Goal: Information Seeking & Learning: Check status

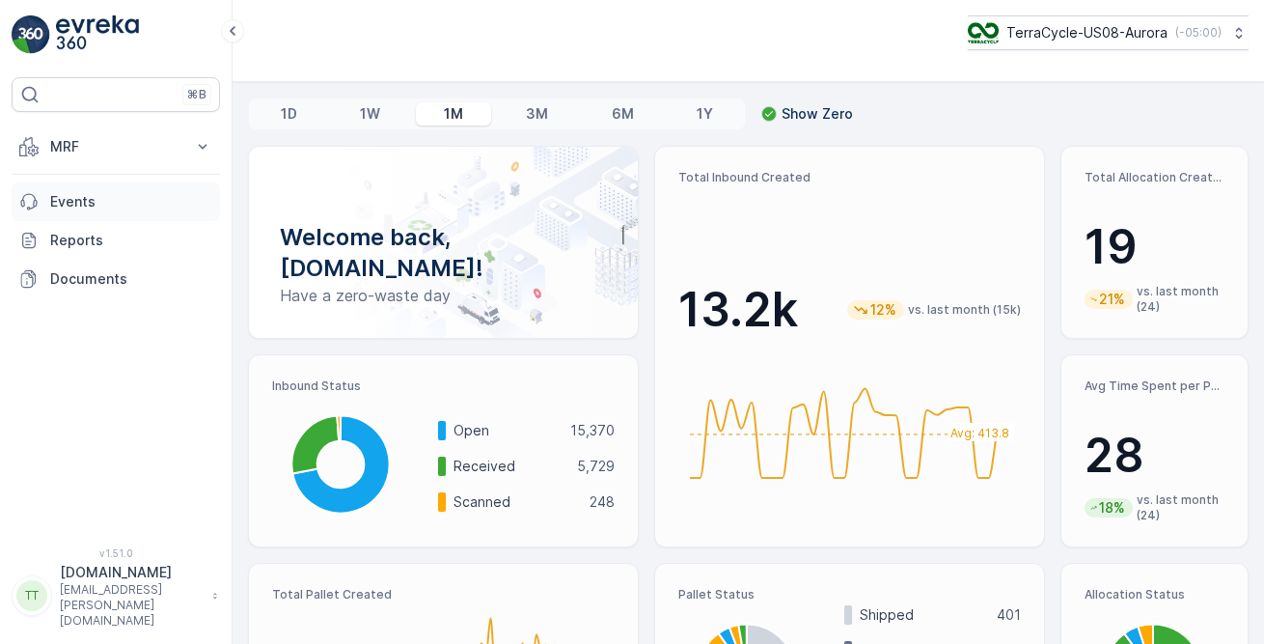
click at [106, 198] on p "Events" at bounding box center [131, 201] width 162 height 19
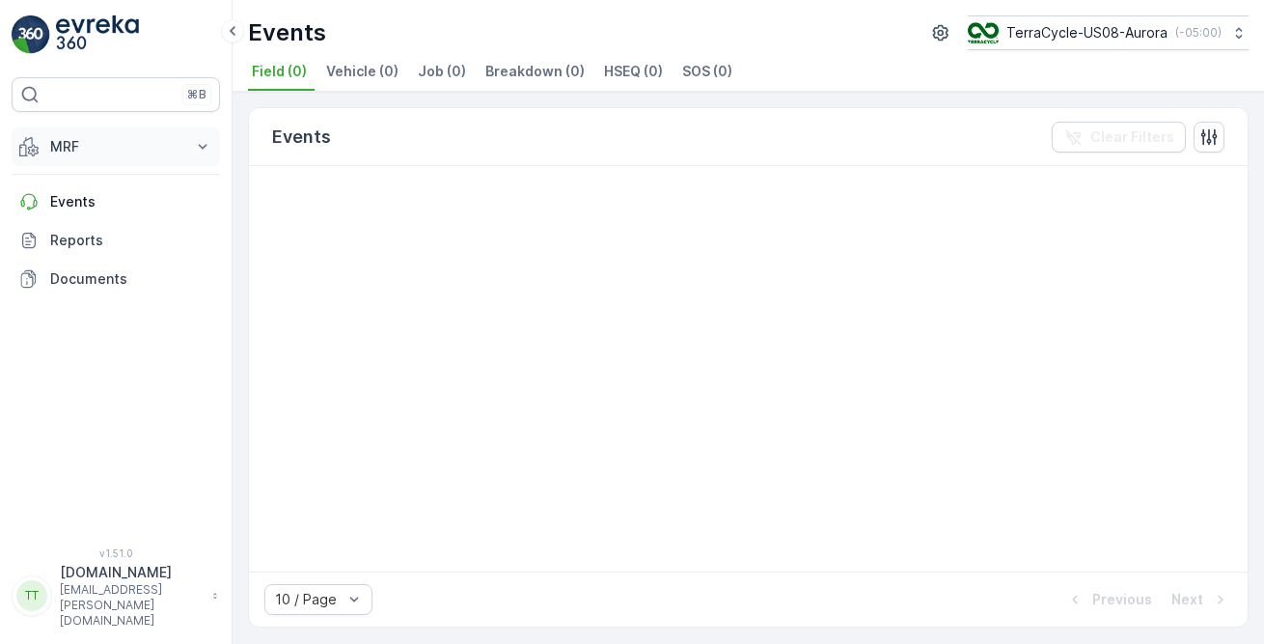
click at [102, 146] on p "MRF" at bounding box center [115, 146] width 131 height 19
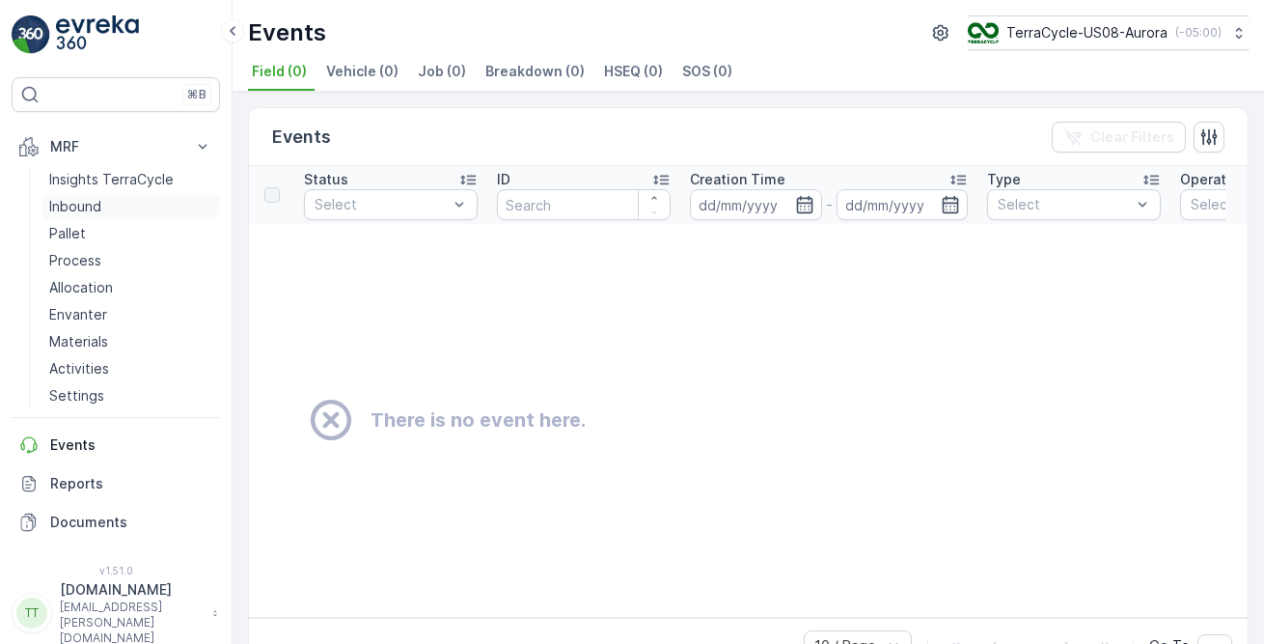
click at [82, 207] on p "Inbound" at bounding box center [75, 206] width 52 height 19
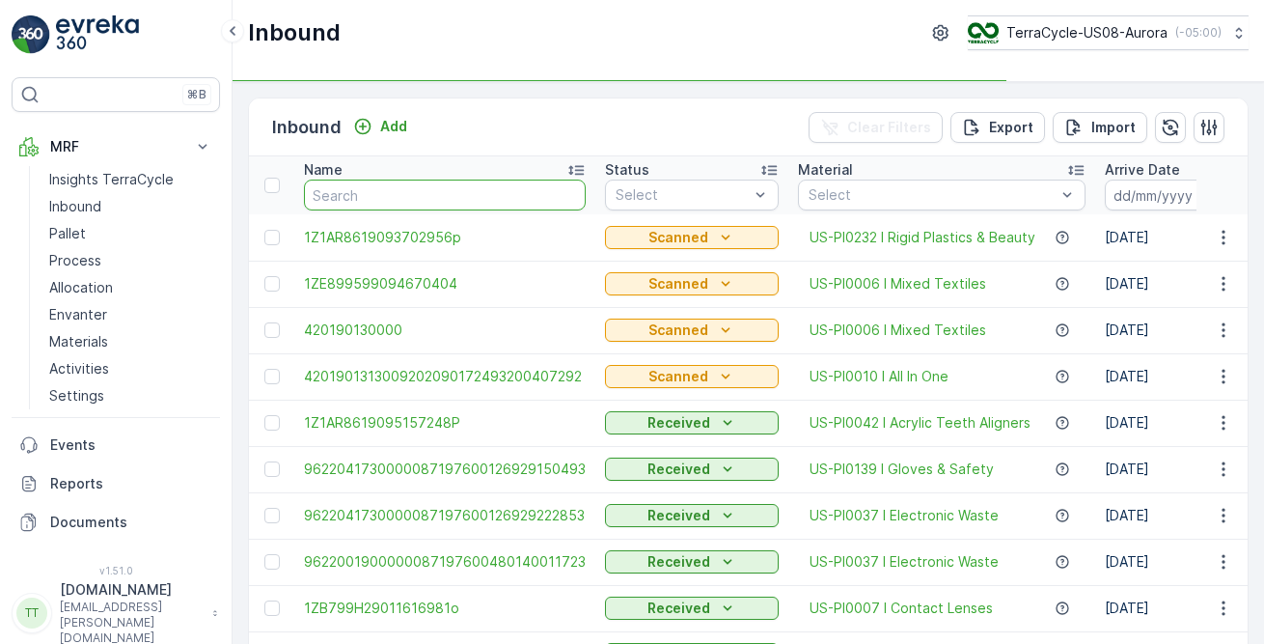
click at [449, 181] on input "text" at bounding box center [445, 195] width 282 height 31
paste input "1Z1AR8619090784212"
type input "1Z1AR8619090784212"
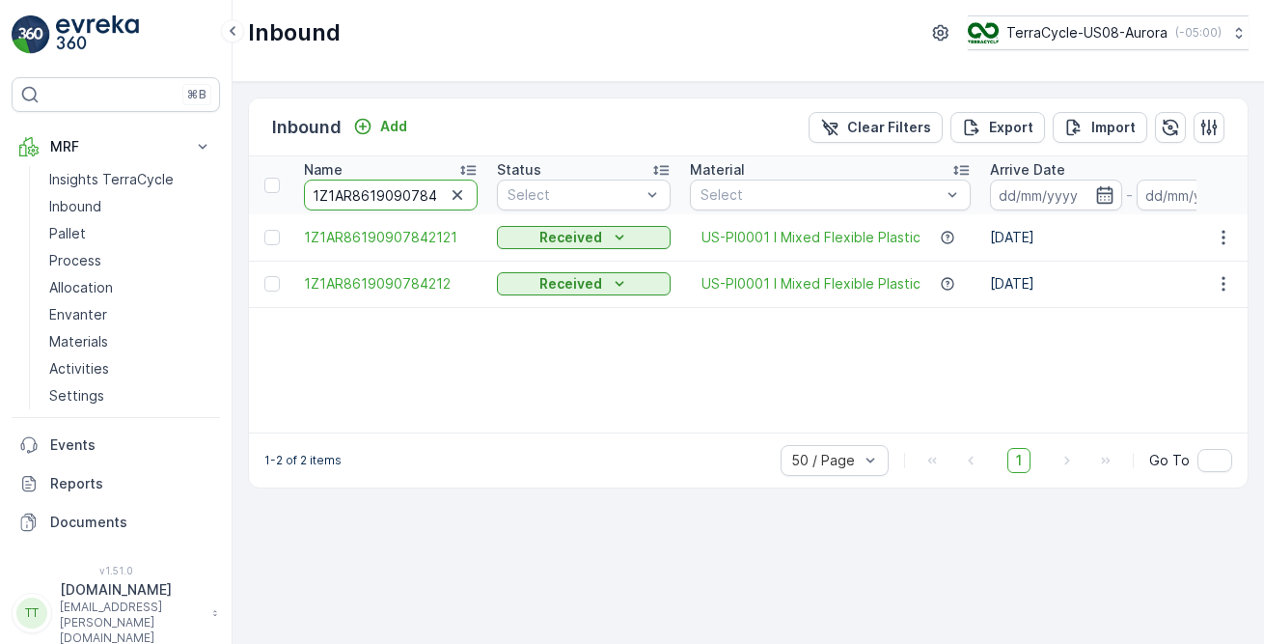
scroll to position [0, 18]
drag, startPoint x: 361, startPoint y: 200, endPoint x: 469, endPoint y: 202, distance: 108.1
click at [469, 202] on div "1Z1AR8619090784212" at bounding box center [391, 195] width 174 height 31
click at [626, 358] on div "Name 1Z1AR8619090784212 Status Select Material Select Arrive Date - Create Time…" at bounding box center [748, 294] width 999 height 276
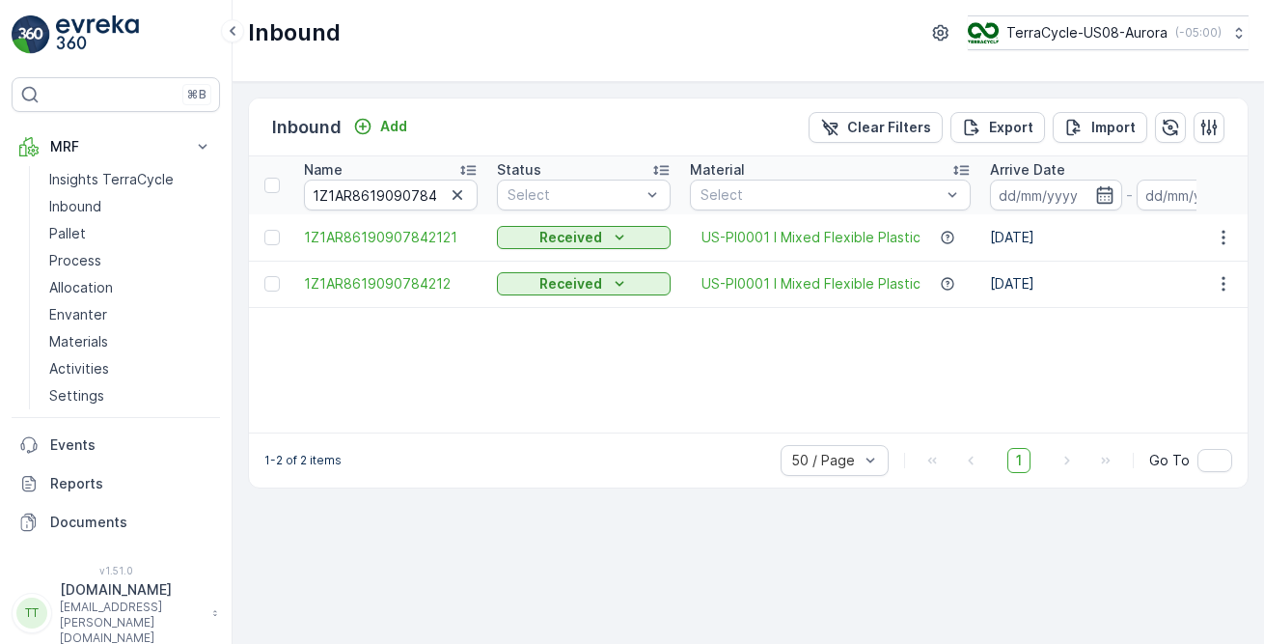
click at [747, 355] on div "Name 1Z1AR8619090784212 Status Select Material Select Arrive Date - Create Time…" at bounding box center [748, 294] width 999 height 276
click at [338, 200] on input "1Z1AR8619090784212" at bounding box center [391, 195] width 174 height 31
paste input "B799H29038569358"
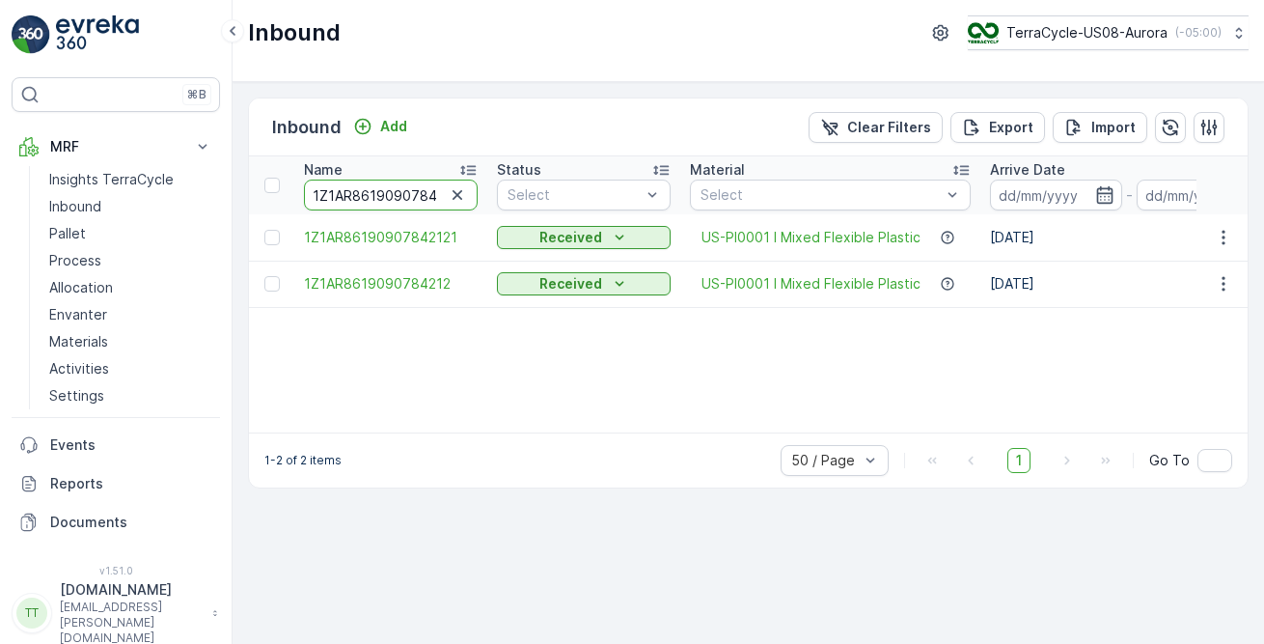
type input "1ZB799H29038569358"
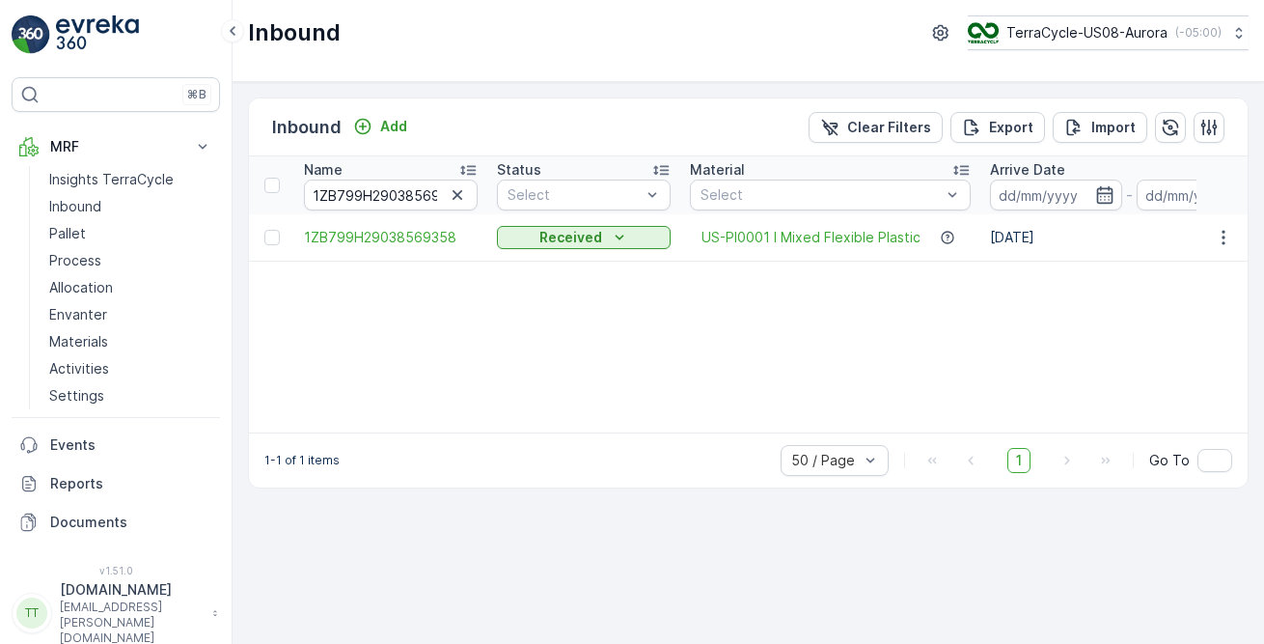
click at [362, 214] on td "1ZB799H29038569358" at bounding box center [390, 237] width 193 height 46
click at [362, 196] on input "1ZB799H29038569358" at bounding box center [391, 195] width 174 height 31
paste input "18084267"
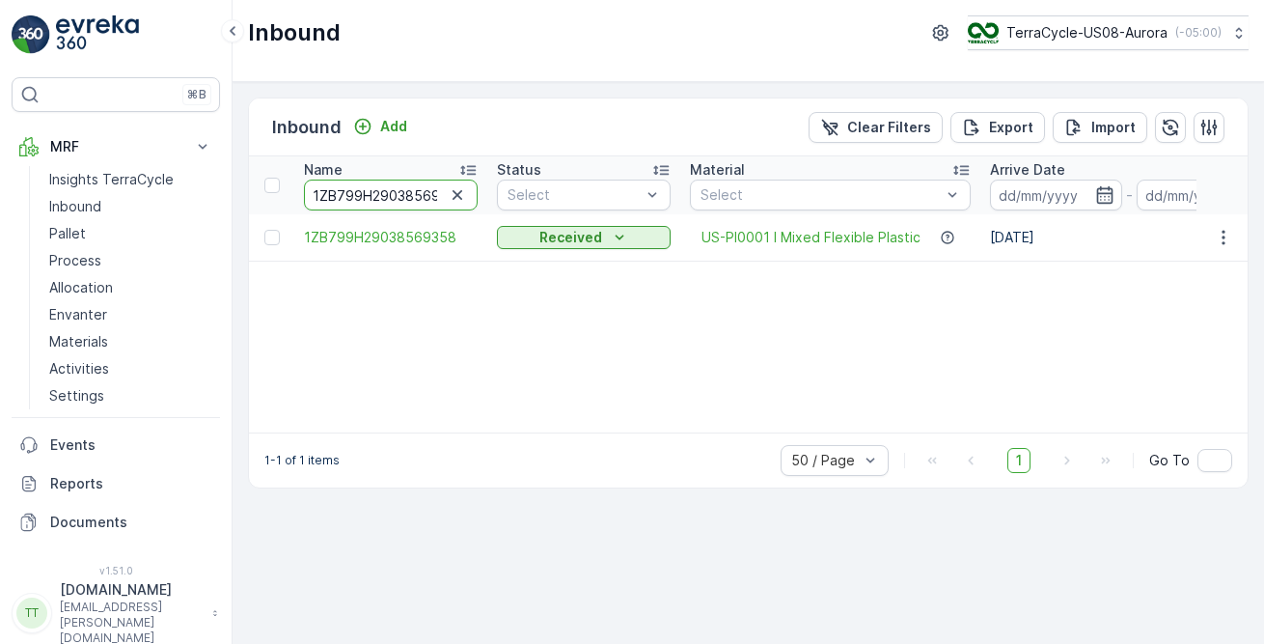
type input "1ZB799H29018084267"
click at [368, 197] on input "1ZB799H29018084267" at bounding box center [391, 195] width 174 height 31
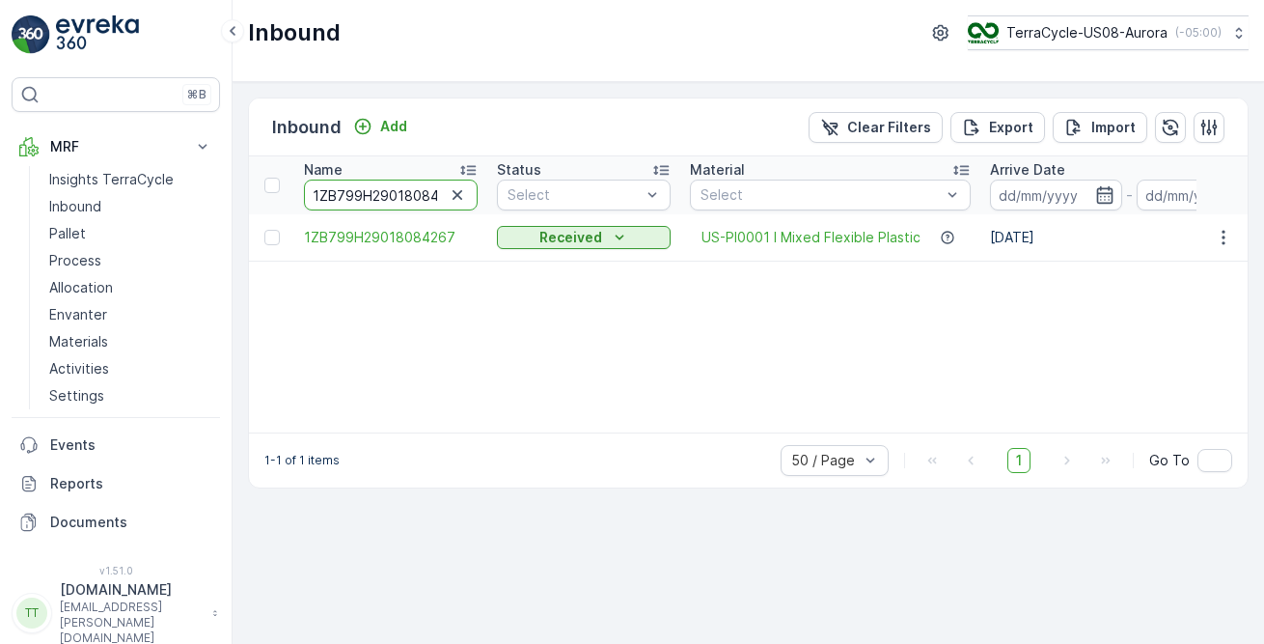
paste input "04447383"
type input "1ZB799H29004447383"
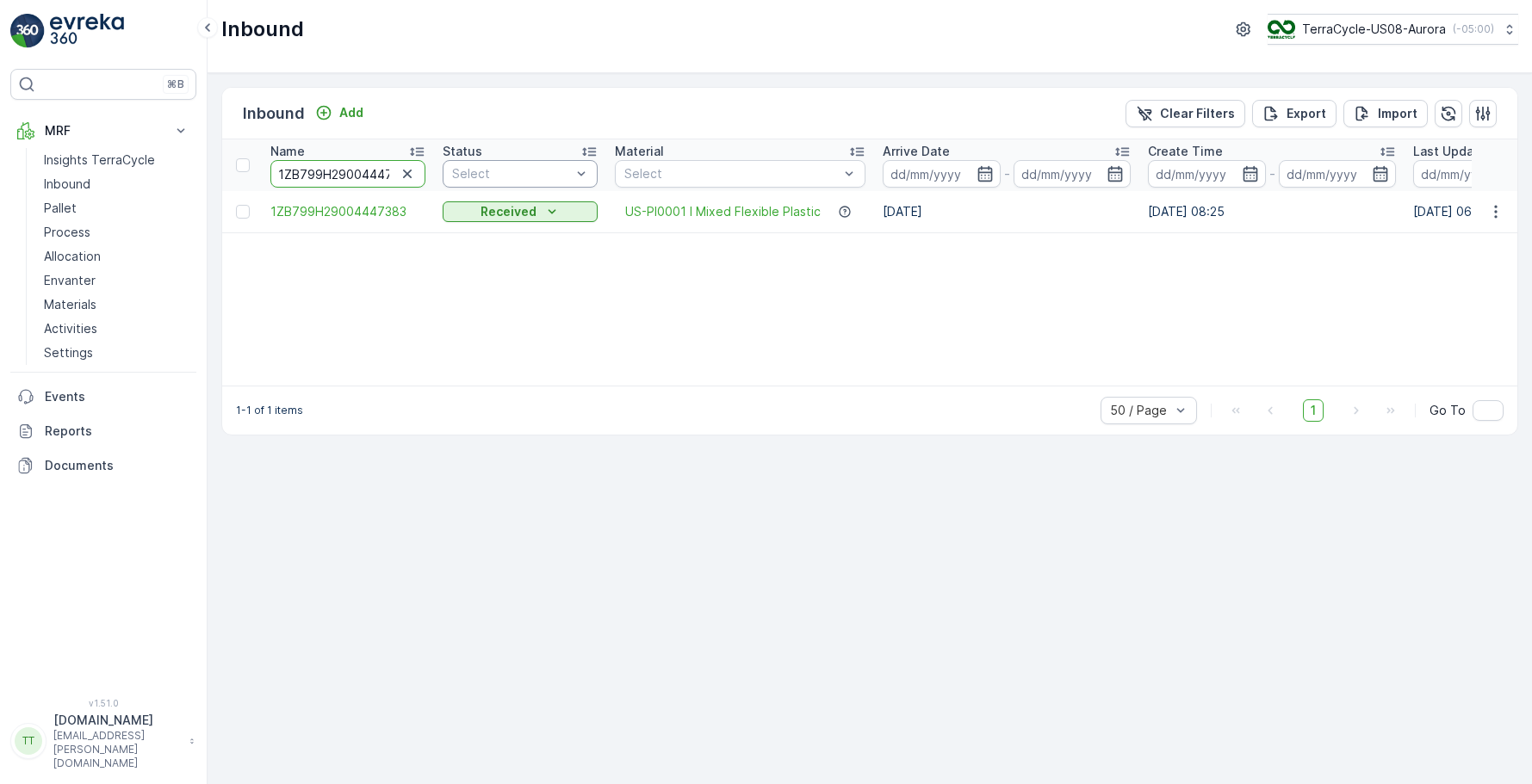
scroll to position [0, 23]
drag, startPoint x: 319, startPoint y: 175, endPoint x: 482, endPoint y: 171, distance: 163.0
click at [460, 322] on div "Name 1ZB799H29004447383 Status Select Material Select Arrive Date - Create Time…" at bounding box center [870, 262] width 1296 height 246
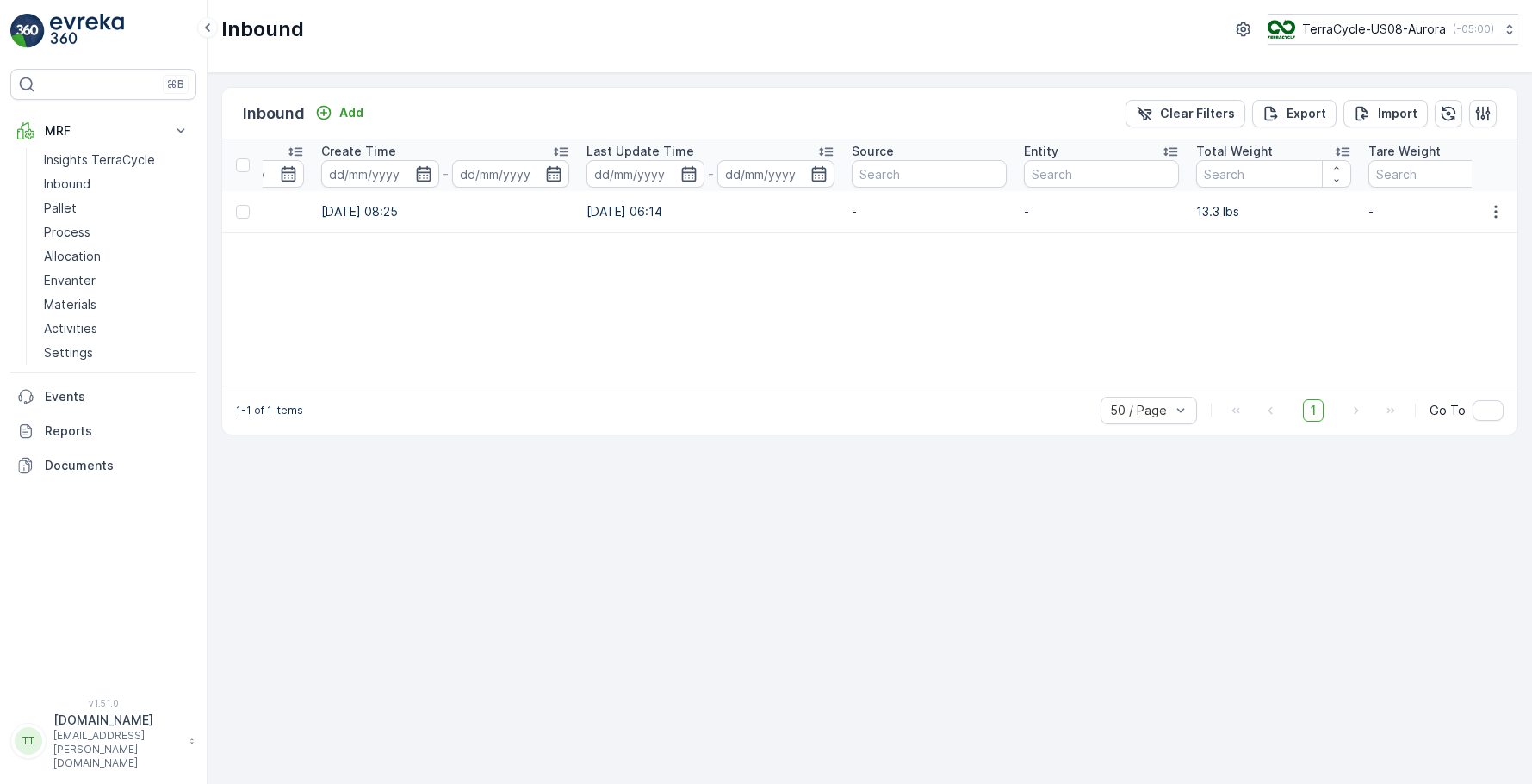
scroll to position [0, 0]
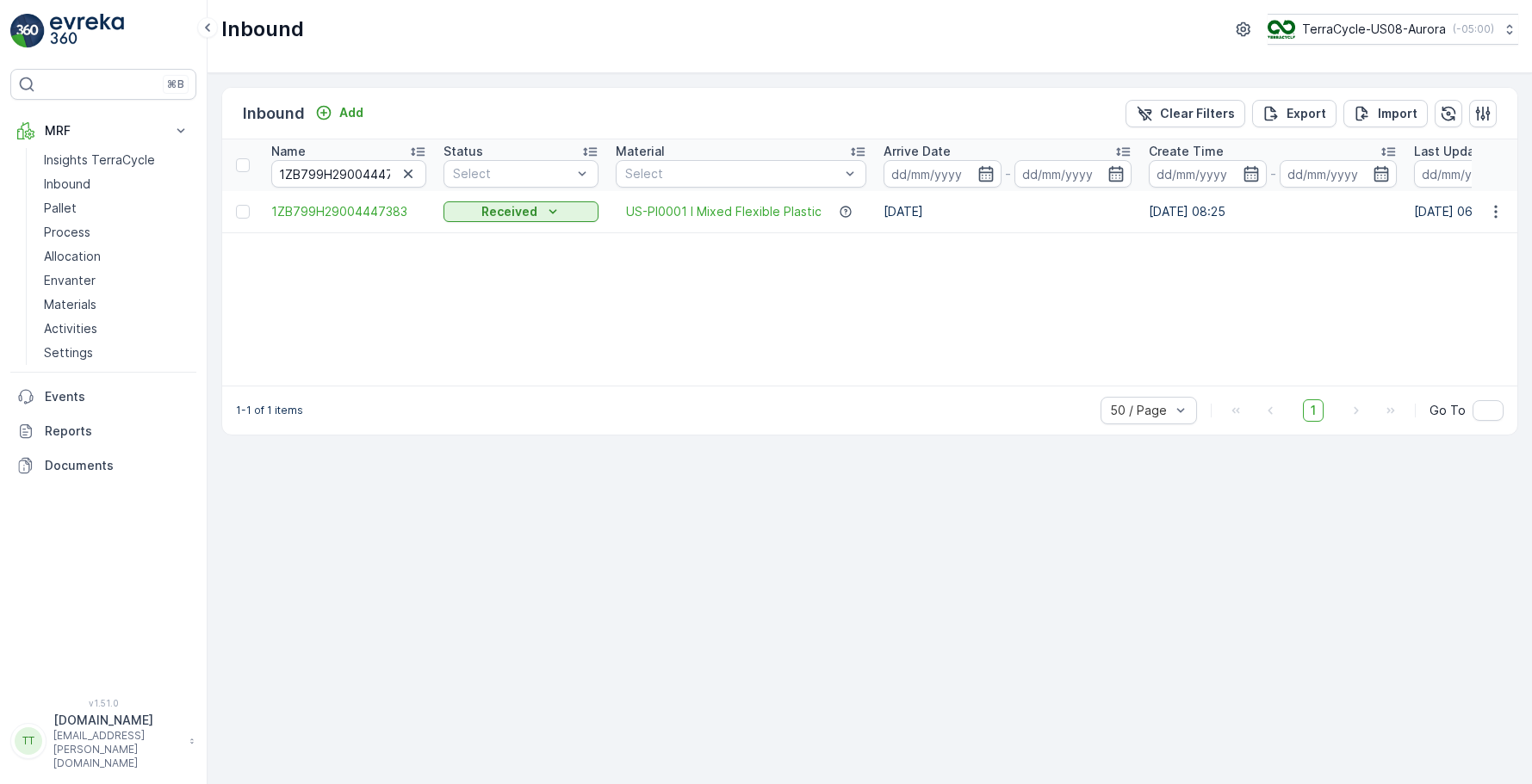
click at [324, 184] on input "1ZB799H29004447383" at bounding box center [349, 174] width 155 height 28
paste input "7351551"
type input "1ZB799H29007351551"
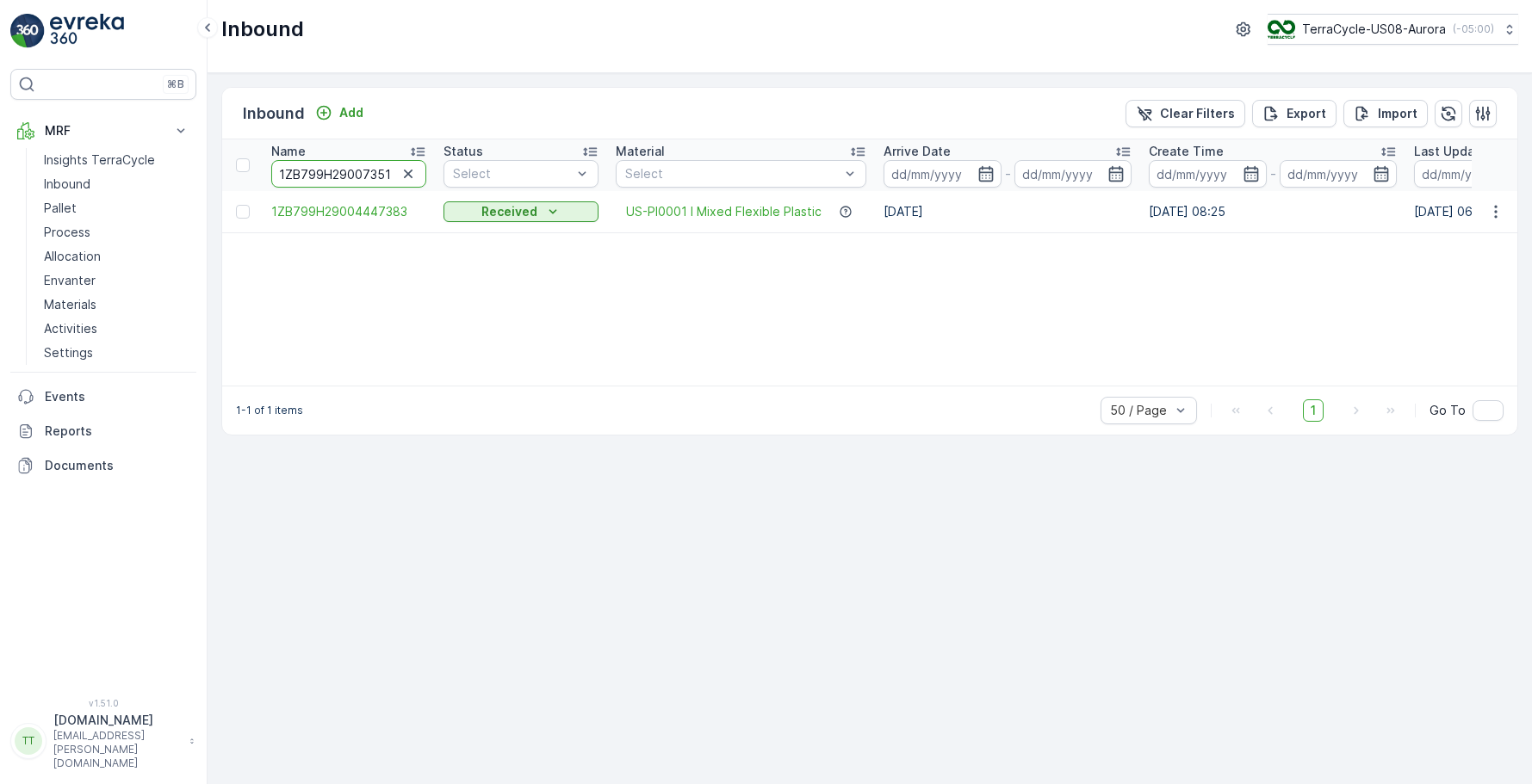
scroll to position [0, 17]
click at [340, 177] on input "1ZB799H29007351551" at bounding box center [349, 174] width 155 height 28
paste input "1351348"
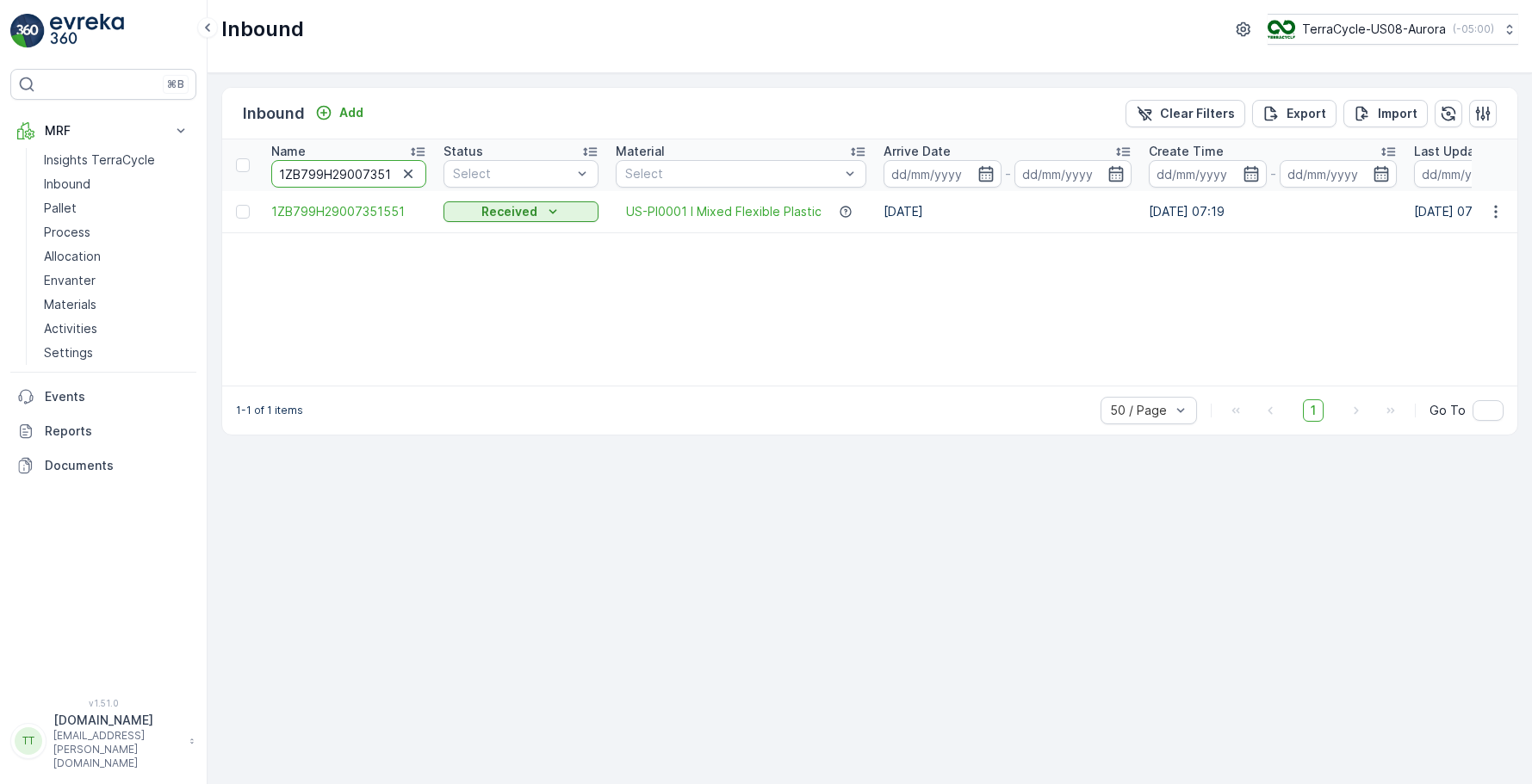
type input "1ZB799H29013513481"
click at [352, 184] on input "1ZB799H29013513481" at bounding box center [349, 174] width 155 height 28
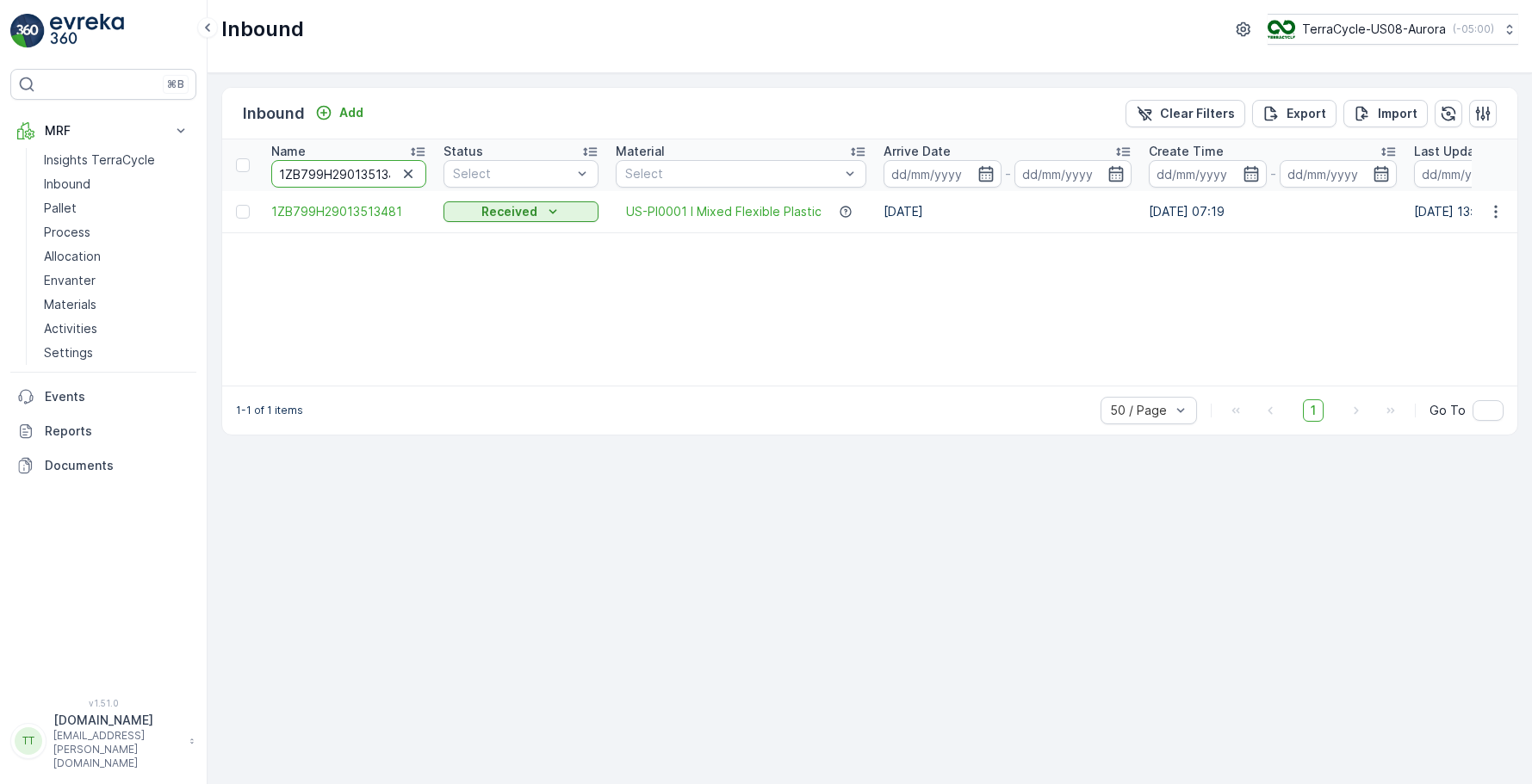
paste input "1ZB799H29032242729"
type input "1ZB799H290135134811ZB799H29032242729"
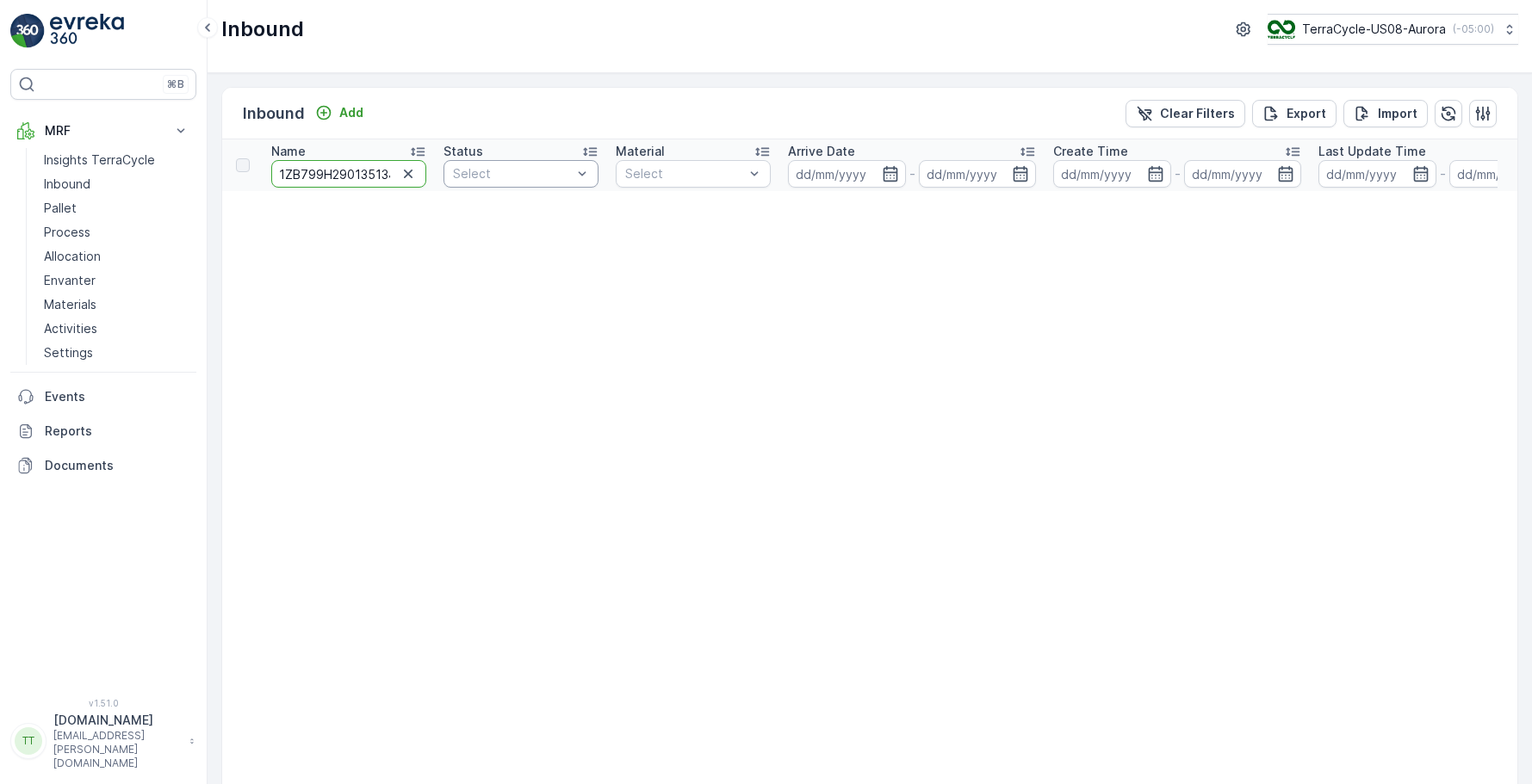
scroll to position [0, 151]
drag, startPoint x: 335, startPoint y: 169, endPoint x: 453, endPoint y: 184, distance: 118.9
click at [308, 171] on input "1ZB799H290135134811ZB799H29032242729" at bounding box center [349, 174] width 155 height 28
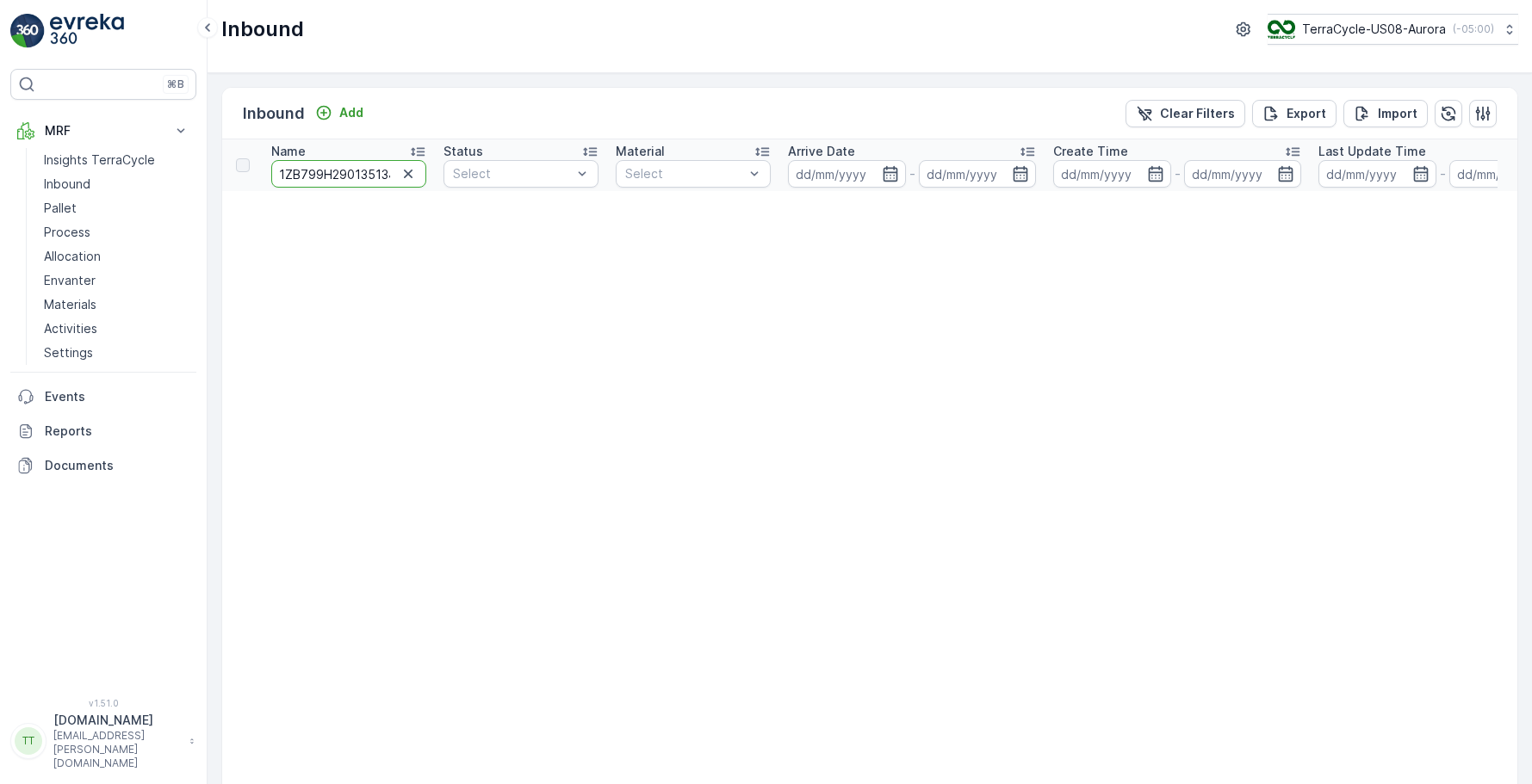
click at [308, 171] on input "1ZB799H290135134811ZB799H29032242729" at bounding box center [349, 174] width 155 height 28
paste input "04617314"
type input "1ZB799H29004617314"
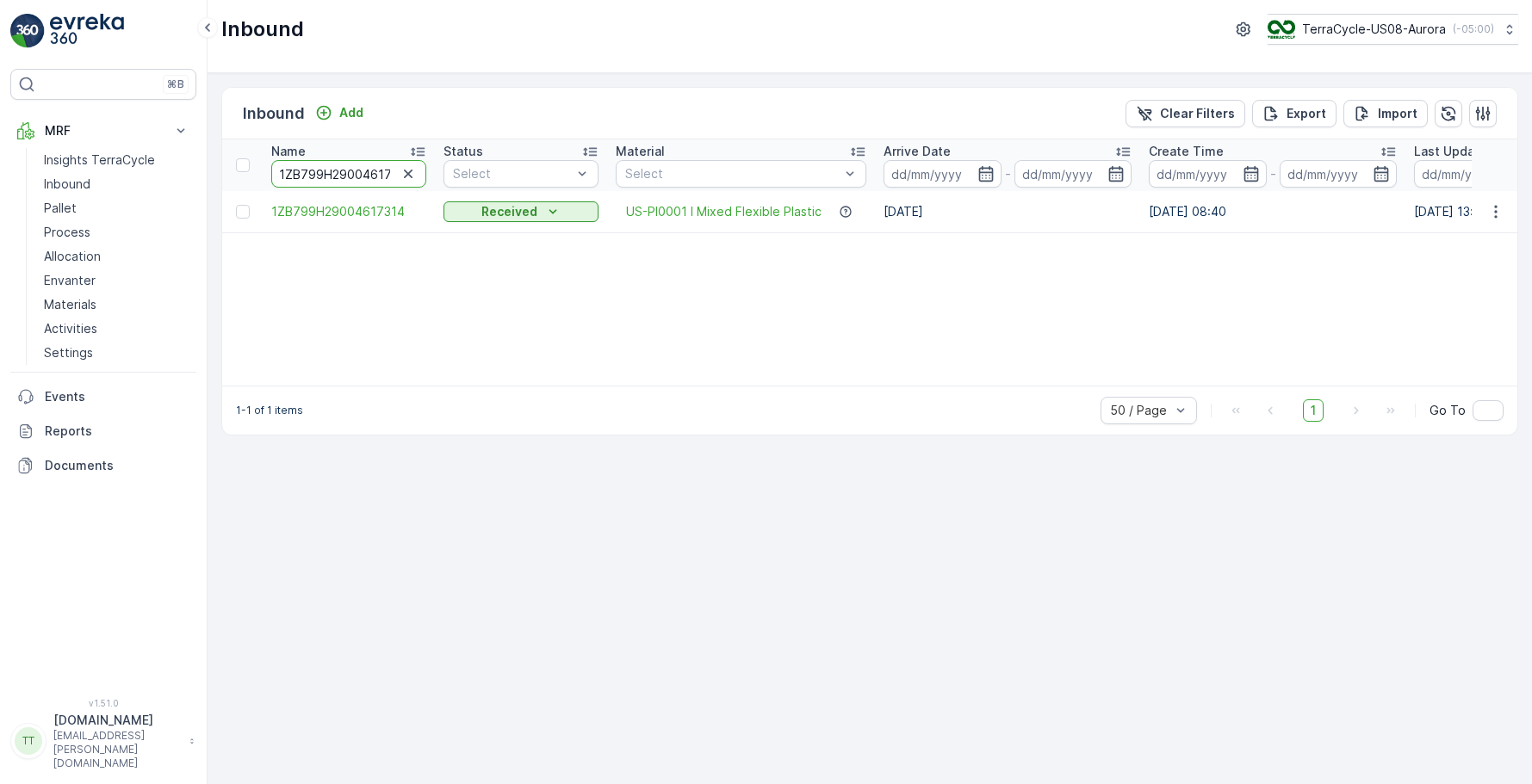
click at [312, 175] on input "1ZB799H29004617314" at bounding box center [349, 174] width 155 height 28
paste input "32242729"
type input "1ZB799H29032242729"
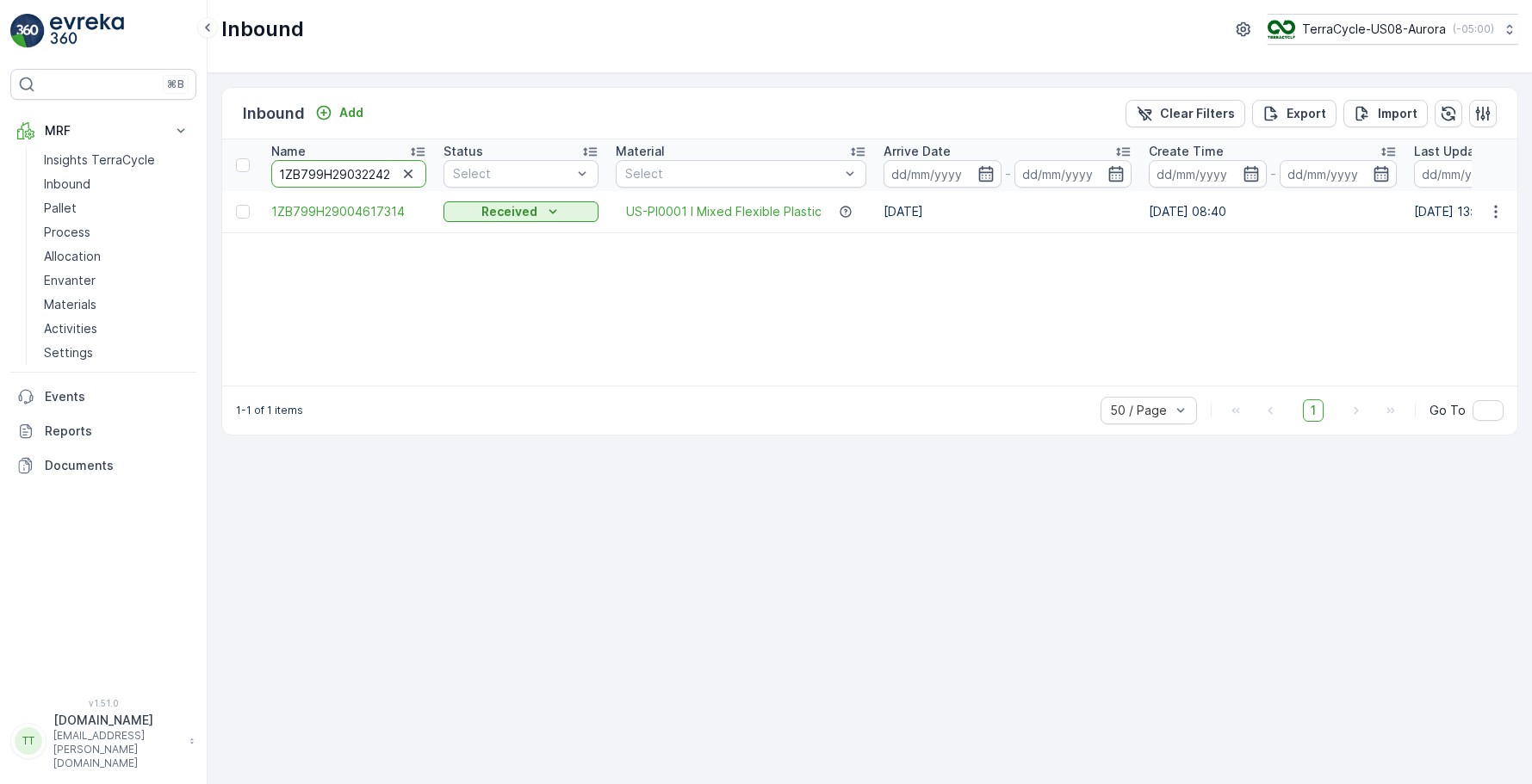
scroll to position [0, 21]
click at [338, 185] on input "1ZB799H29032242729" at bounding box center [349, 174] width 155 height 28
paste input "15592900"
type input "1ZB799H29015592900"
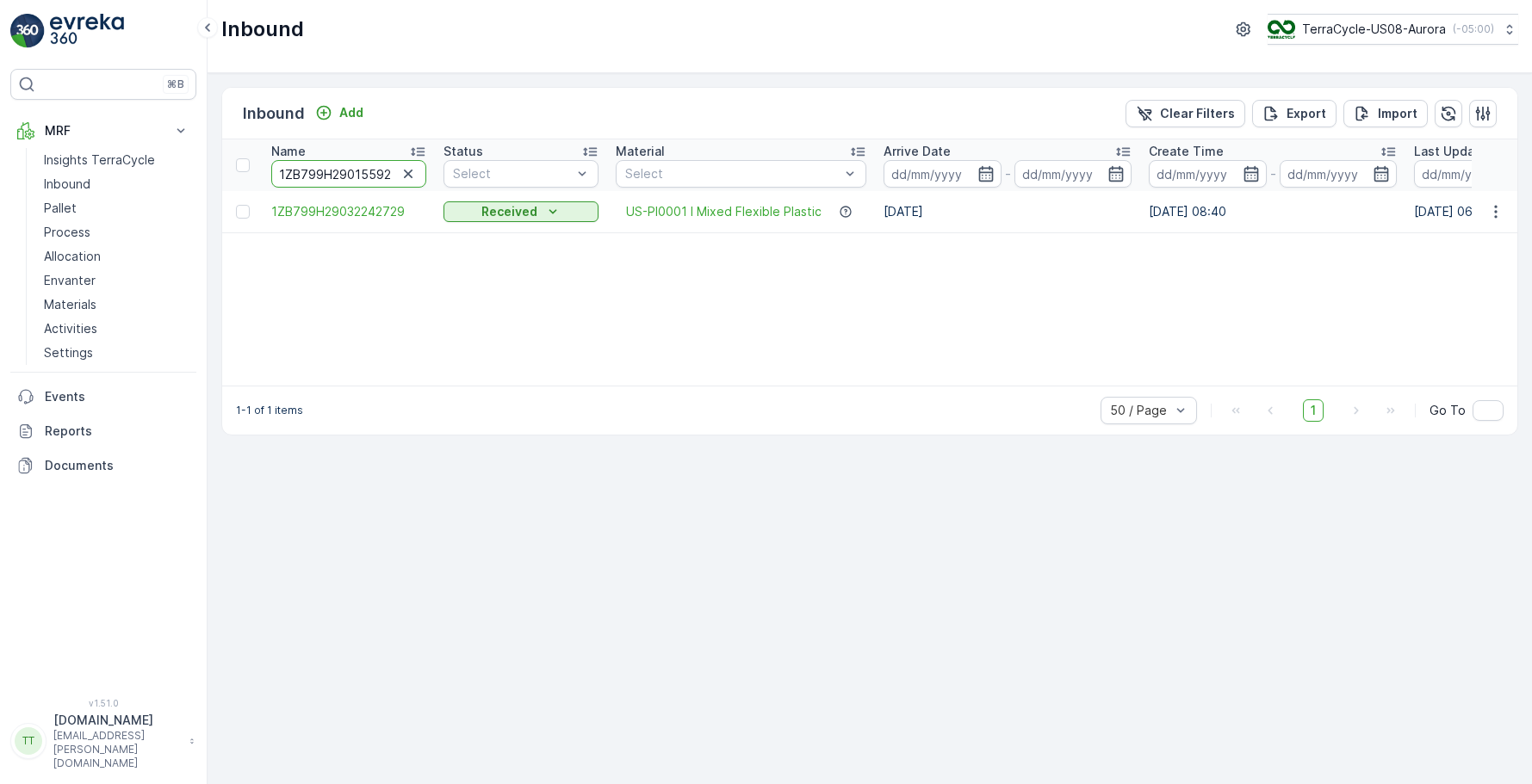
scroll to position [0, 20]
click at [327, 161] on input "1ZB799H29015592900" at bounding box center [349, 174] width 155 height 28
paste input "2684476"
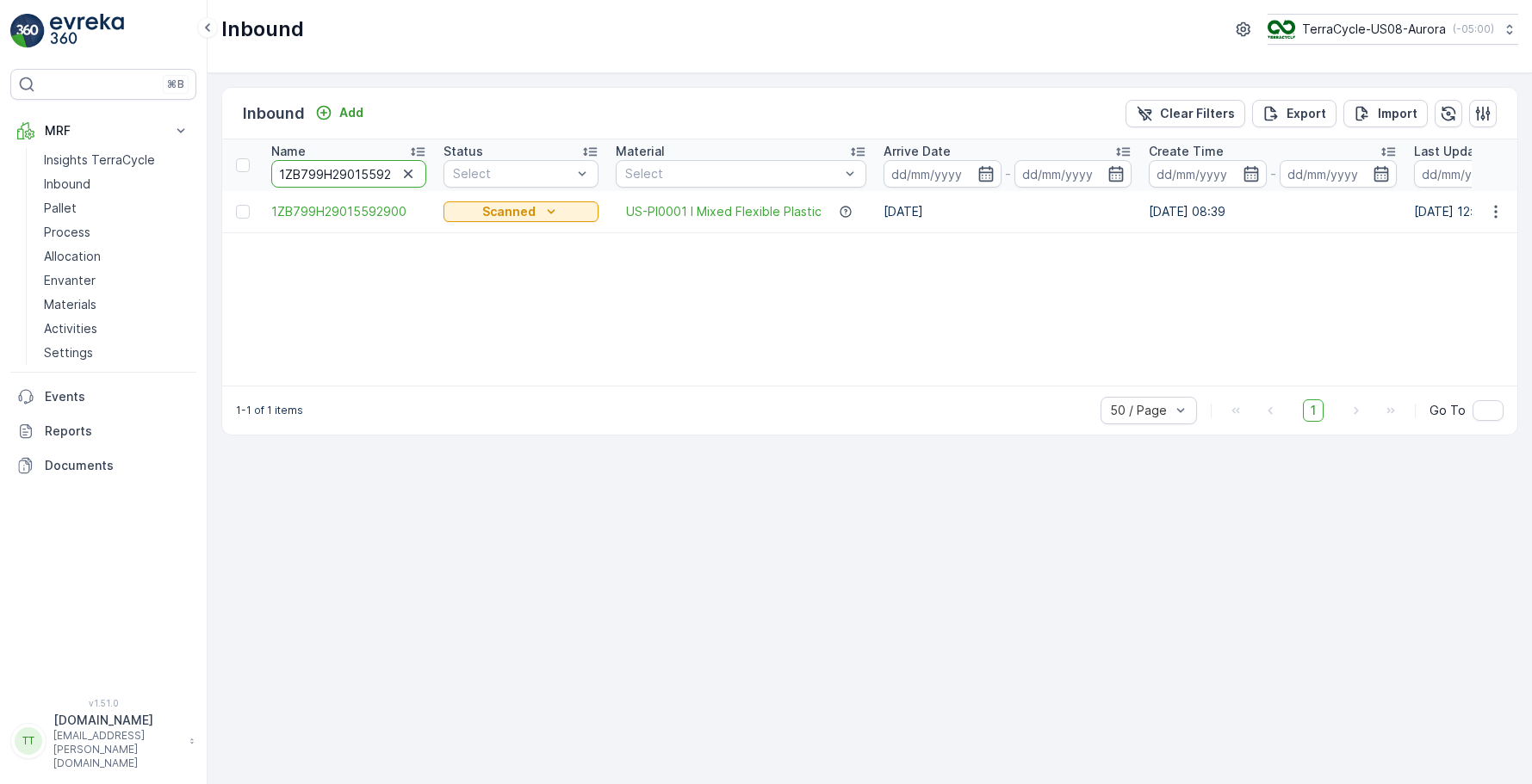
type input "1ZB799H29026844760"
click at [335, 179] on input "1ZB799H29026844760" at bounding box center [349, 174] width 155 height 28
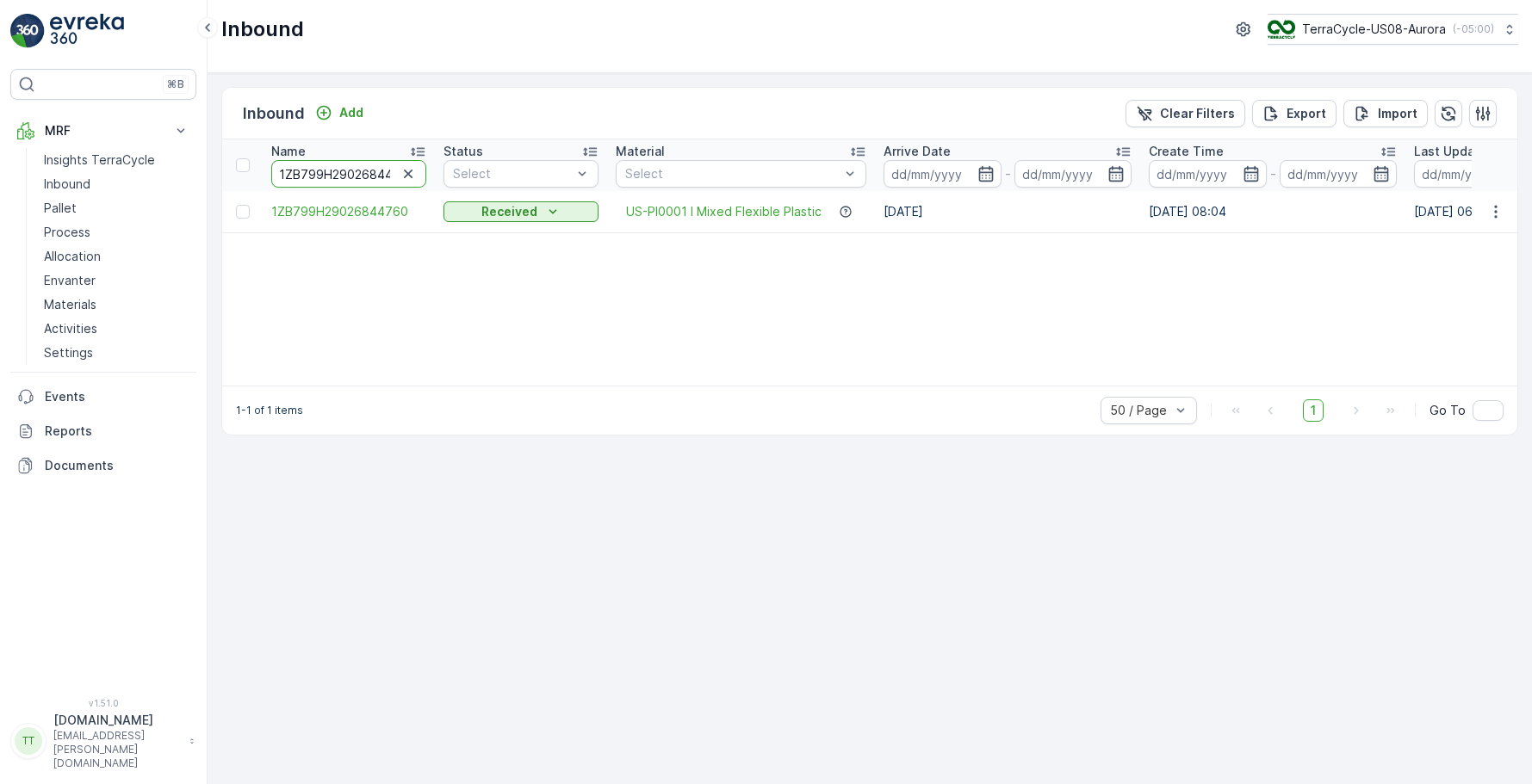
paste input "09584145"
type input "1ZB799H29009584145"
drag, startPoint x: 319, startPoint y: 177, endPoint x: 410, endPoint y: 173, distance: 91.1
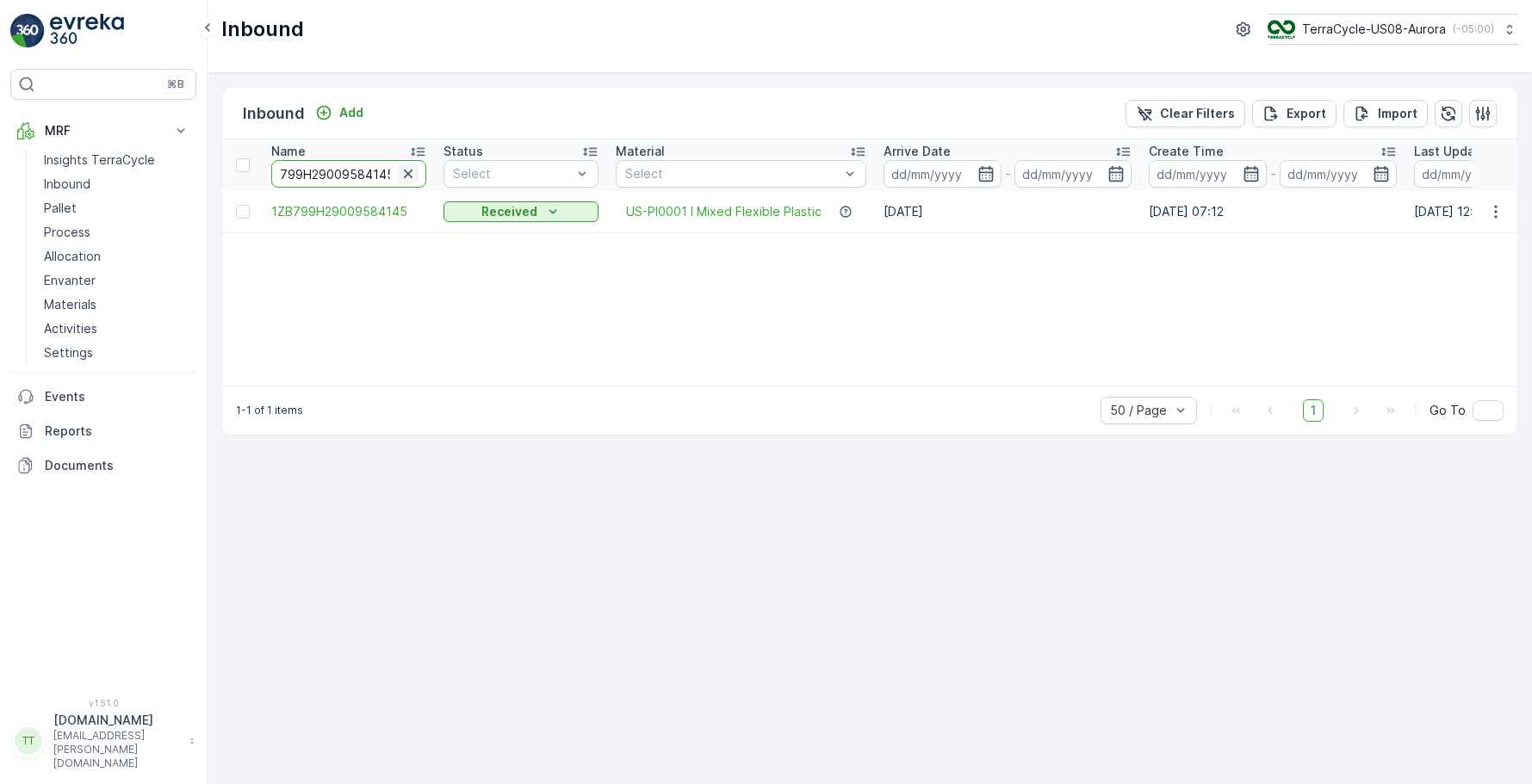
click at [410, 173] on div "1ZB799H29009584145" at bounding box center [349, 174] width 155 height 28
click at [499, 284] on div "Name 1ZB799H29009584145 Status Select Material Select Arrive Date - Create Time…" at bounding box center [870, 262] width 1296 height 246
click at [347, 172] on input "1ZB799H29009584145" at bounding box center [349, 174] width 155 height 28
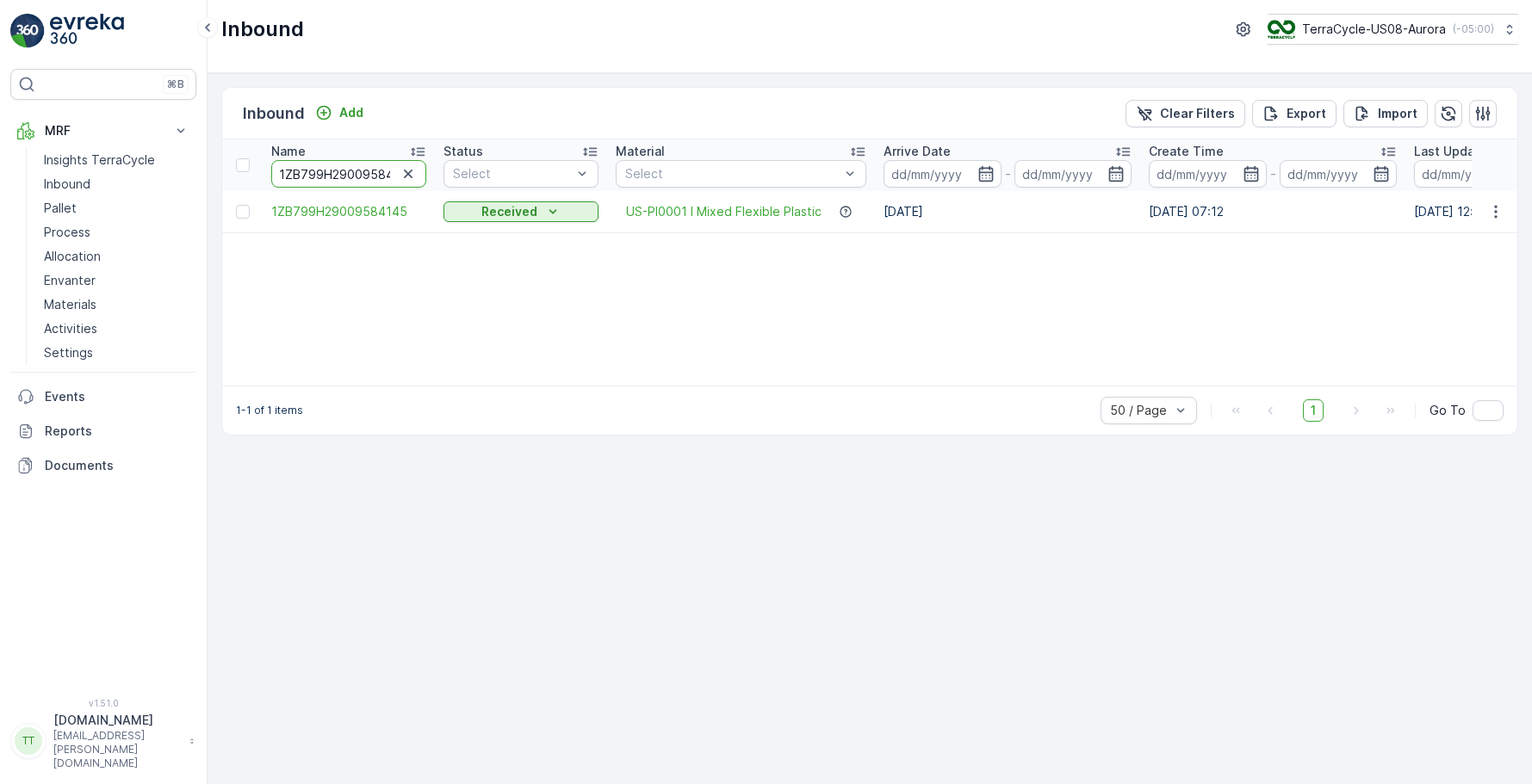
click at [347, 172] on input "1ZB799H29009584145" at bounding box center [349, 174] width 155 height 28
paste input "38235182"
type input "1ZB799H29038235182"
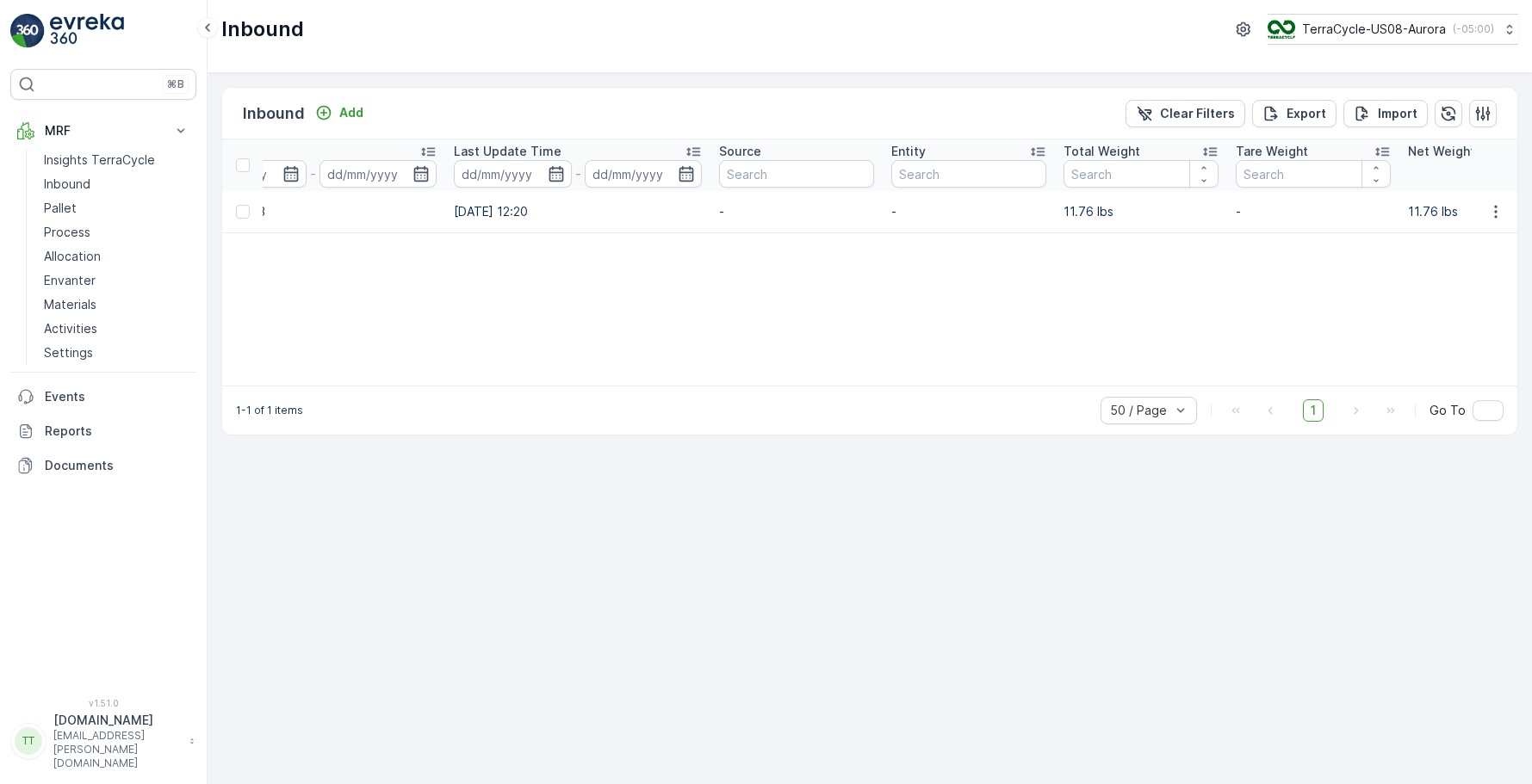
scroll to position [0, 1154]
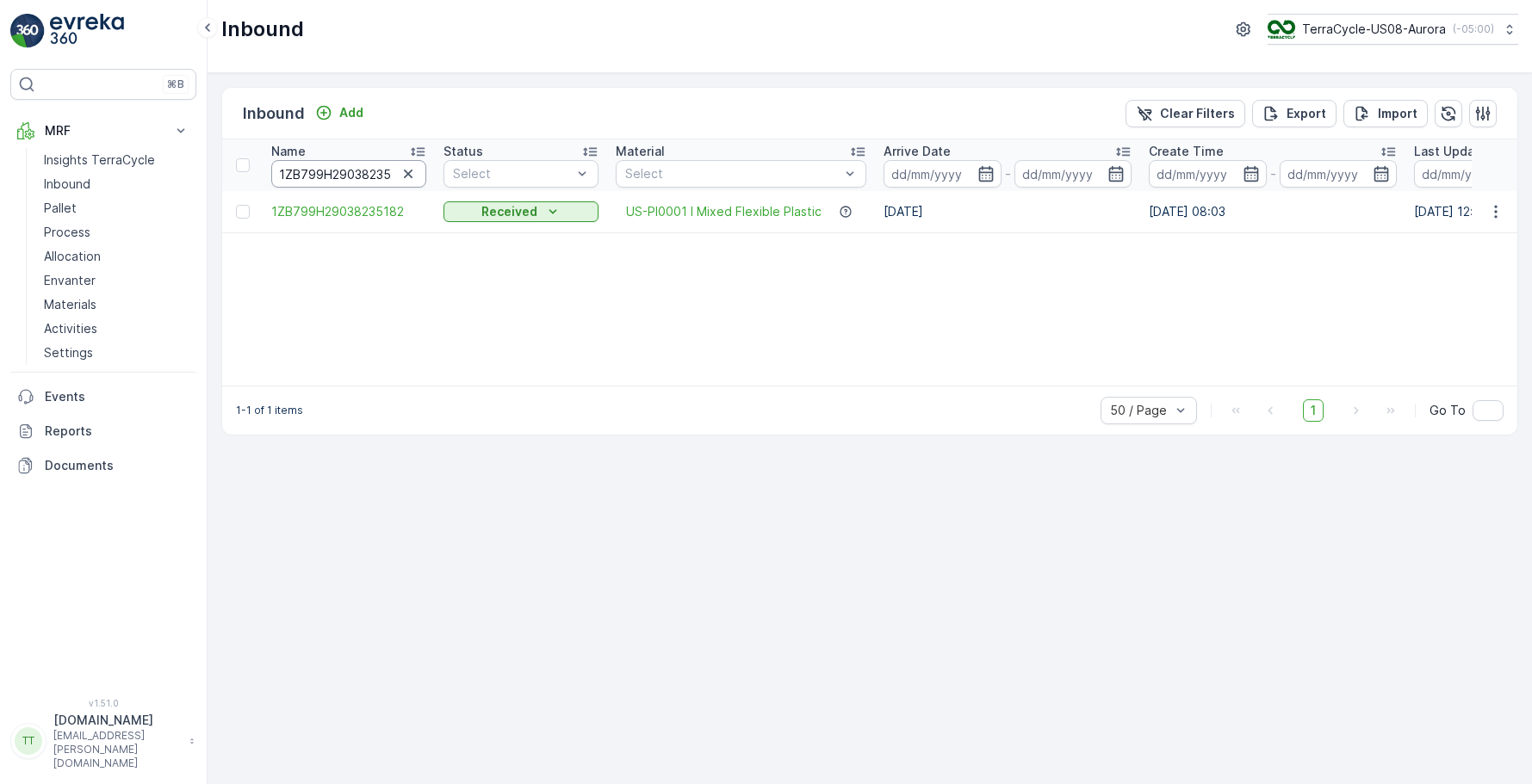
click at [310, 175] on input "1ZB799H29038235182" at bounding box center [349, 174] width 155 height 28
paste input "07504609"
type input "1ZB799H29007504609"
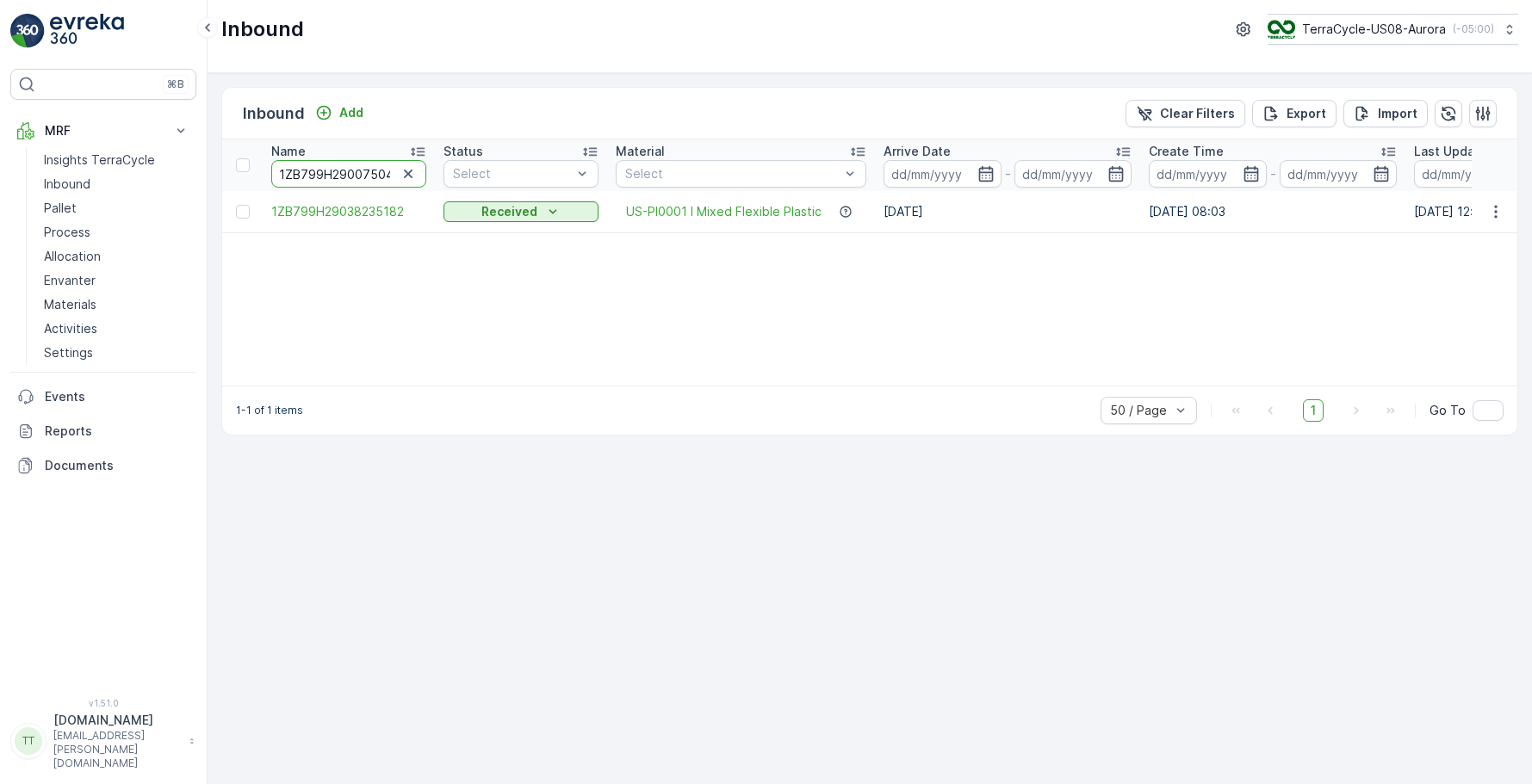
scroll to position [0, 21]
click at [334, 176] on input "1ZB799H29007504609" at bounding box center [349, 174] width 155 height 28
paste input "10848447"
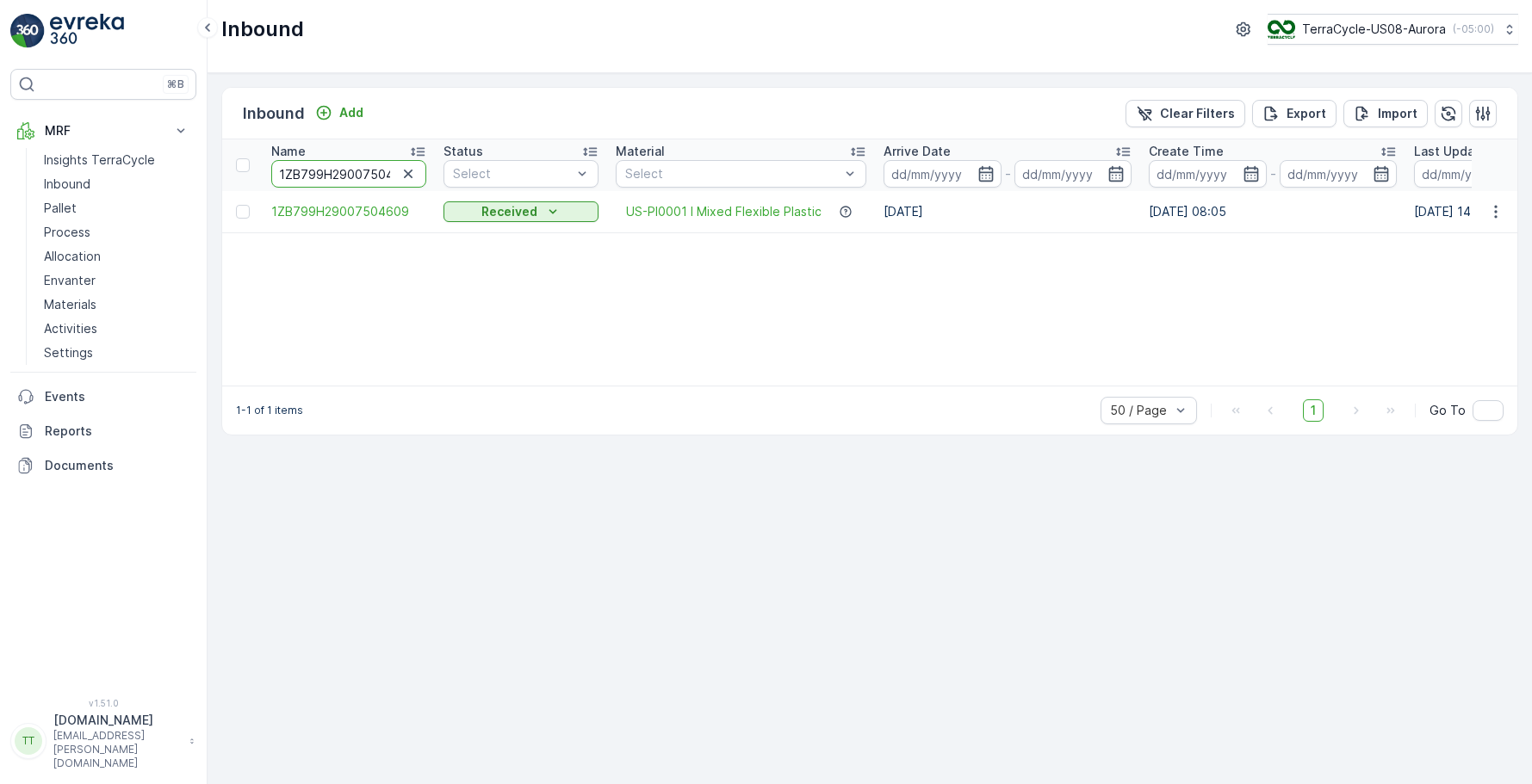
type input "1ZB799H29010848447"
click at [348, 170] on input "1ZB799H29010848447" at bounding box center [349, 174] width 155 height 28
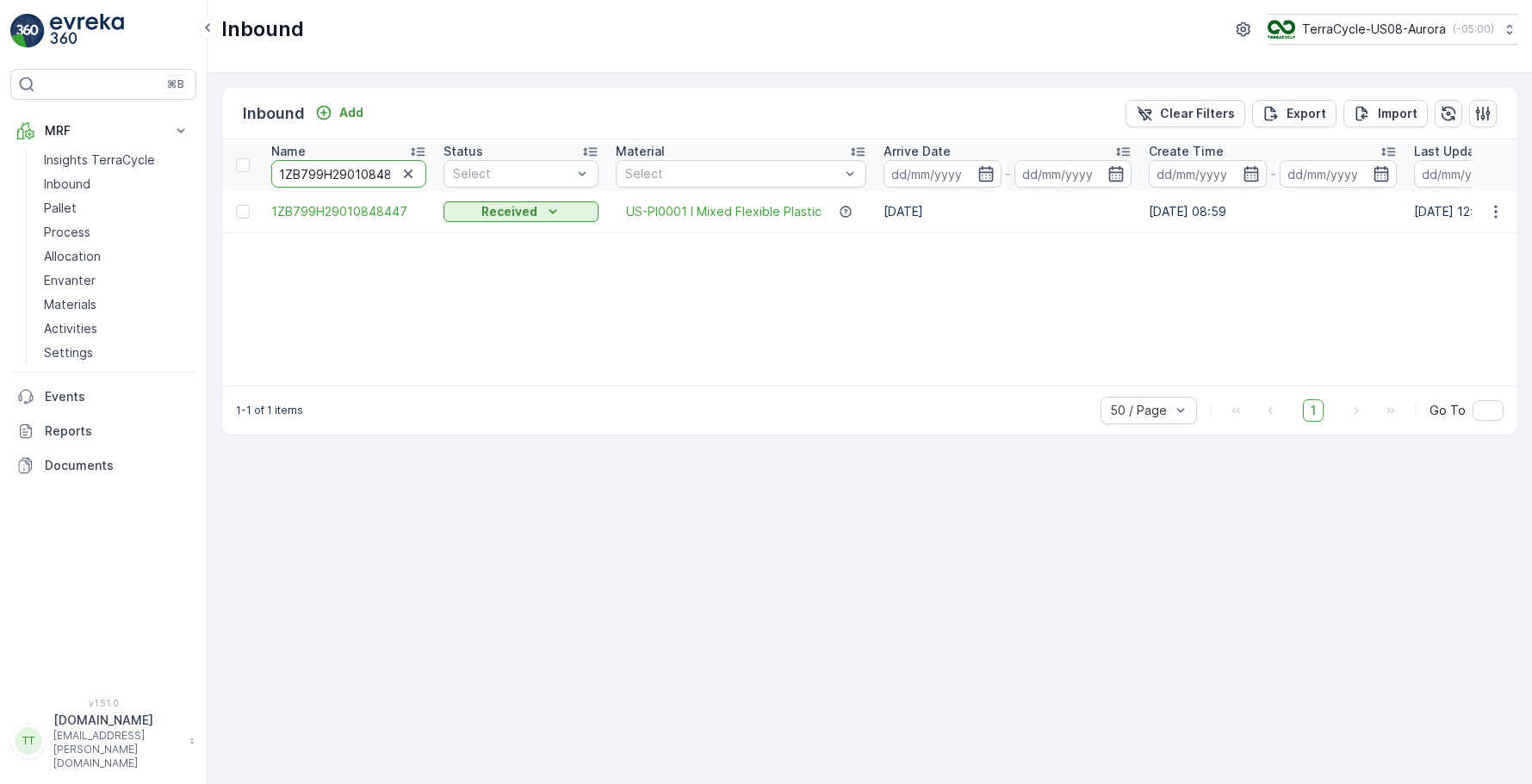
paste input "2707122"
type input "1ZB799H29027071227"
click at [303, 182] on input "1ZB799H29027071227" at bounding box center [349, 174] width 155 height 28
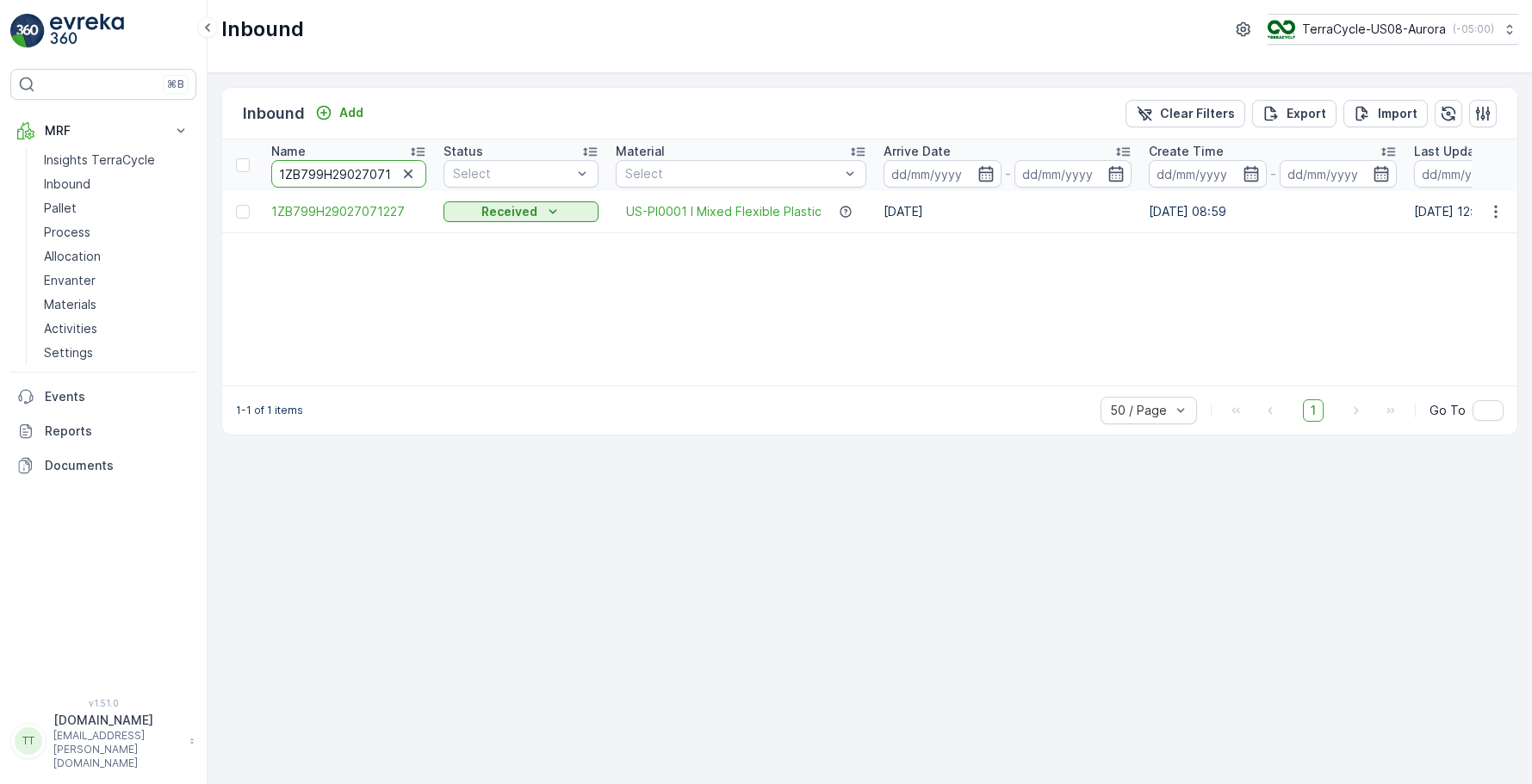
click at [303, 182] on input "1ZB799H29027071227" at bounding box center [349, 174] width 155 height 28
paste input "01412522"
type input "1ZB799H29001412522"
click at [339, 184] on input "1ZB799H29001412522" at bounding box center [349, 174] width 155 height 28
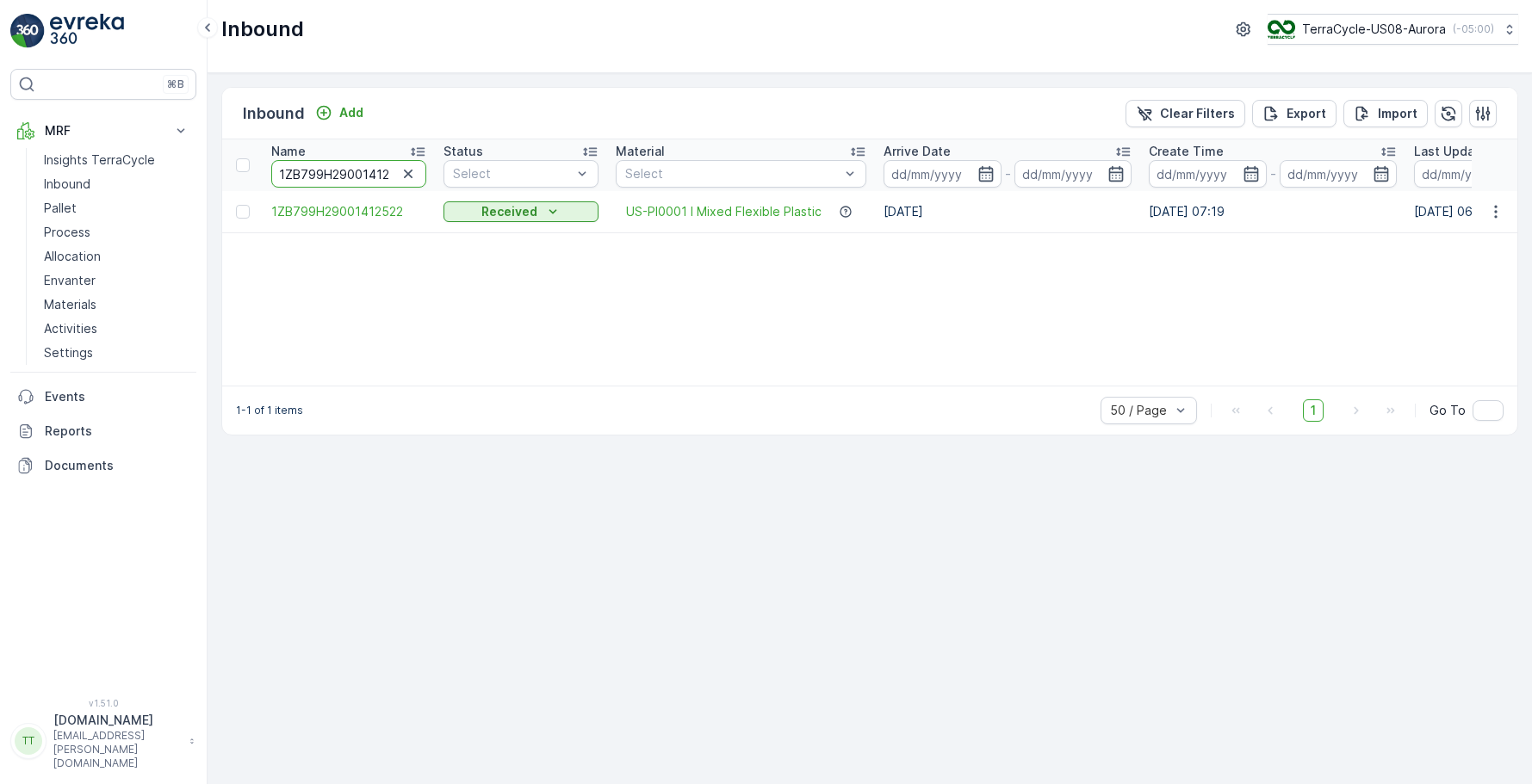
click at [339, 184] on input "1ZB799H29001412522" at bounding box center [349, 174] width 155 height 28
paste input "21560816"
type input "1ZB799H29021560816"
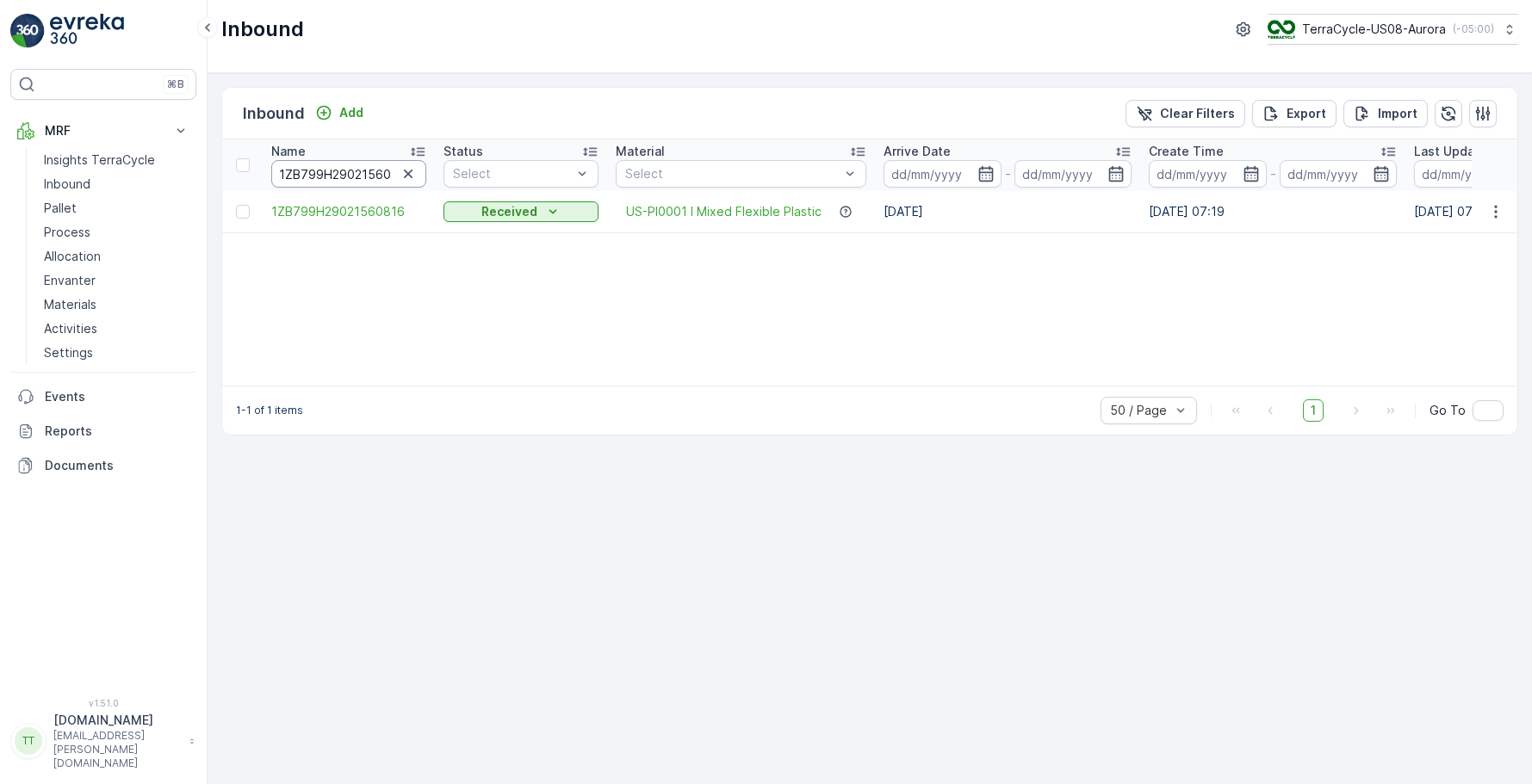
click at [352, 173] on input "1ZB799H29021560816" at bounding box center [349, 174] width 155 height 28
paste input "00299130"
type input "1ZB799H29000299130"
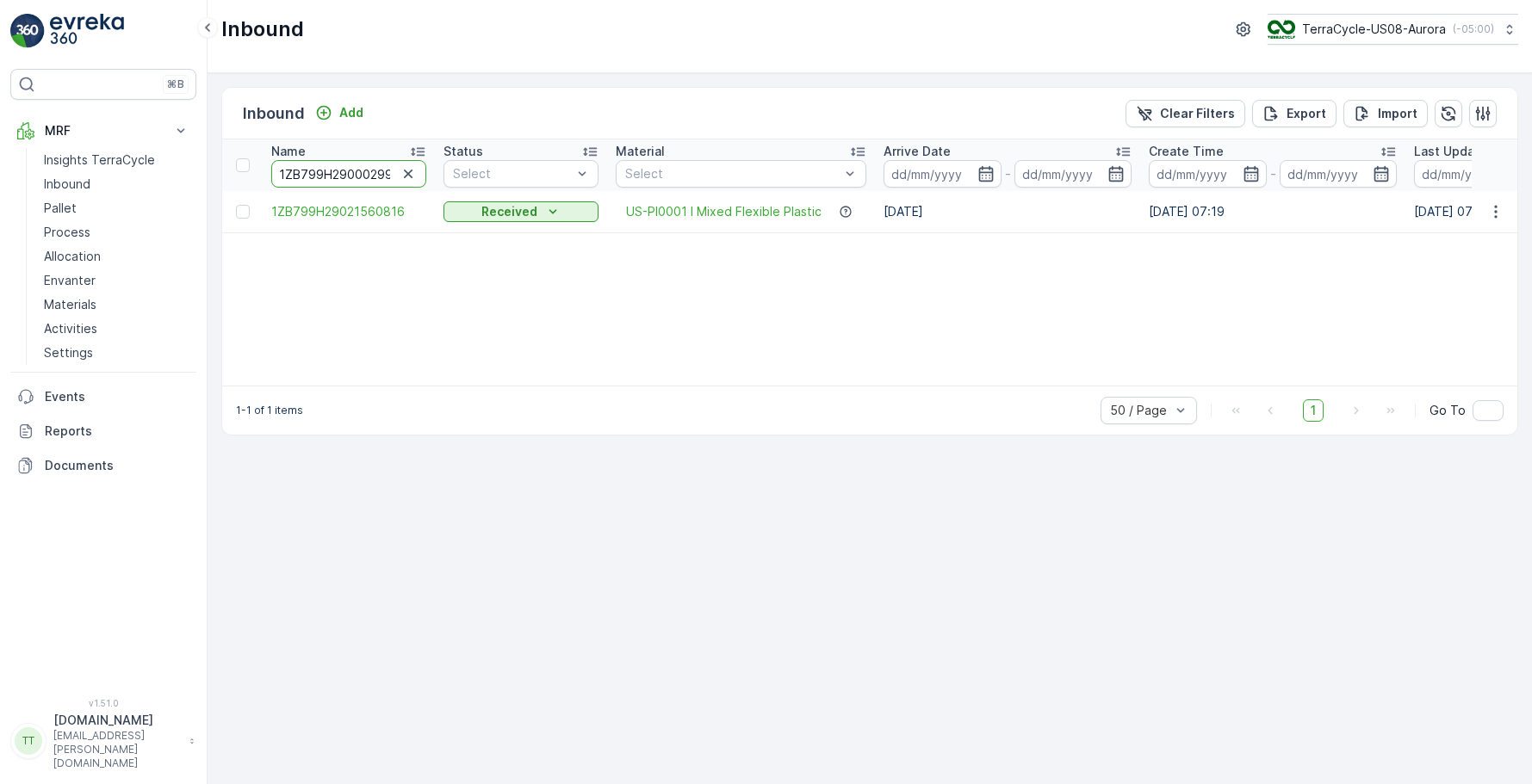
scroll to position [0, 21]
click at [318, 177] on input "1ZB799H29000299130" at bounding box center [349, 174] width 155 height 28
paste input "7769431"
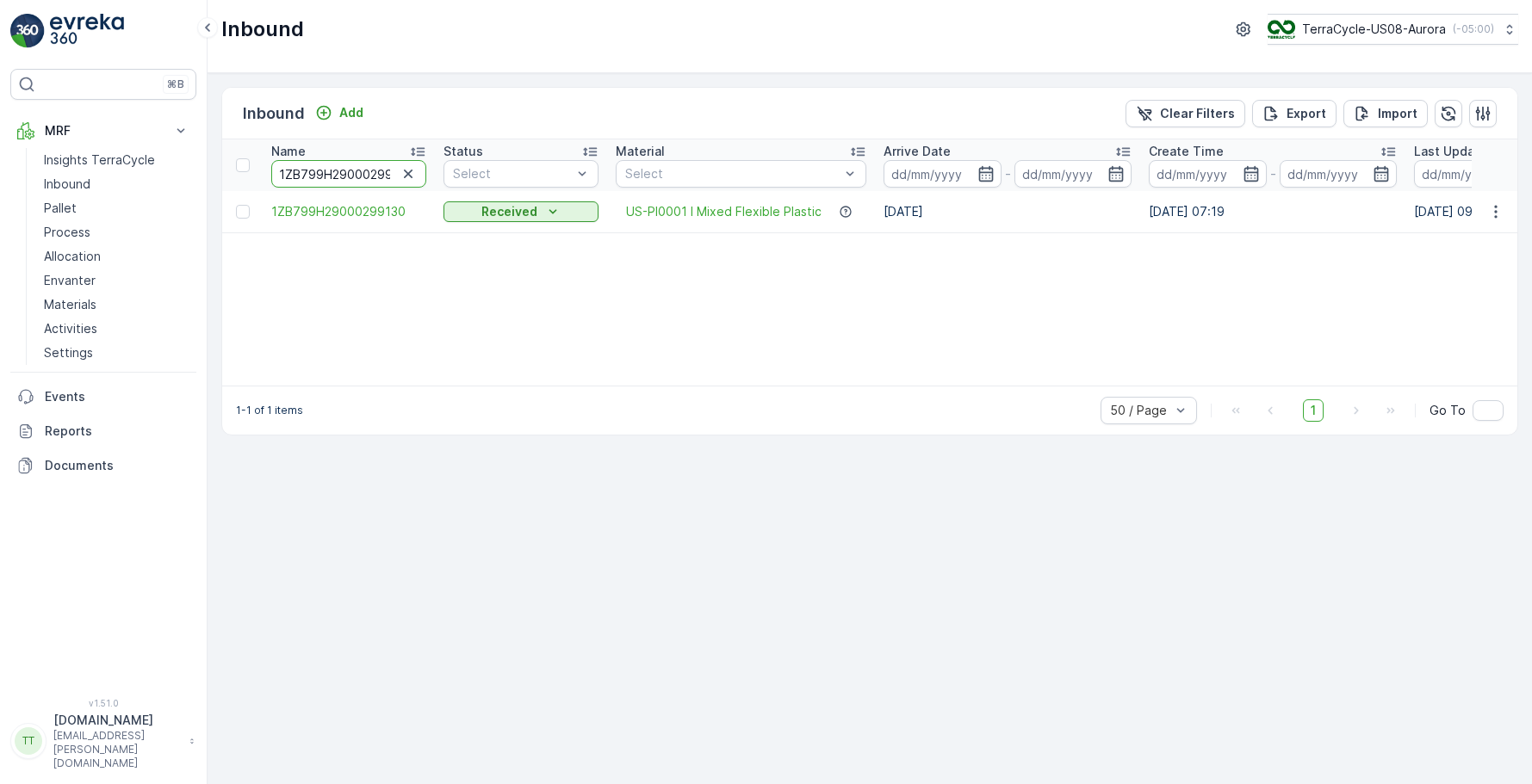
type input "1ZB799H29007769431"
click at [348, 184] on input "1ZB799H29007769431" at bounding box center [349, 174] width 155 height 28
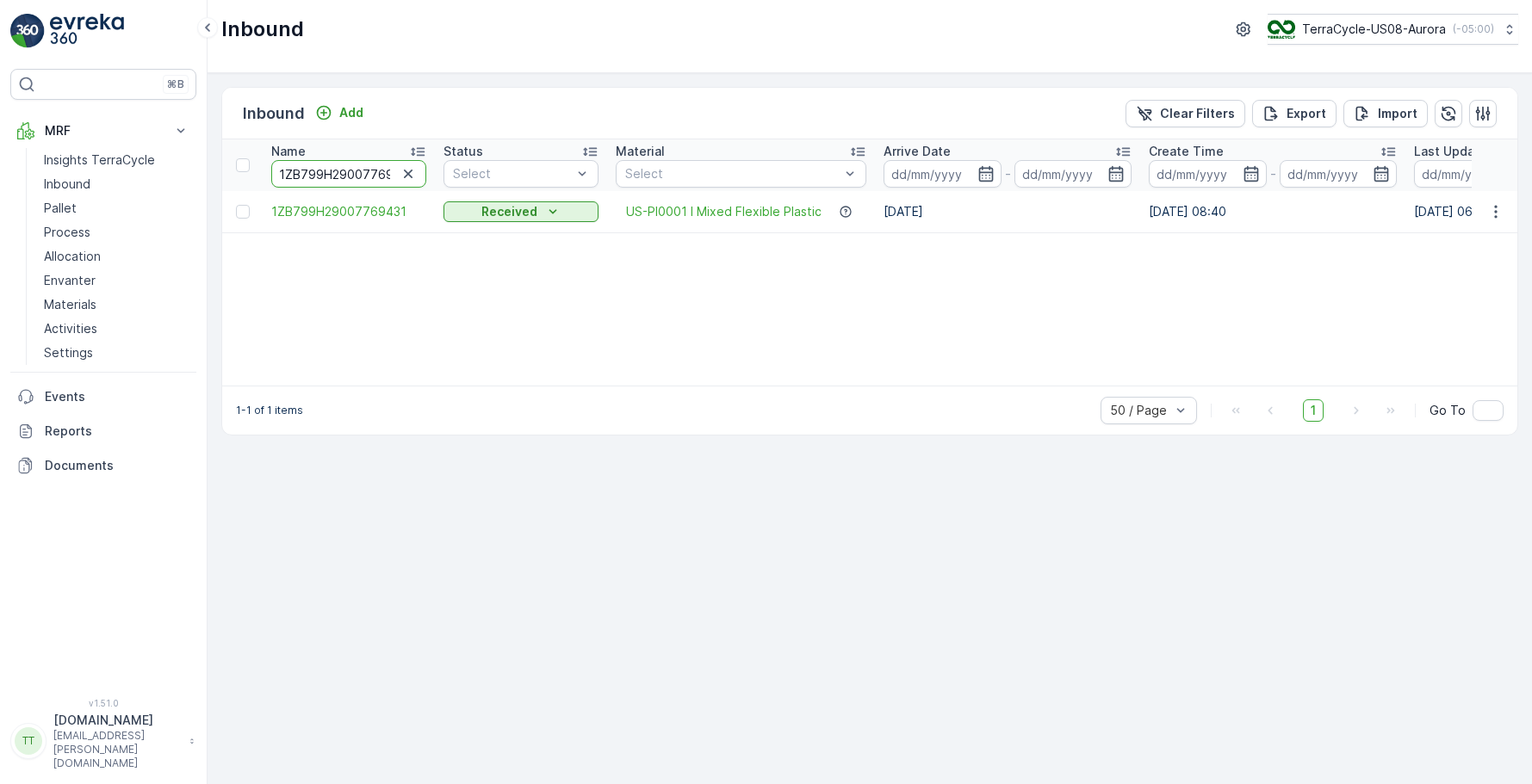
paste input "16233797"
type input "1ZB799H29016233797"
click at [339, 176] on input "1ZB799H29016233797" at bounding box center [349, 174] width 155 height 28
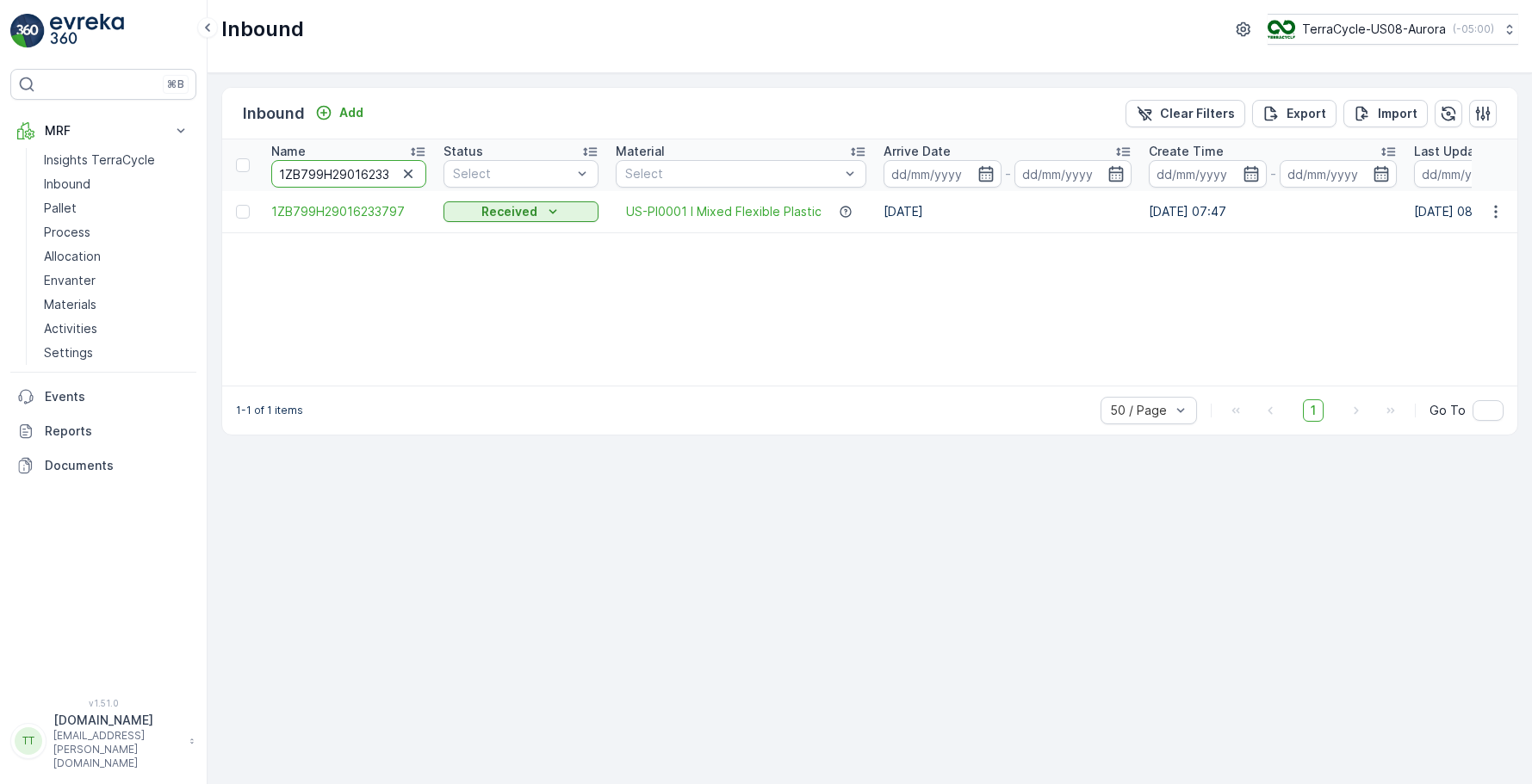
paste input "27744634"
type input "1ZB799H29027744634"
click at [349, 178] on input "1ZB799H29027744634" at bounding box center [349, 174] width 155 height 28
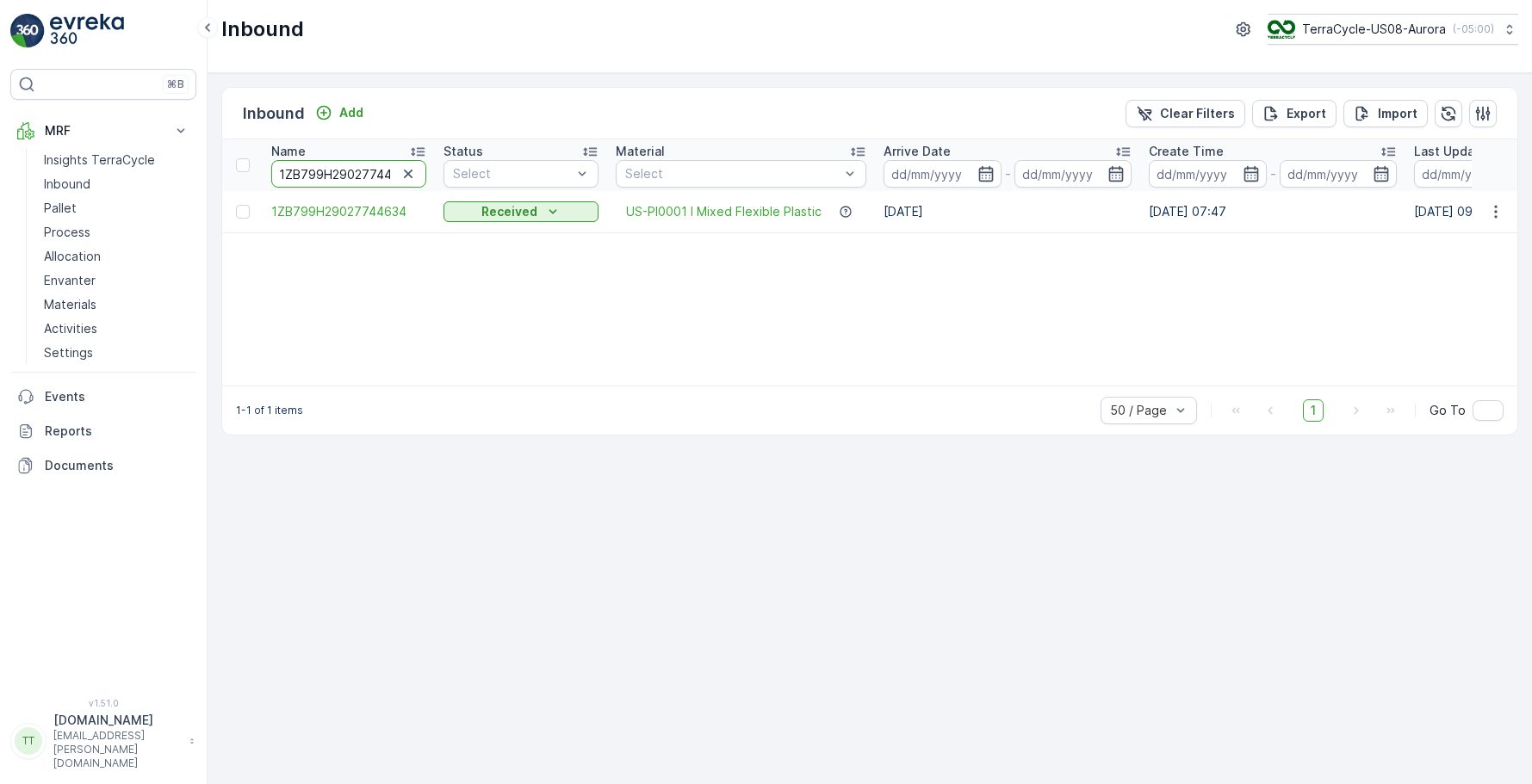
click at [349, 178] on input "1ZB799H29027744634" at bounding box center [349, 174] width 155 height 28
paste input "08882020"
type input "1ZB799H29008882020"
click at [338, 174] on input "1ZB799H29008882020" at bounding box center [349, 174] width 155 height 28
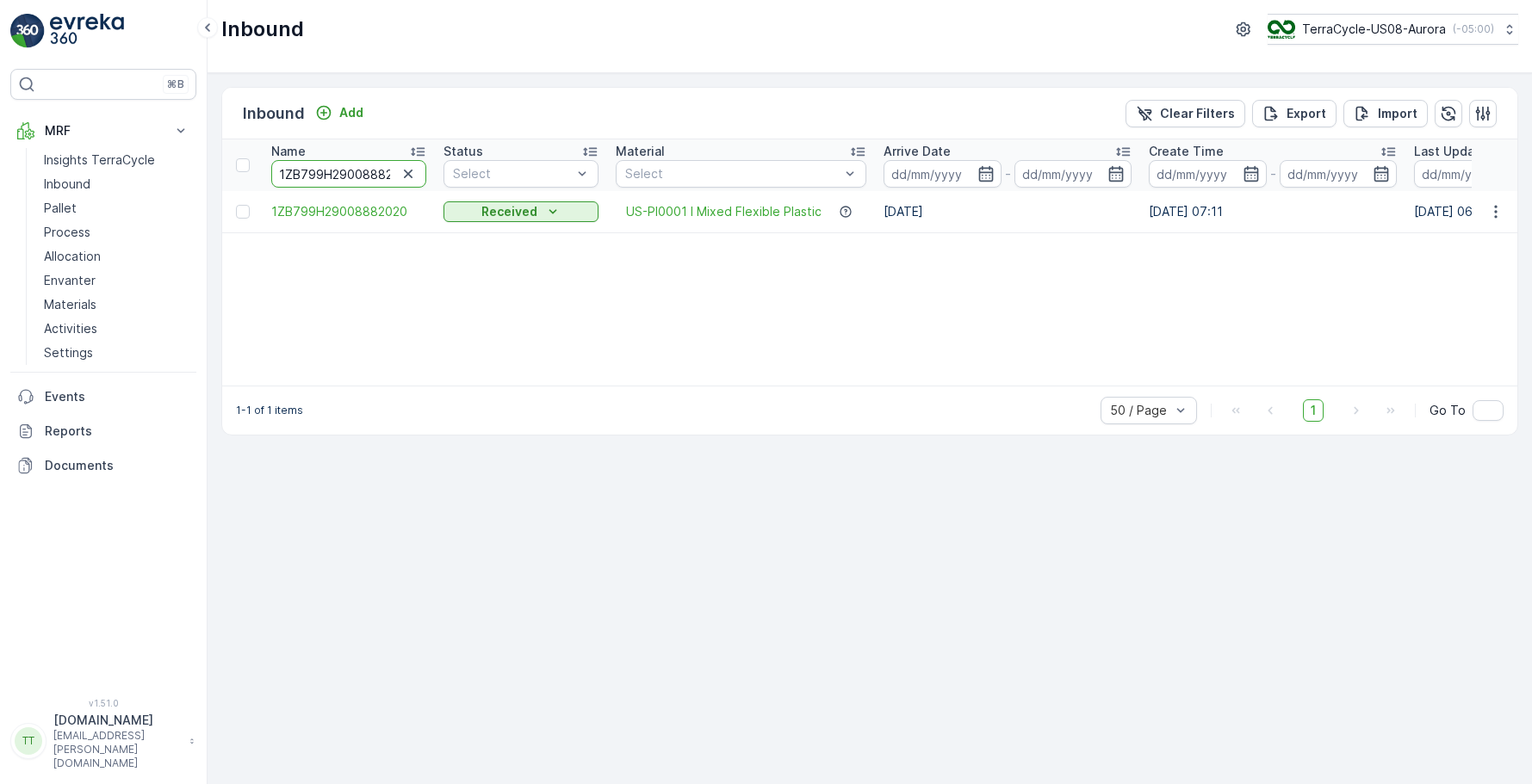
click at [338, 174] on input "1ZB799H29008882020" at bounding box center [349, 174] width 155 height 28
paste input "23547971"
type input "1ZB799H29023547971"
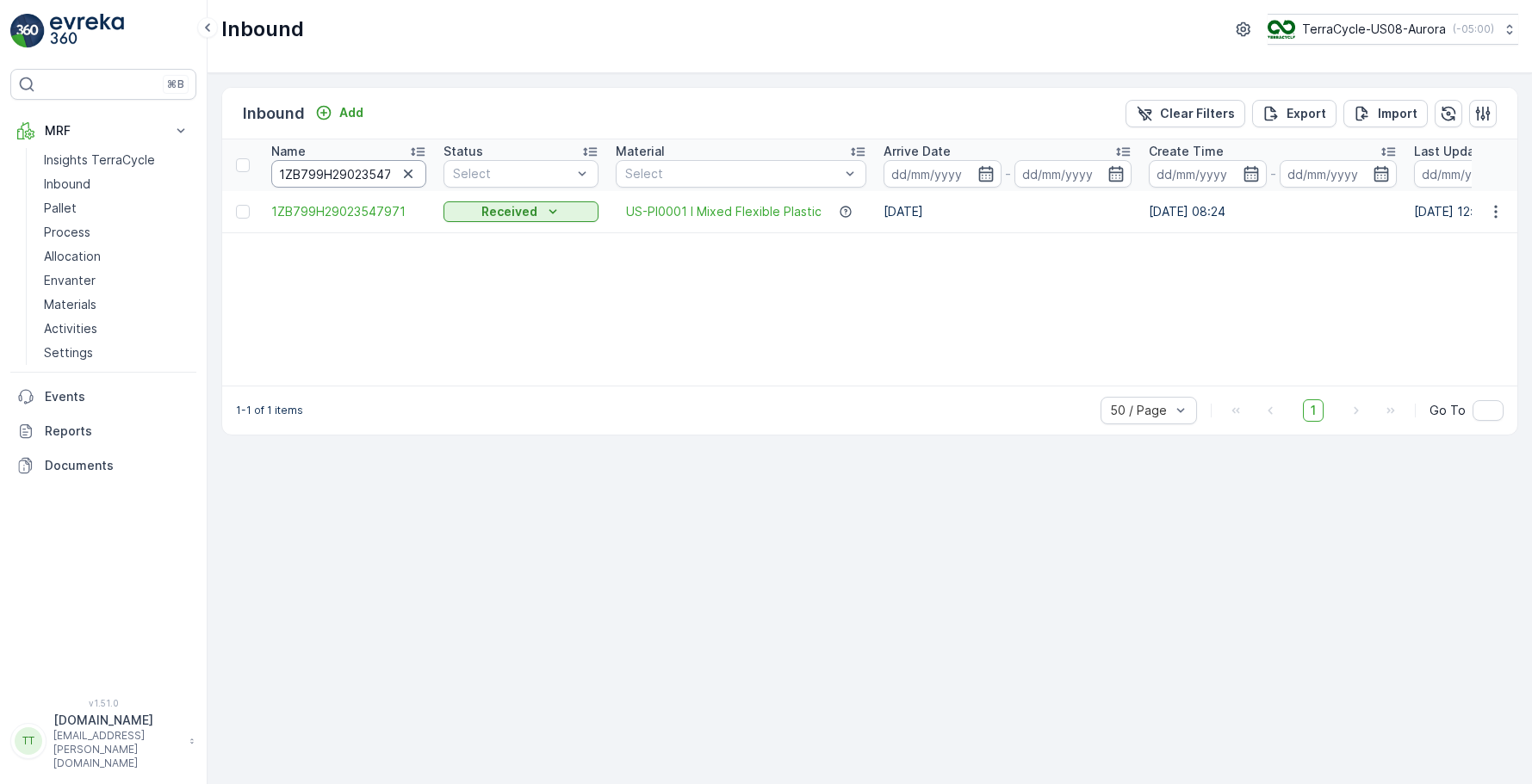
click at [327, 177] on input "1ZB799H29023547971" at bounding box center [349, 174] width 155 height 28
paste input "09584145"
type input "1ZB799H29009584145"
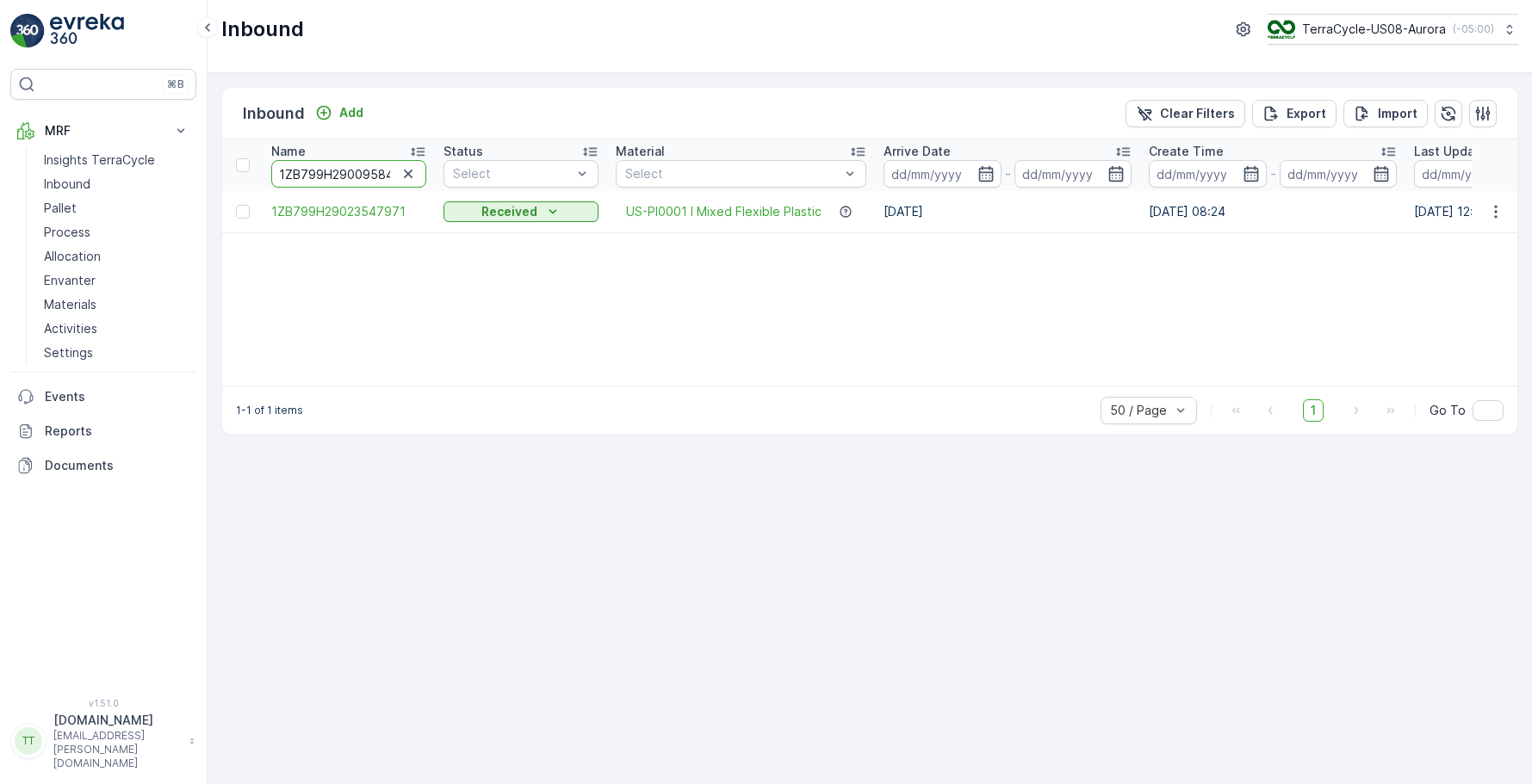
scroll to position [0, 21]
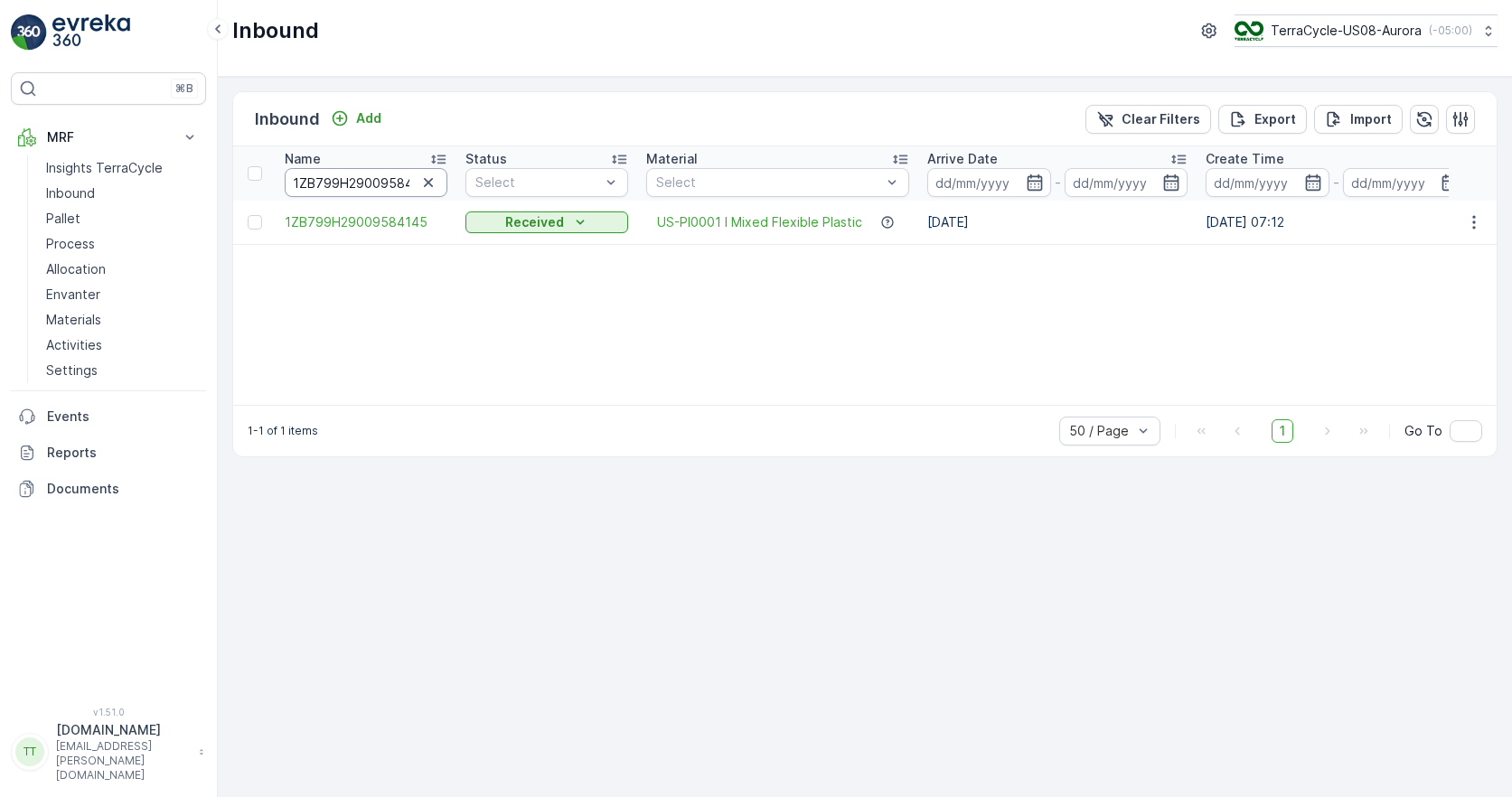
click at [389, 187] on input "1ZB799H29009584145" at bounding box center [366, 183] width 163 height 29
paste input "1AR8619090463658"
type input "1Z1AR8619090463658"
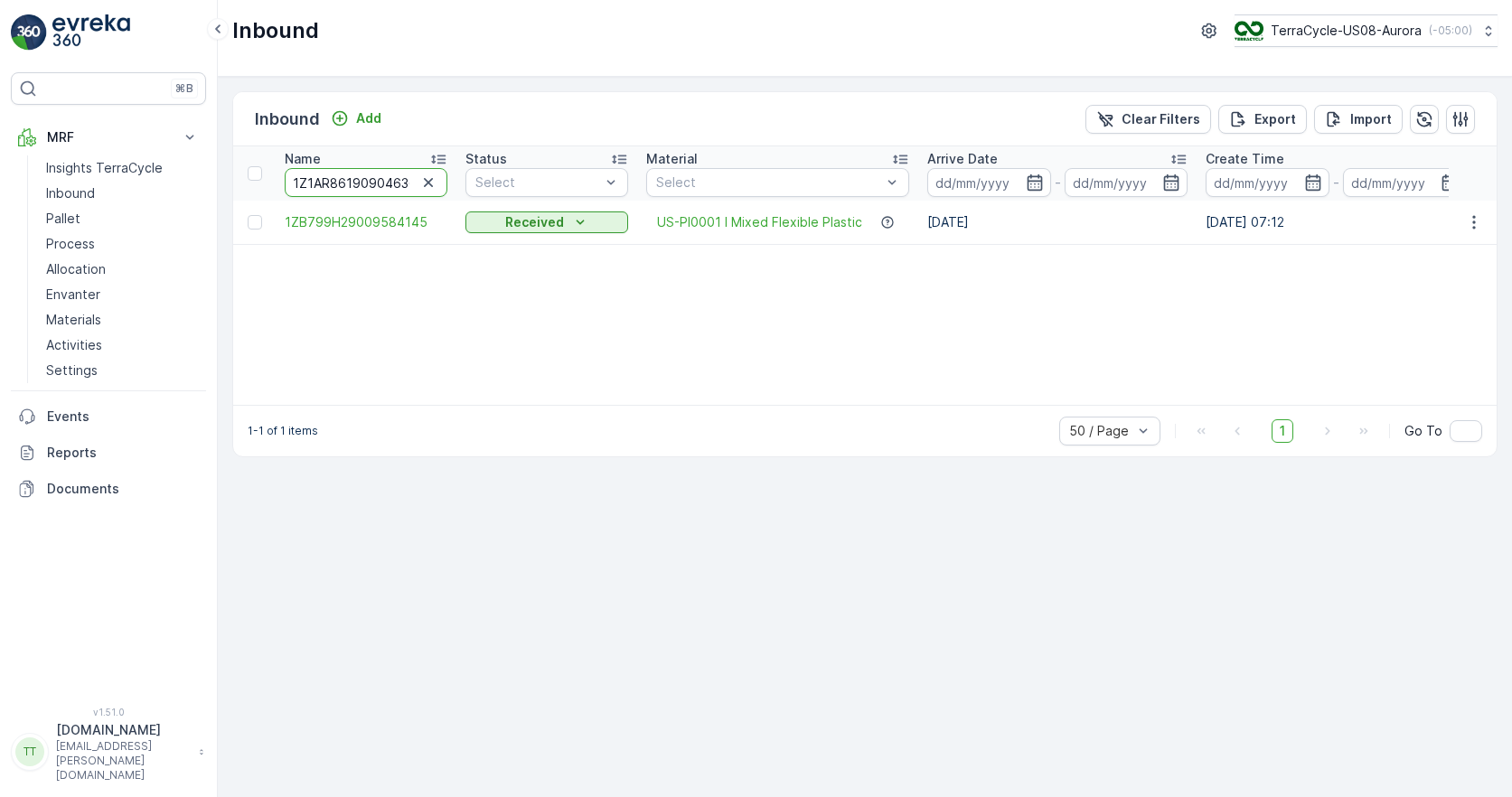
scroll to position [0, 20]
click at [366, 191] on input "1Z1AR8619090463658" at bounding box center [366, 183] width 163 height 29
paste input "B799H29000176414"
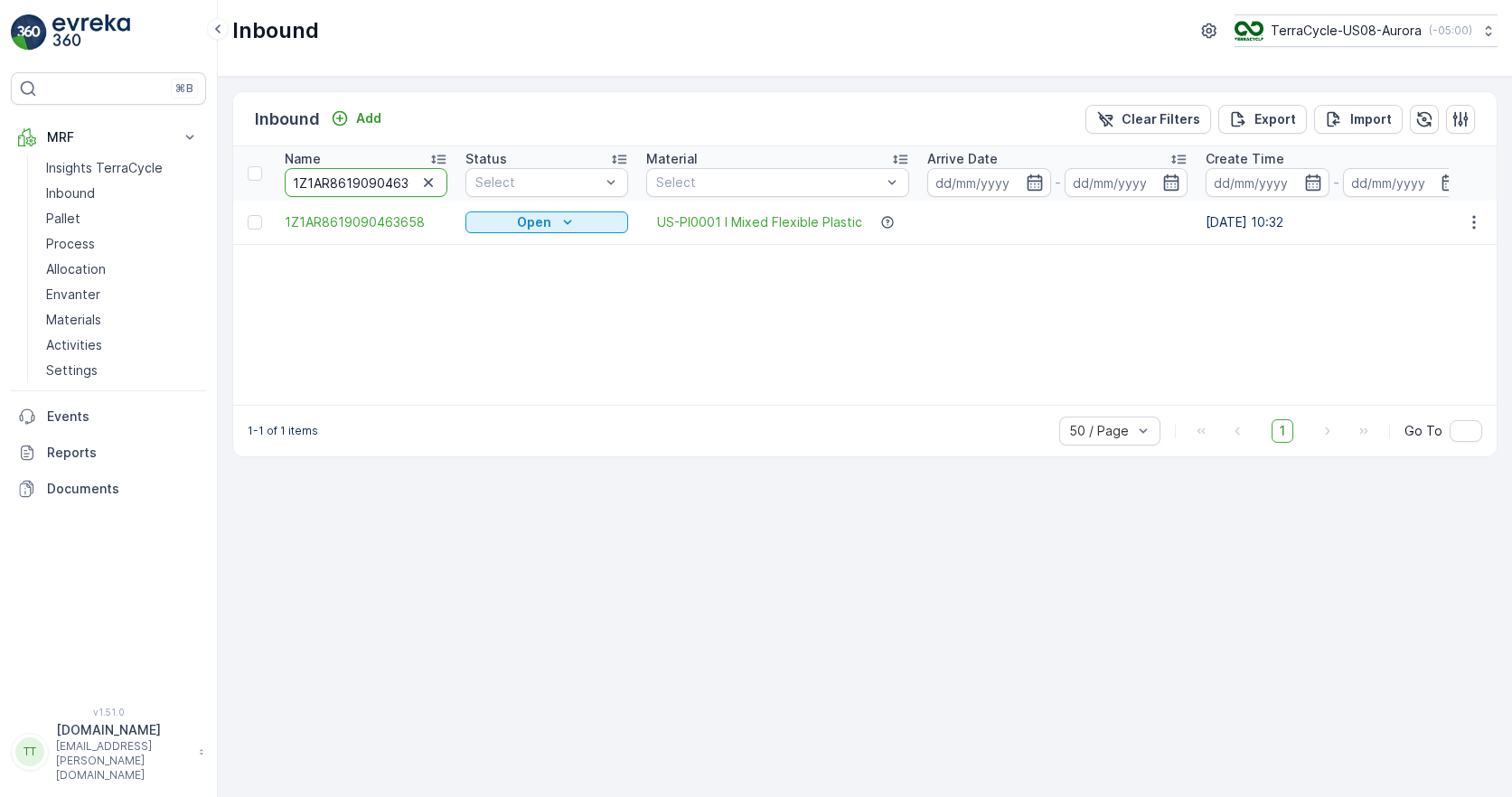
type input "1ZB799H29000176414"
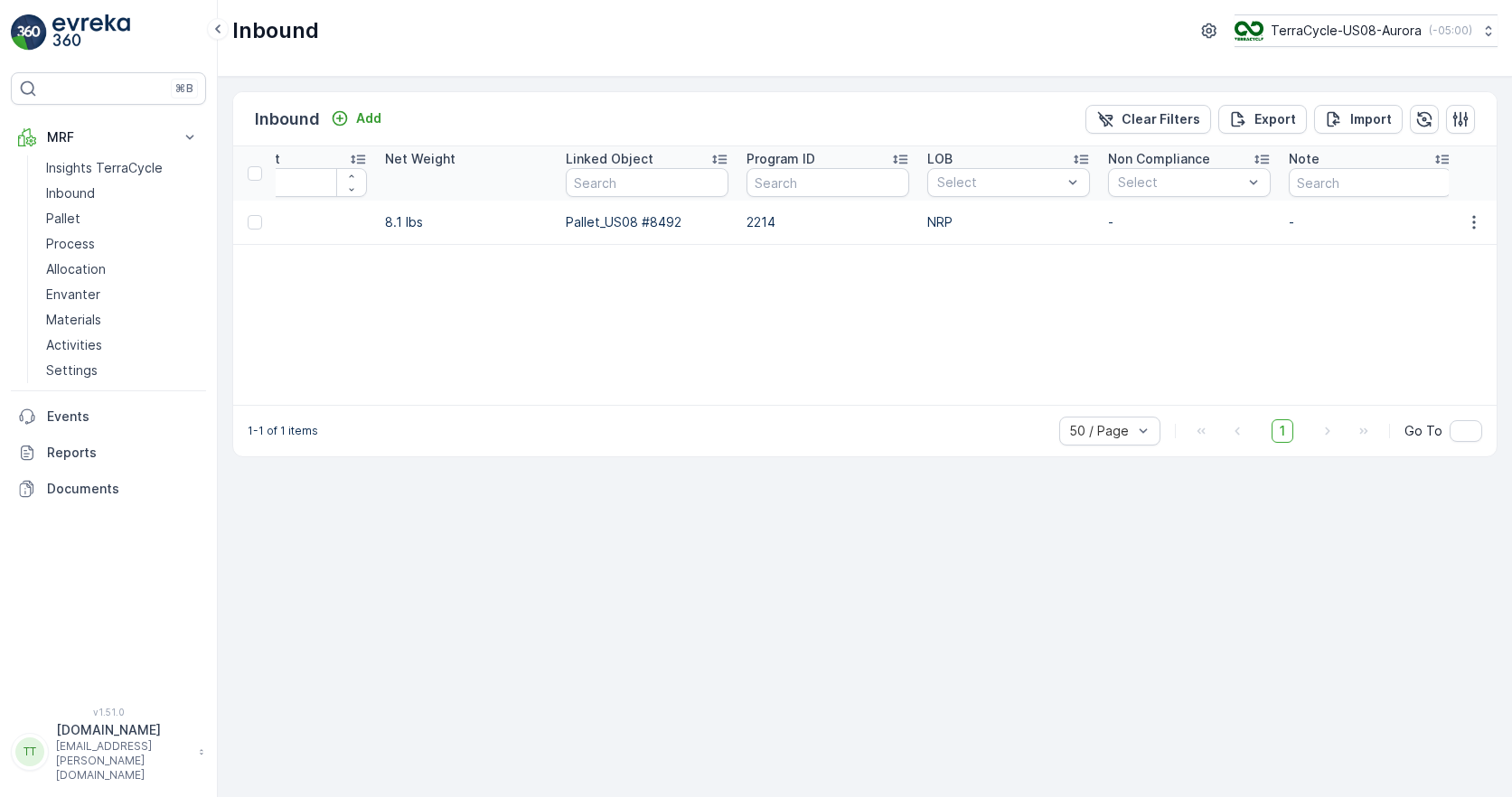
scroll to position [0, 2111]
click at [746, 222] on p "2214" at bounding box center [817, 222] width 163 height 18
copy p "2214"
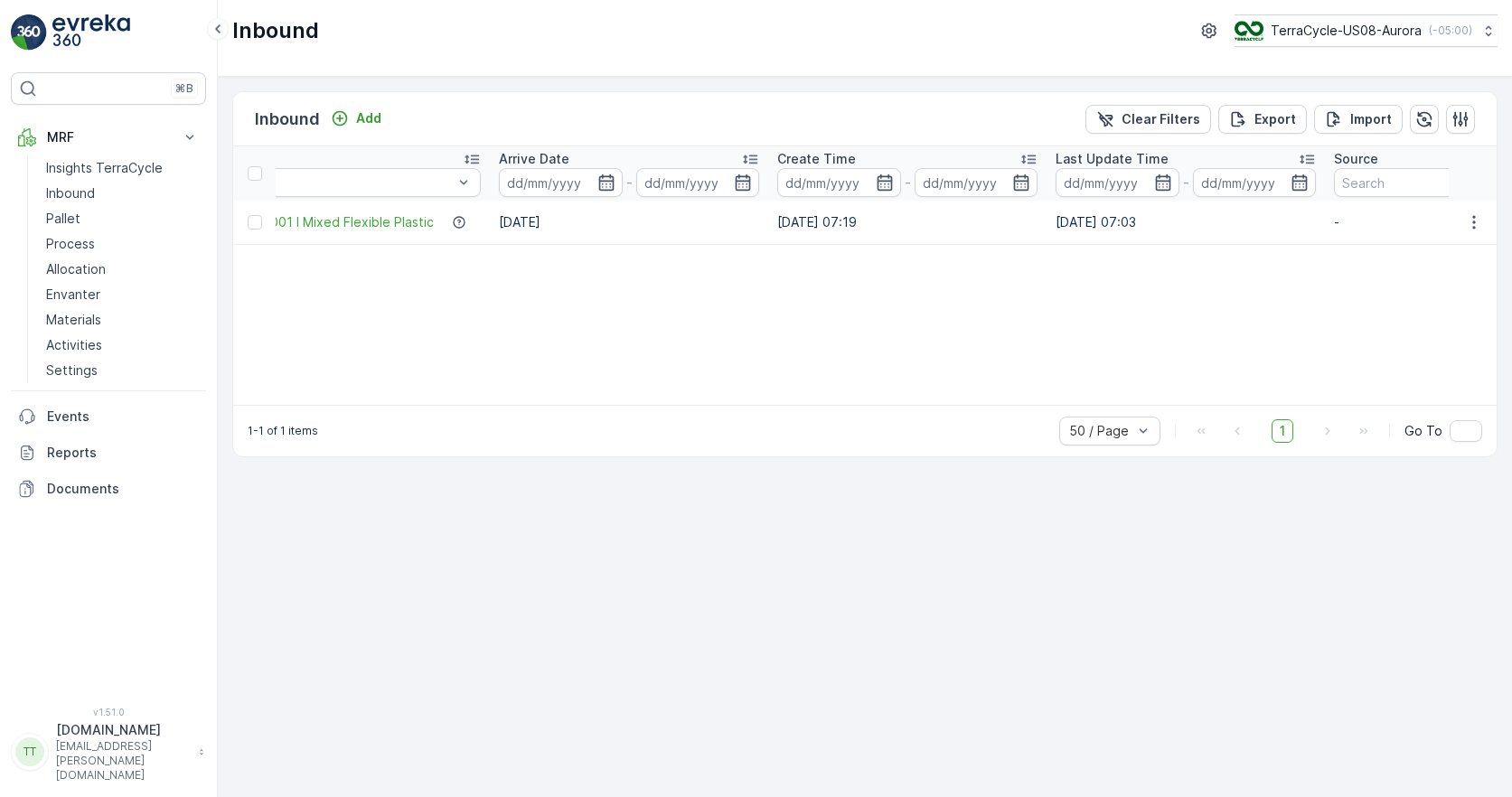
scroll to position [0, 0]
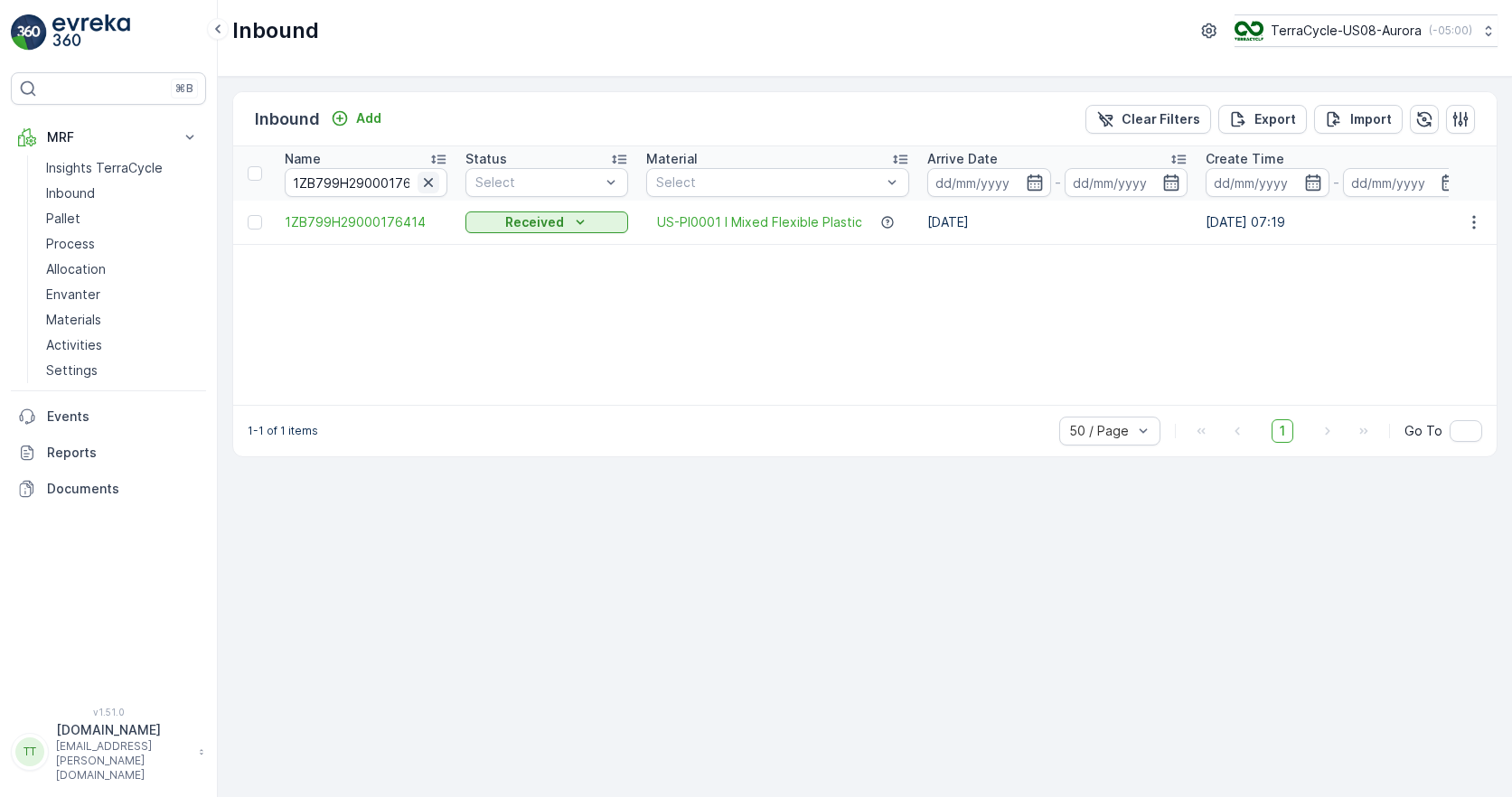
click at [426, 187] on icon "button" at bounding box center [428, 182] width 18 height 18
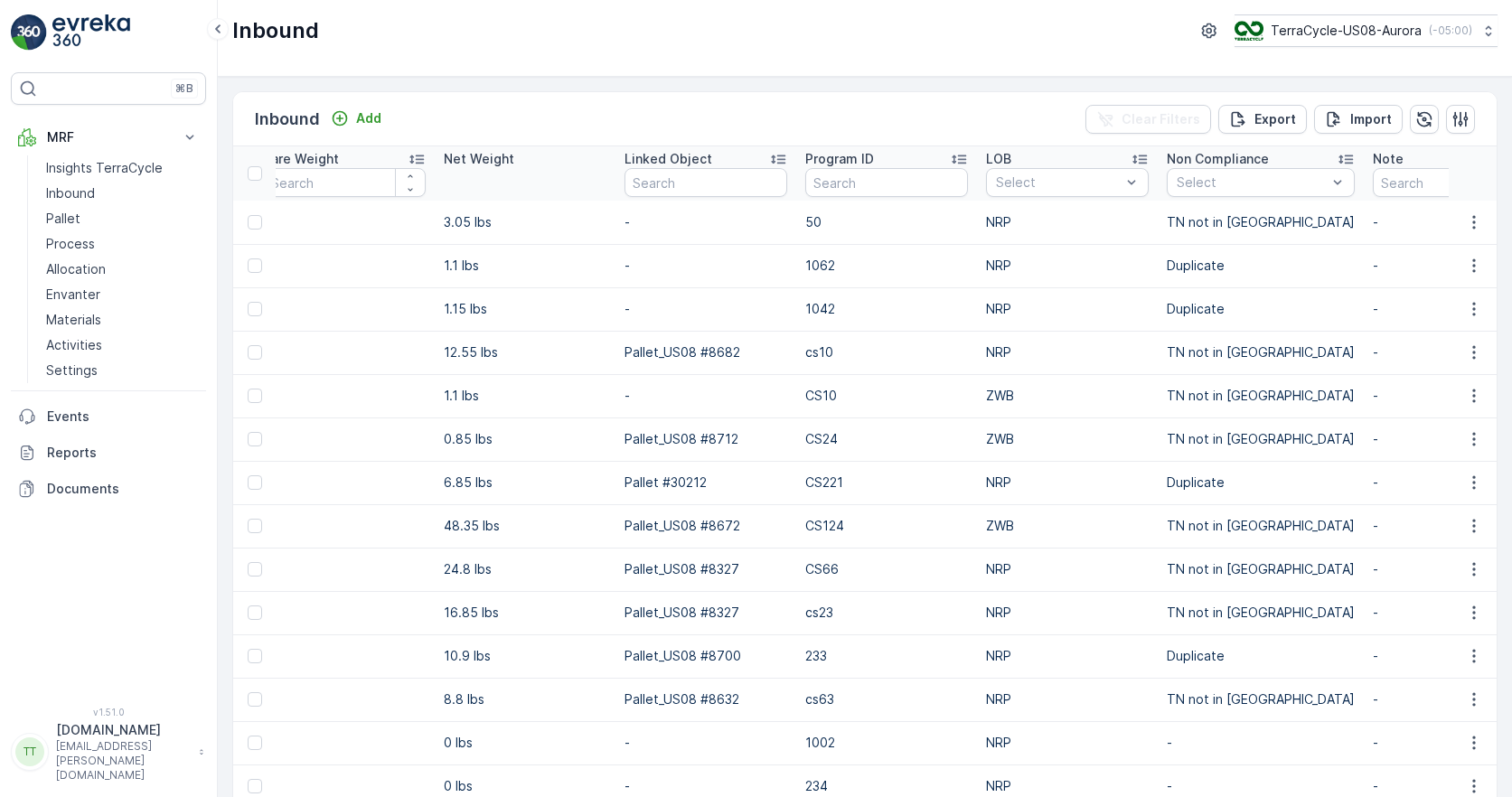
scroll to position [0, 2253]
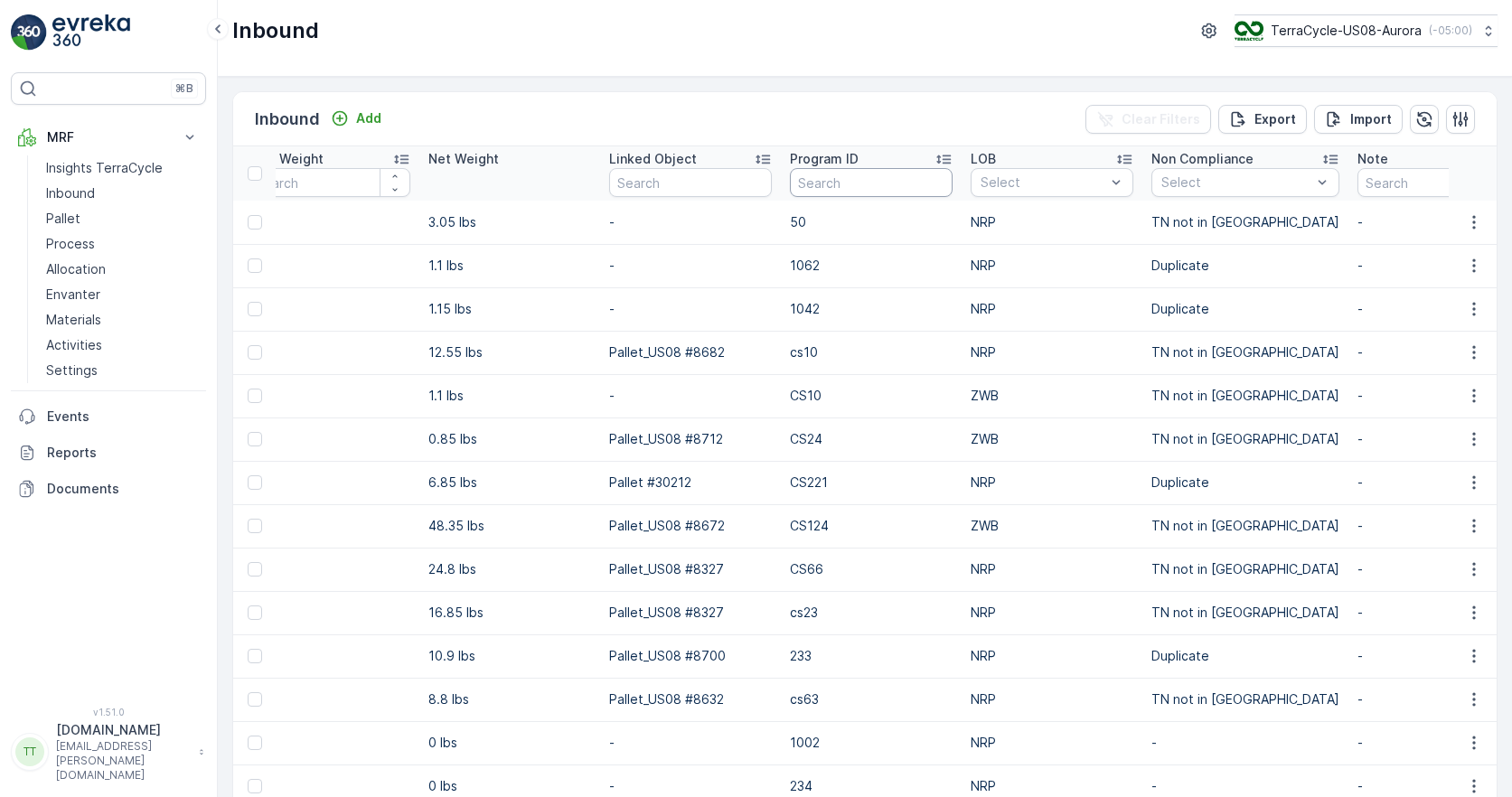
click at [882, 178] on input "text" at bounding box center [872, 183] width 163 height 29
paste input "2214"
type input "2214"
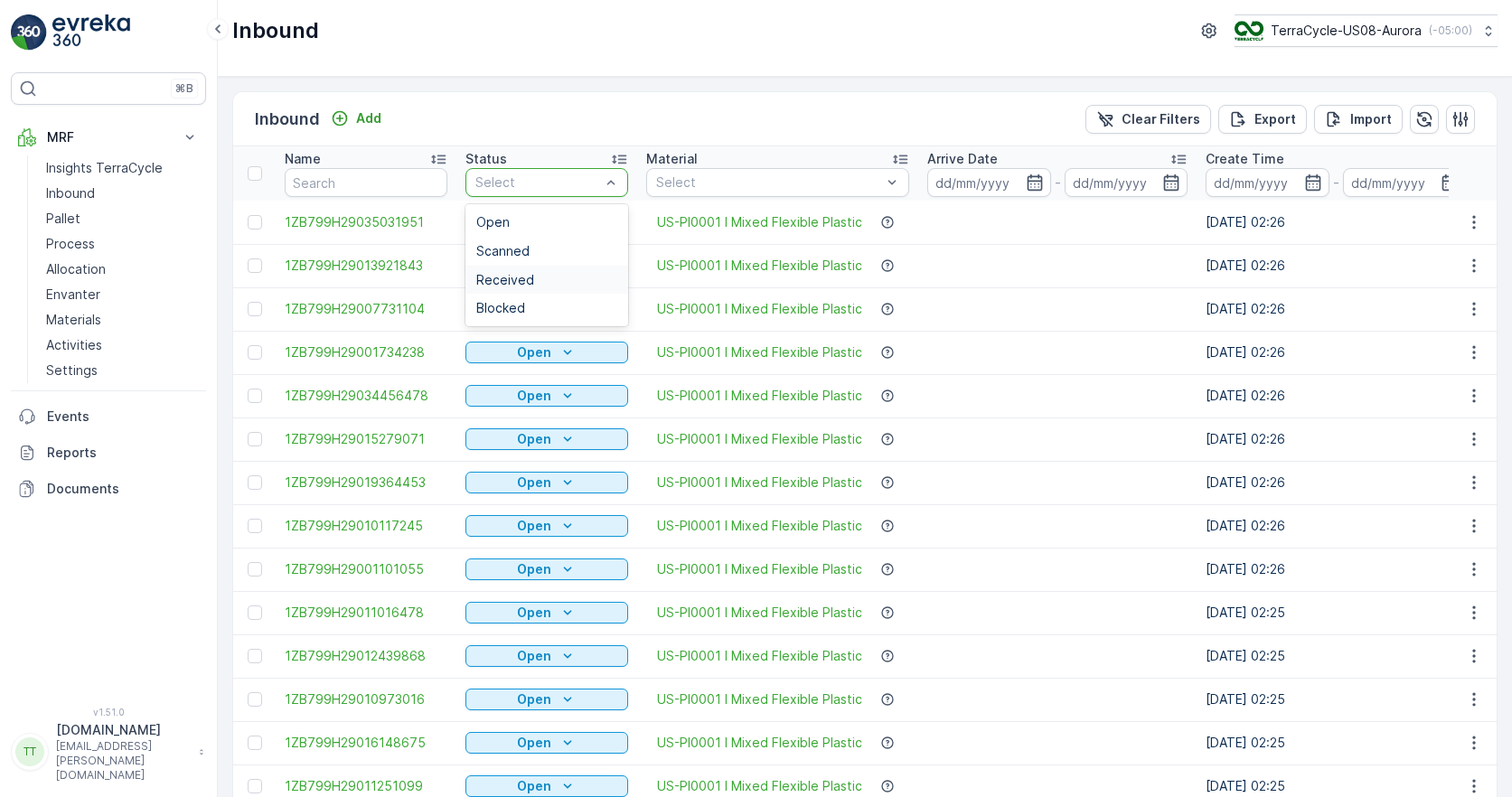
click at [532, 273] on div "Received" at bounding box center [547, 279] width 141 height 14
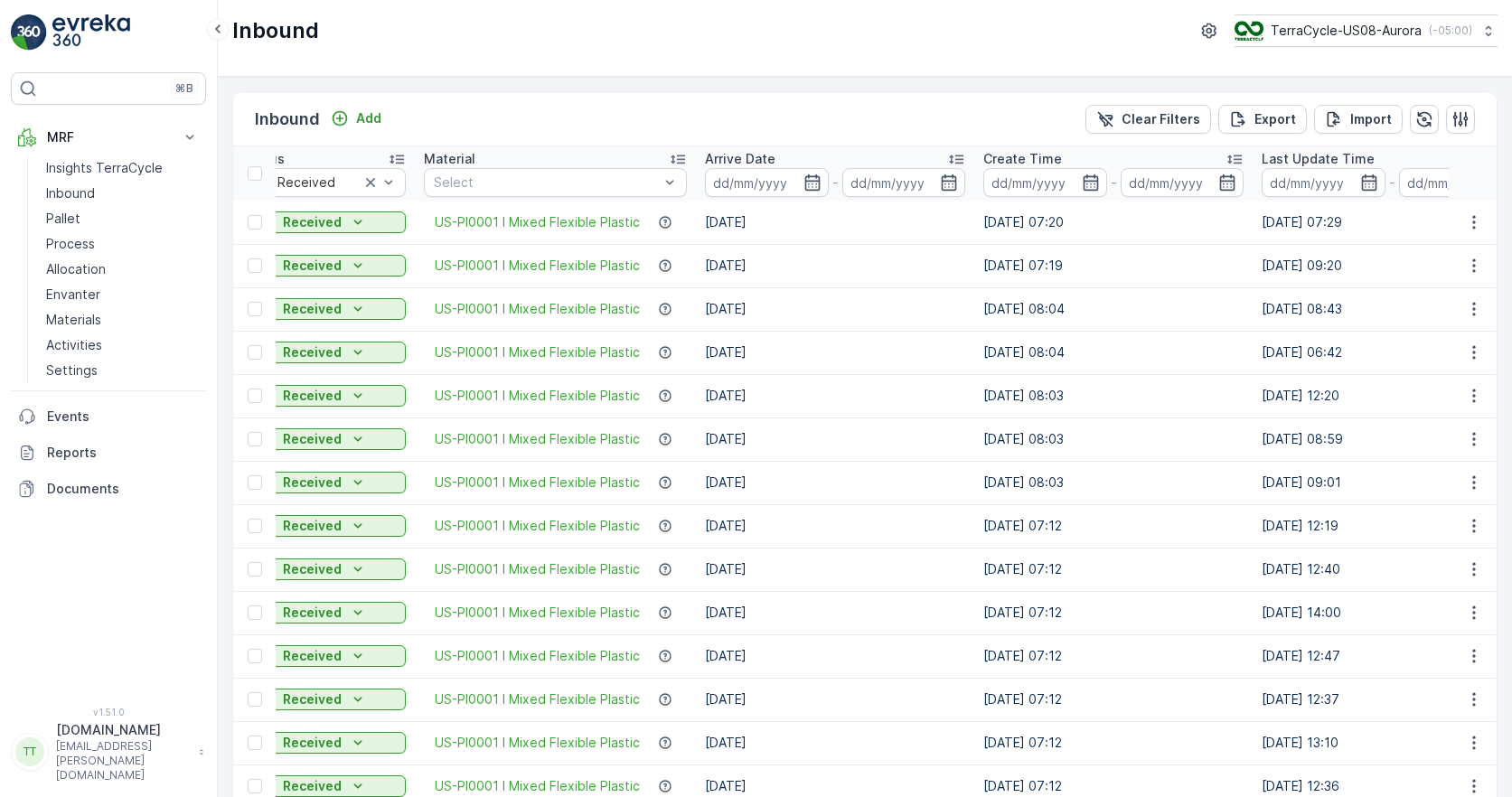
scroll to position [0, 225]
click at [802, 186] on icon "button" at bounding box center [809, 182] width 15 height 16
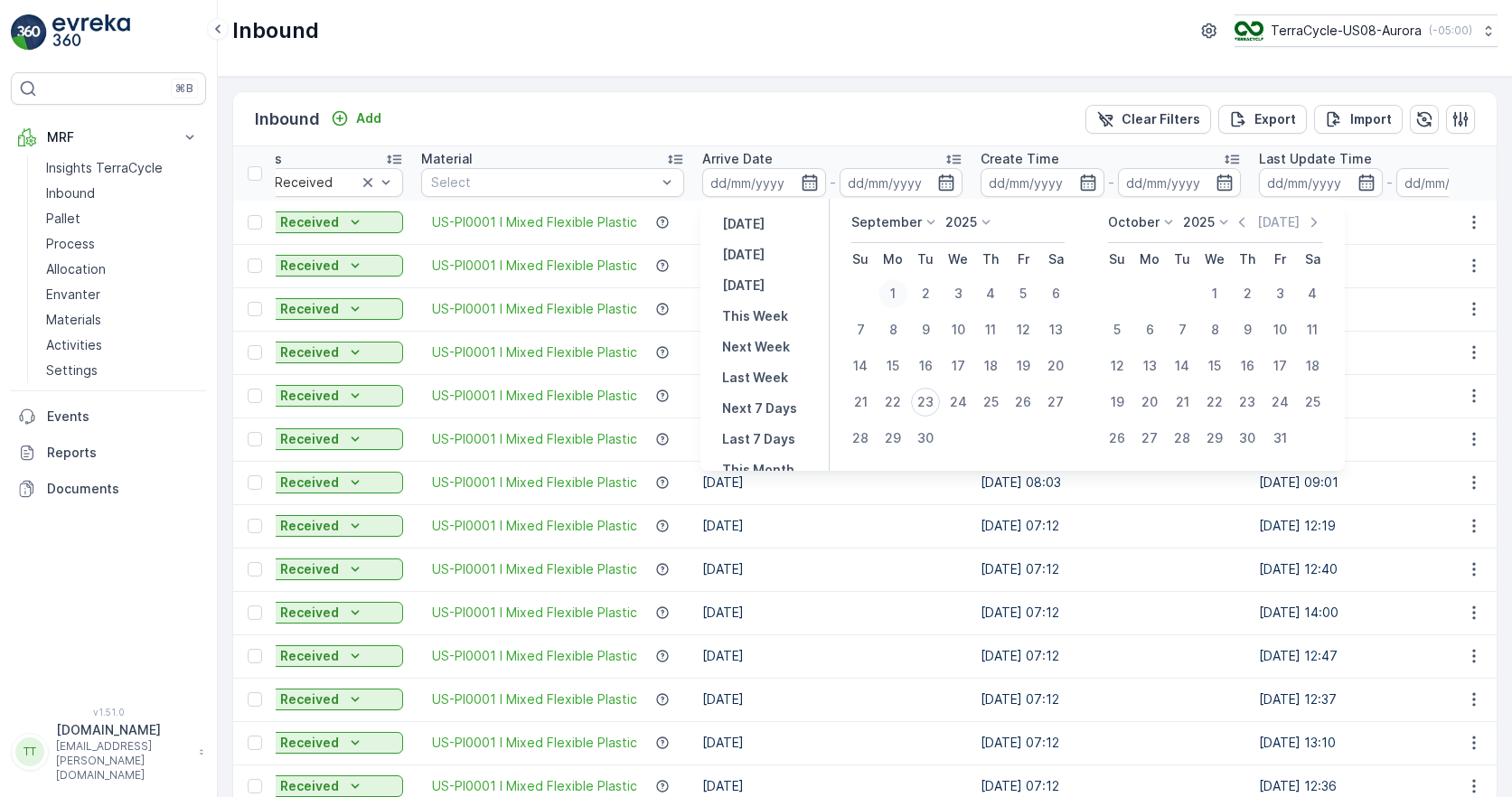
click at [896, 298] on div "1" at bounding box center [892, 293] width 29 height 29
type input "[DATE]"
click at [931, 400] on div "23" at bounding box center [925, 402] width 29 height 29
type input "[DATE]"
click at [899, 293] on div "1" at bounding box center [892, 293] width 29 height 29
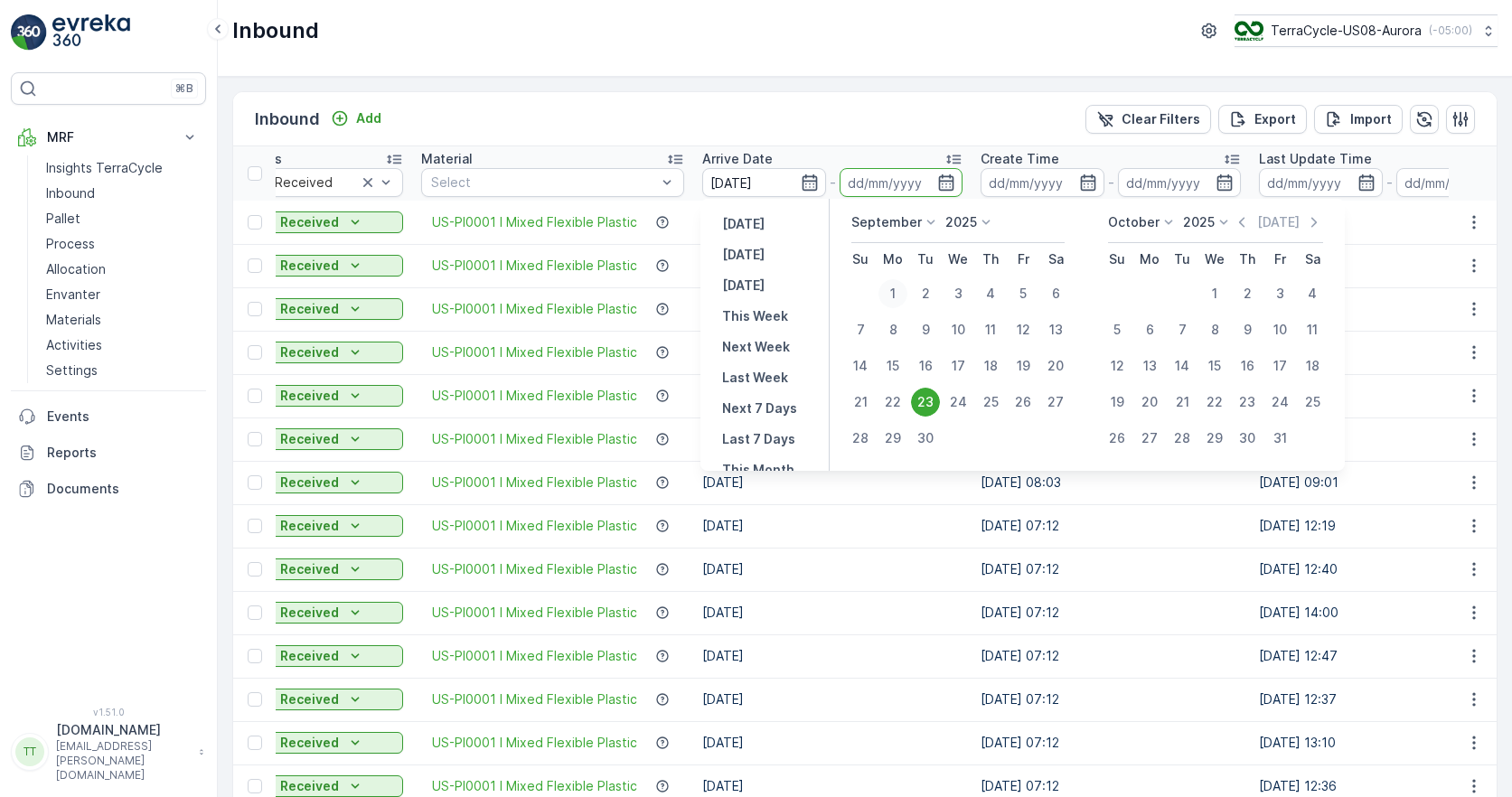
type input "[DATE]"
click at [927, 395] on div "23" at bounding box center [925, 402] width 29 height 29
type input "[DATE]"
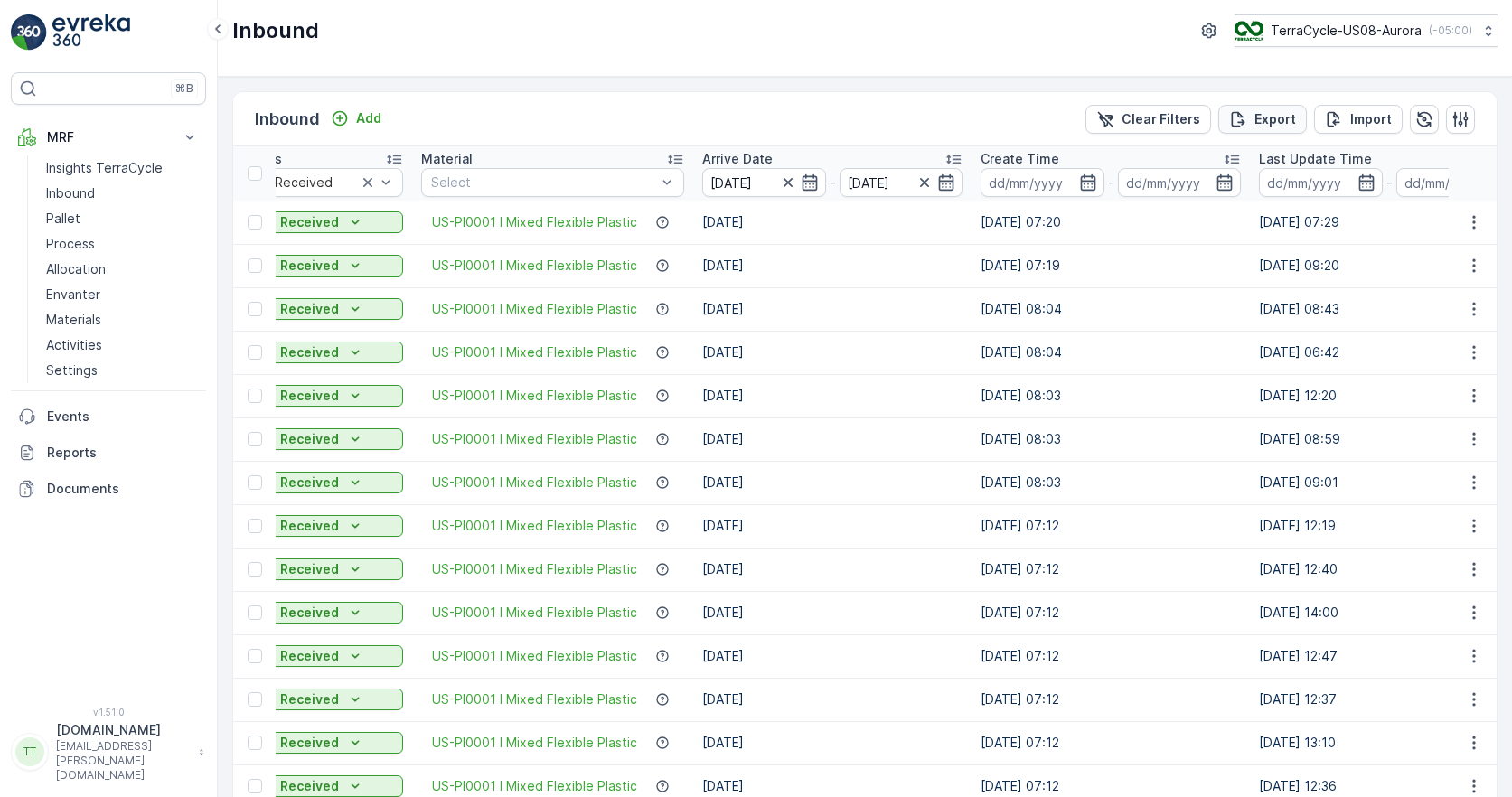
click at [1182, 117] on p "Export" at bounding box center [1275, 119] width 41 height 18
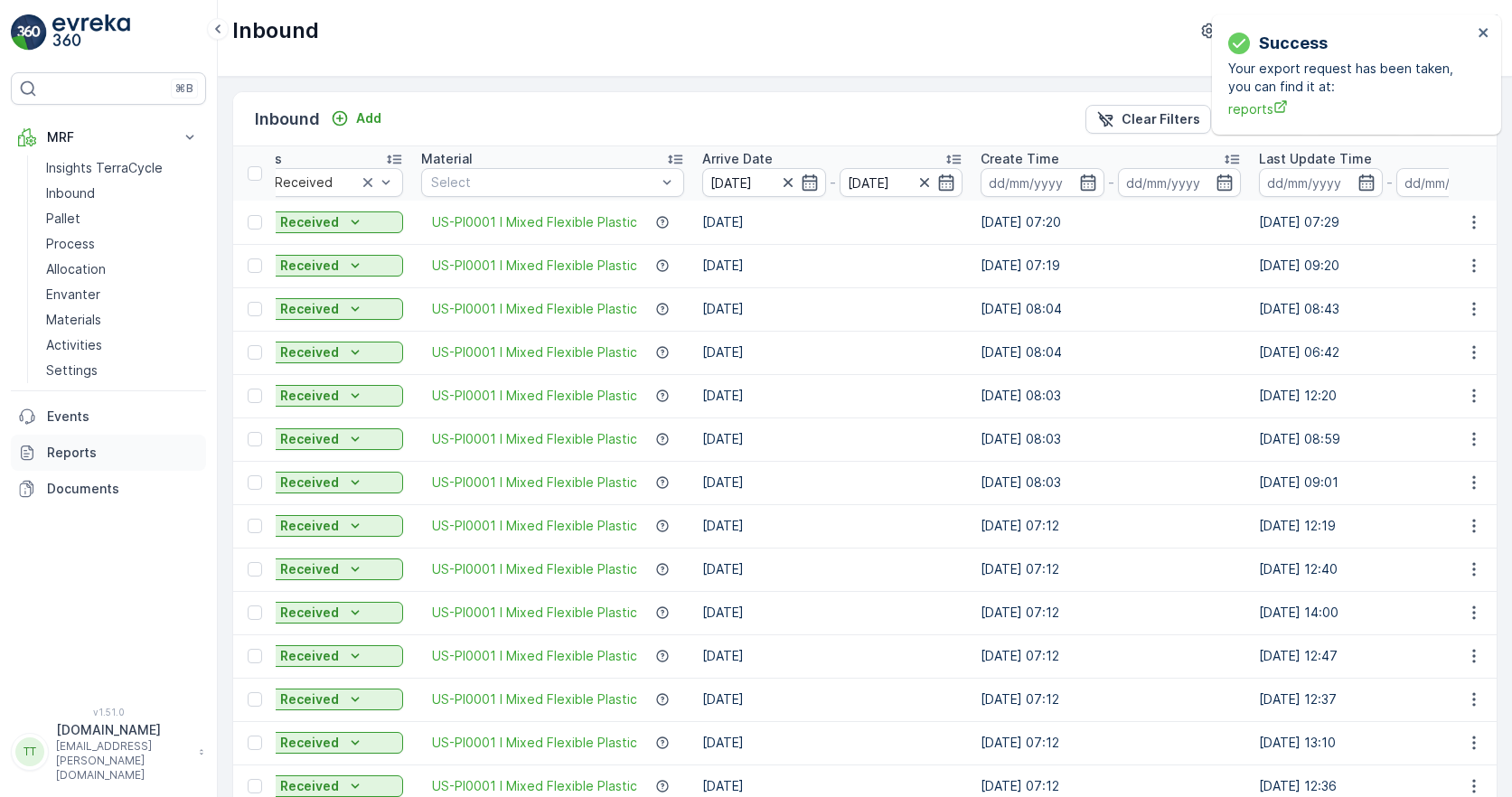
click at [74, 448] on p "Reports" at bounding box center [123, 452] width 152 height 18
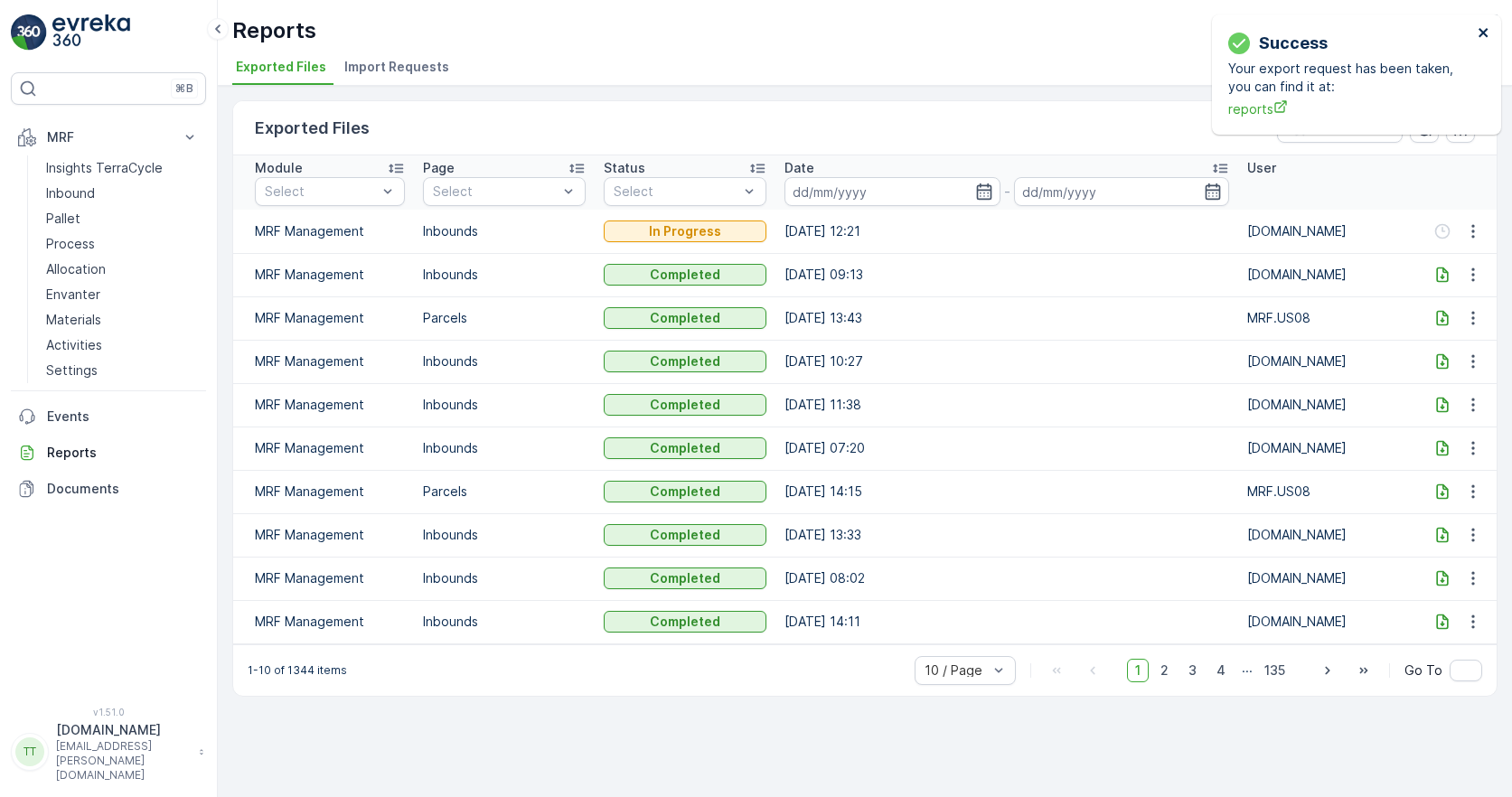
click at [1182, 34] on icon "close" at bounding box center [1484, 32] width 13 height 14
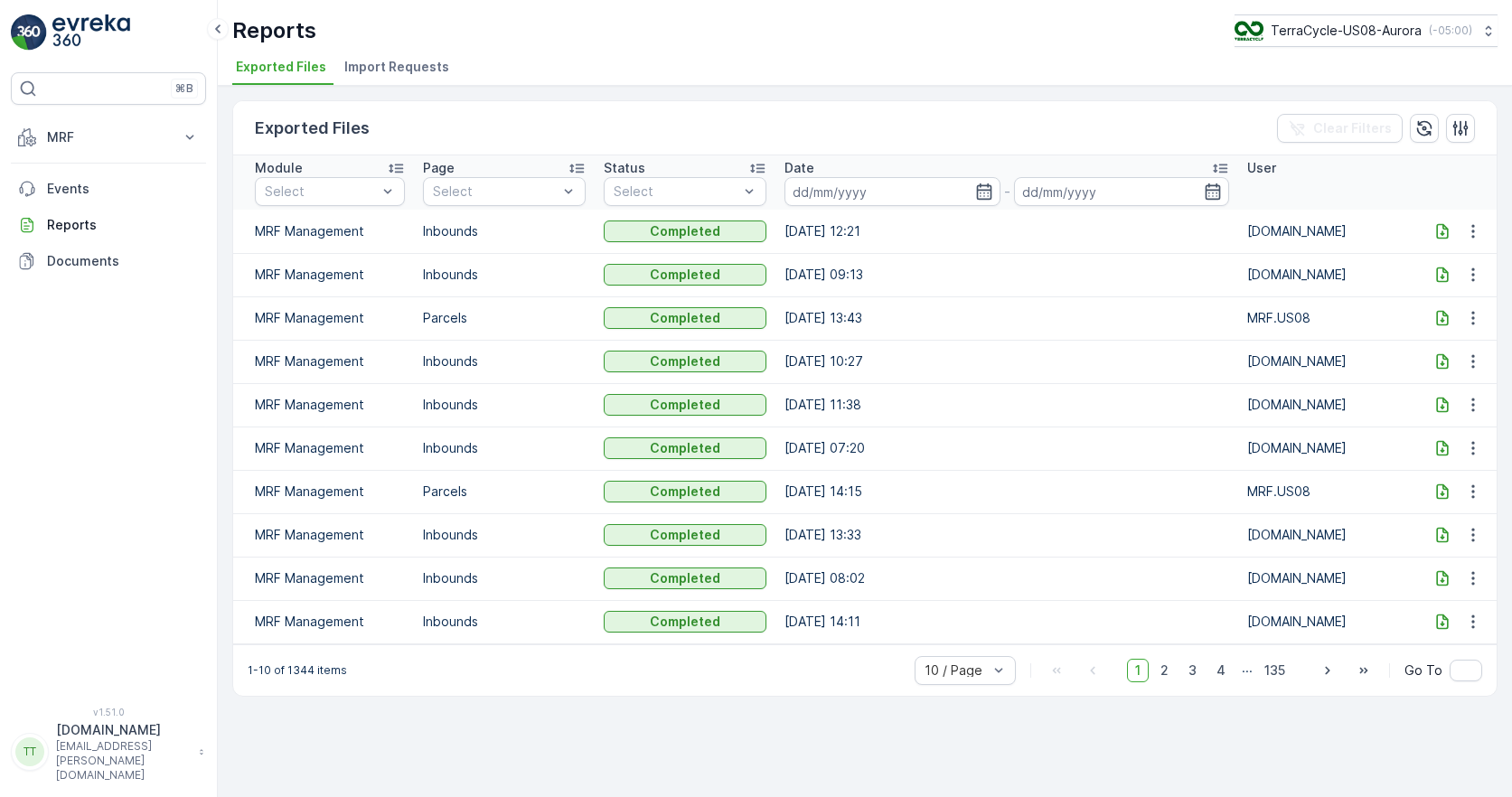
click at [1439, 231] on icon at bounding box center [1442, 230] width 18 height 18
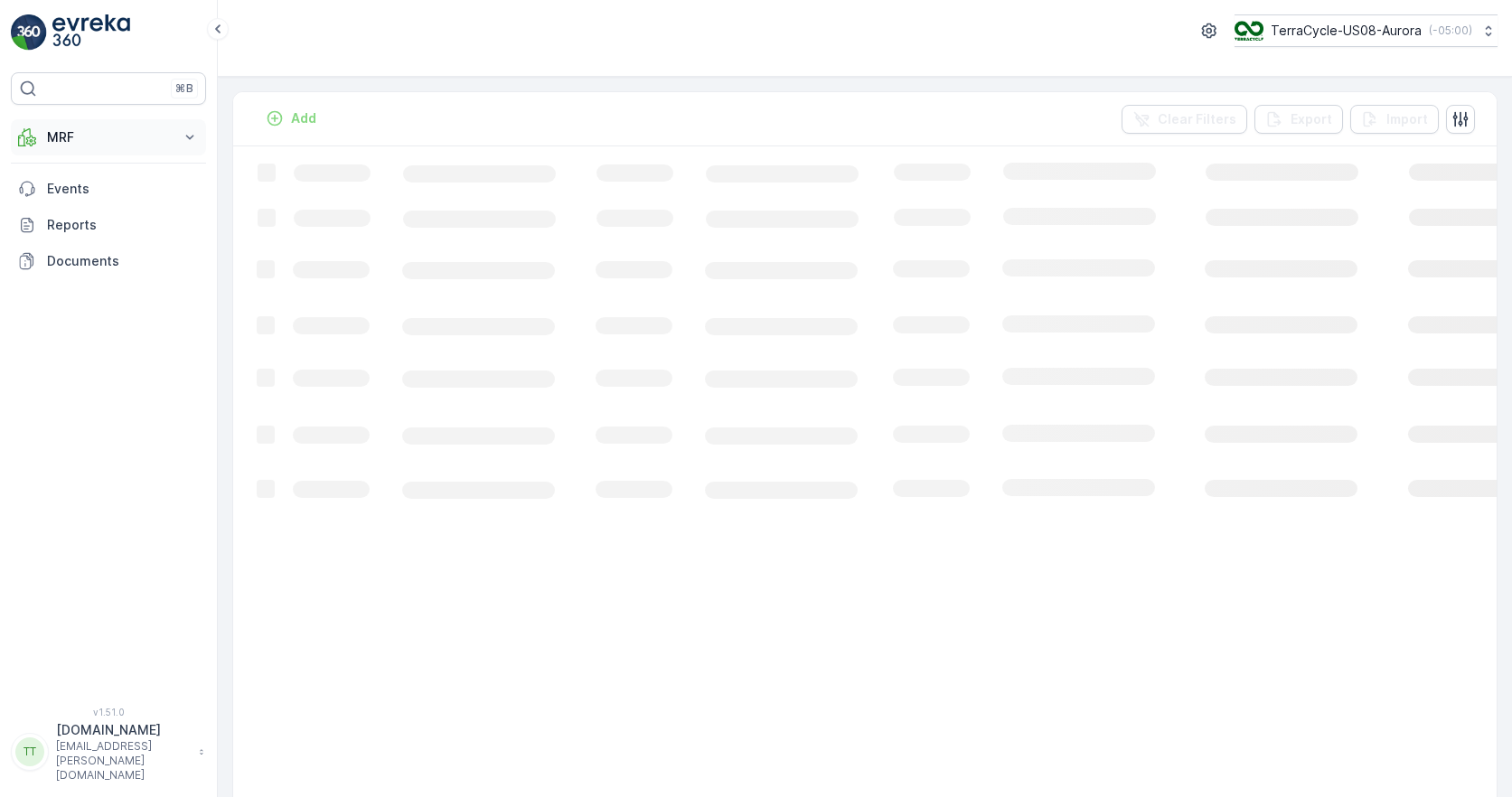
click at [142, 133] on p "MRF" at bounding box center [108, 137] width 123 height 18
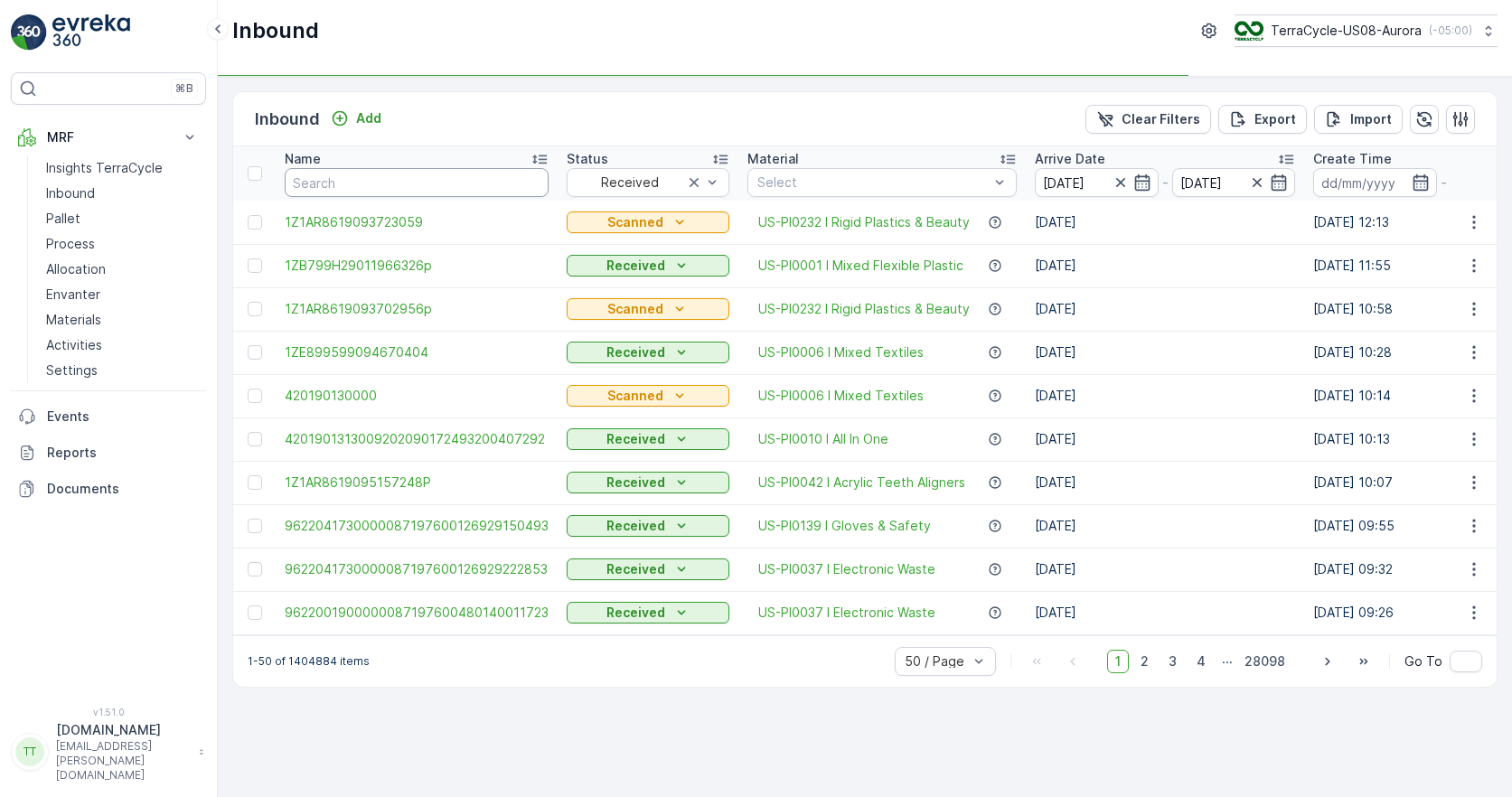
click at [336, 183] on input "text" at bounding box center [417, 183] width 264 height 29
paste input "1ZB799H29001674722"
type input "1ZB799H29001674722"
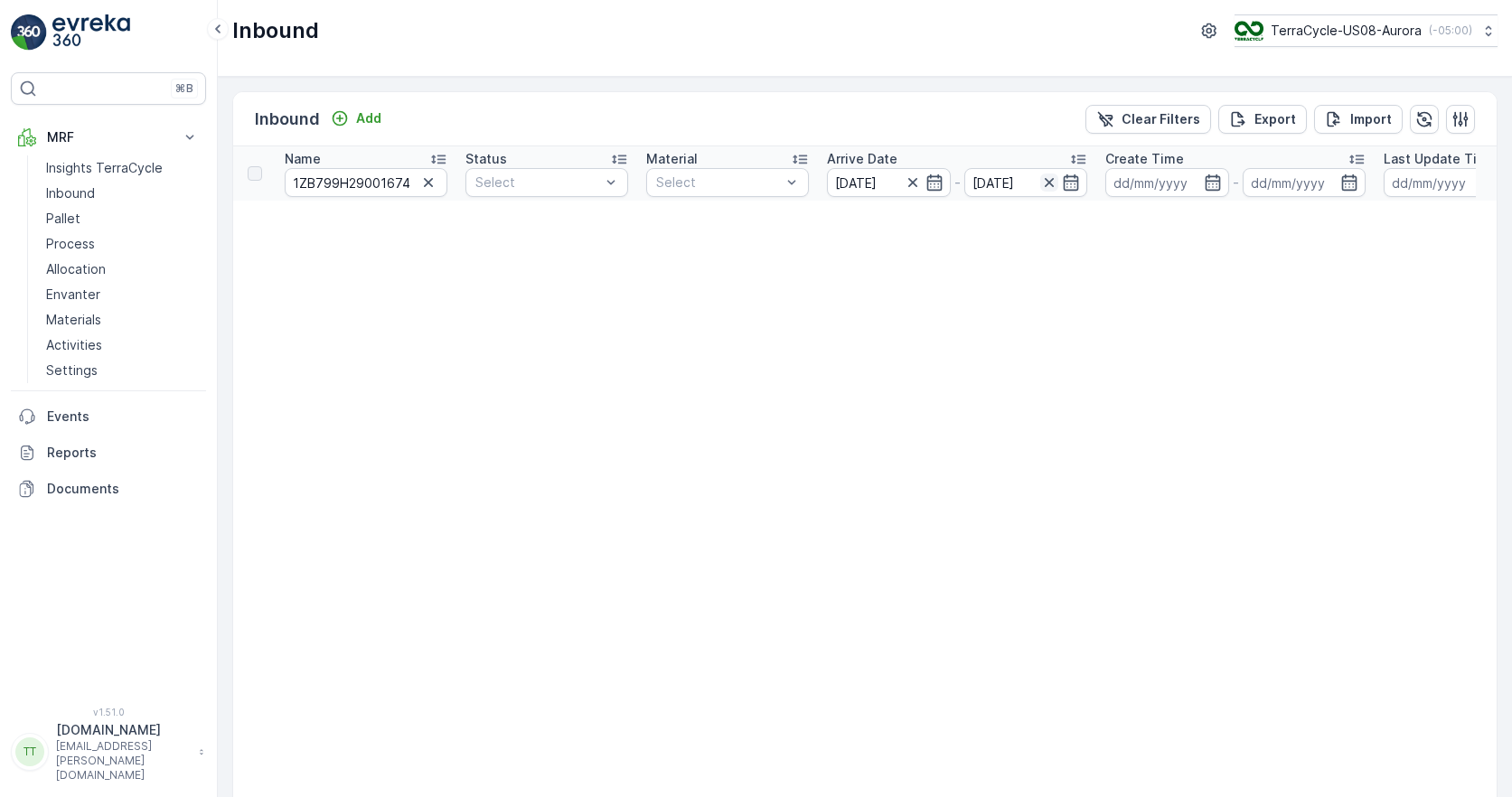
click at [1047, 182] on icon "button" at bounding box center [1049, 182] width 18 height 18
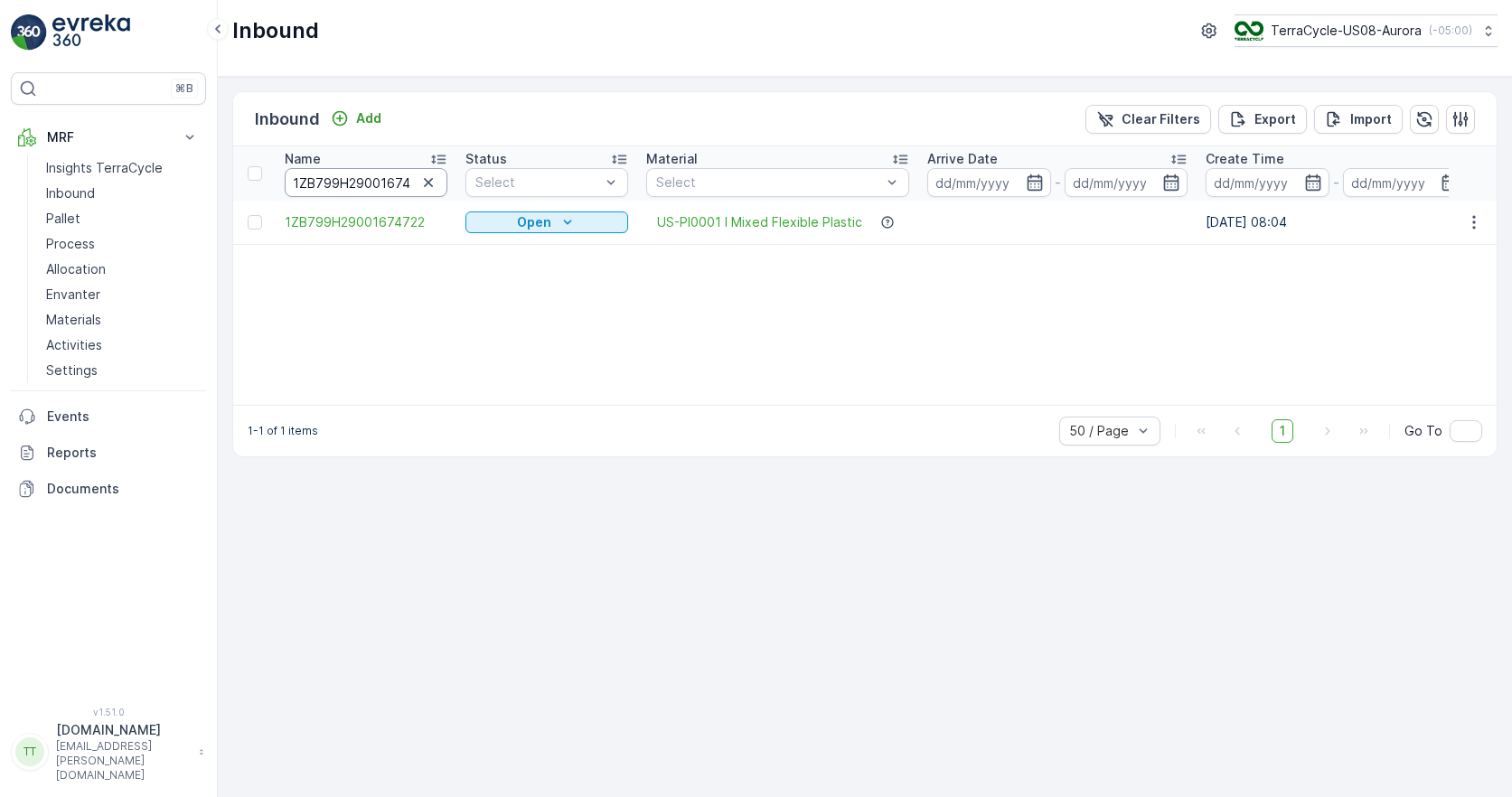
click at [392, 189] on input "1ZB799H29001674722" at bounding box center [366, 183] width 163 height 29
paste input "1AR8619090463658"
type input "1Z1AR8619090463658"
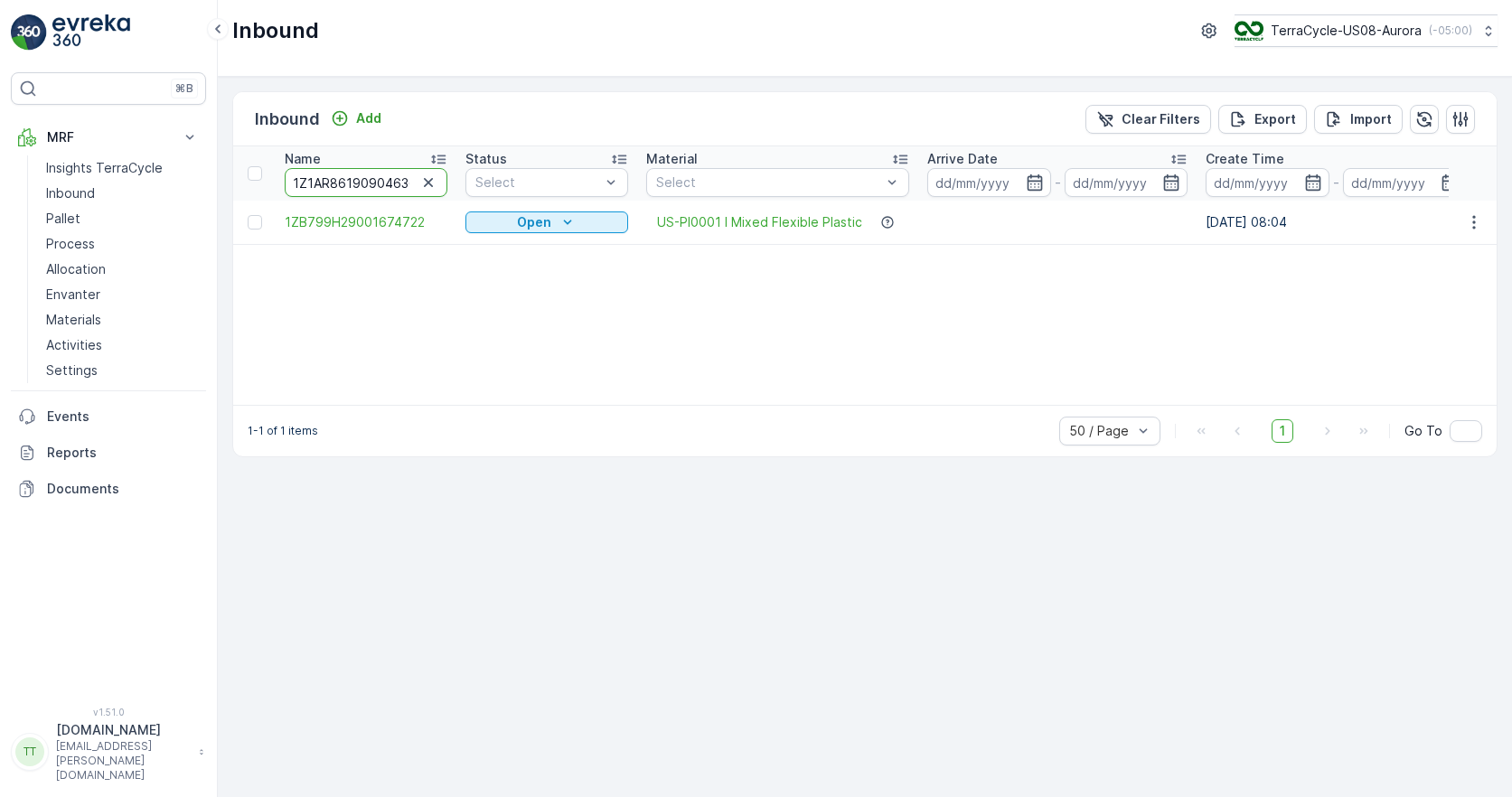
scroll to position [0, 20]
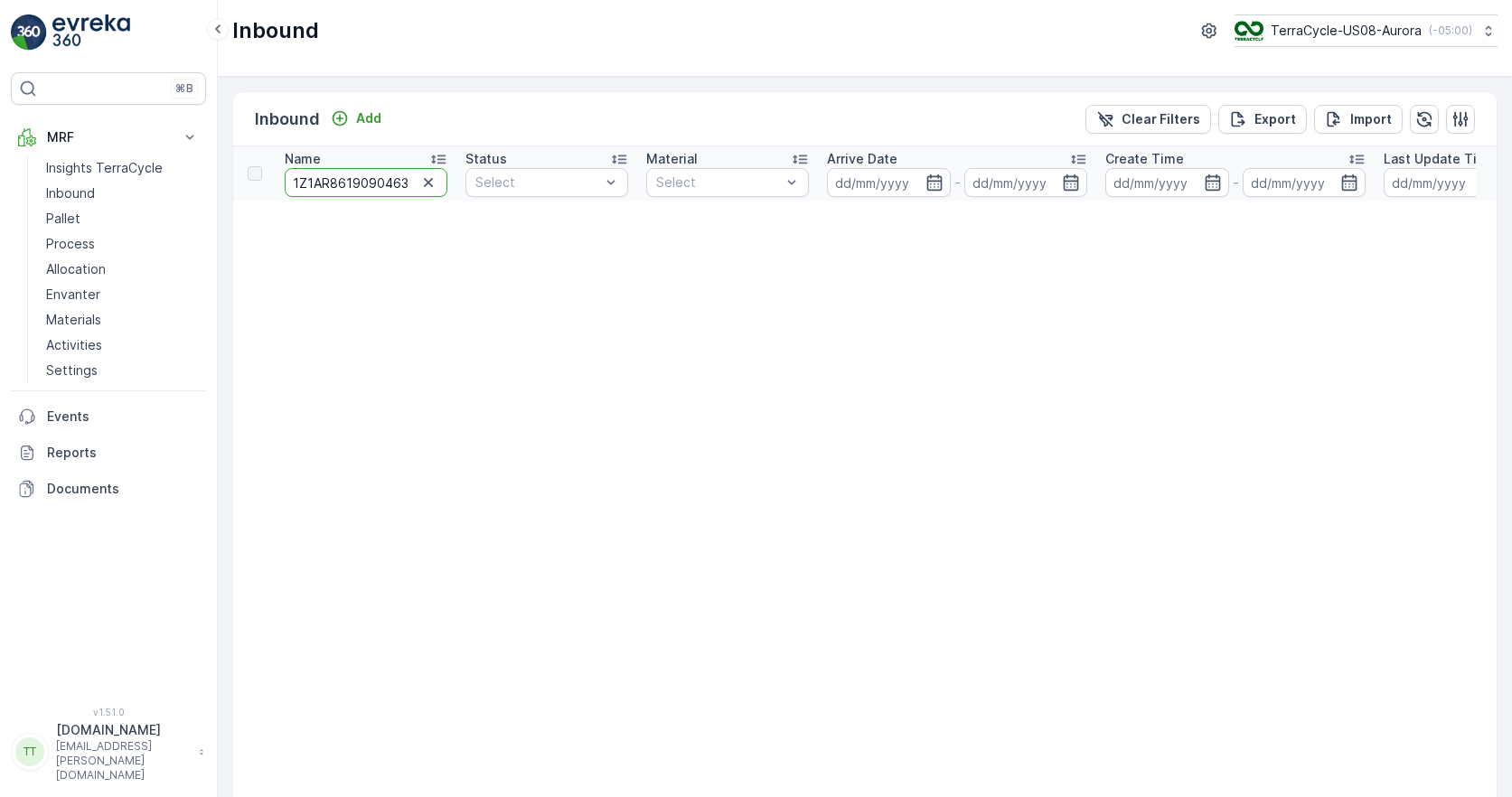
click at [391, 184] on input "1Z1AR8619090463658" at bounding box center [366, 183] width 163 height 29
paste input "B799H29001674722"
type input "1ZB799H29001674722"
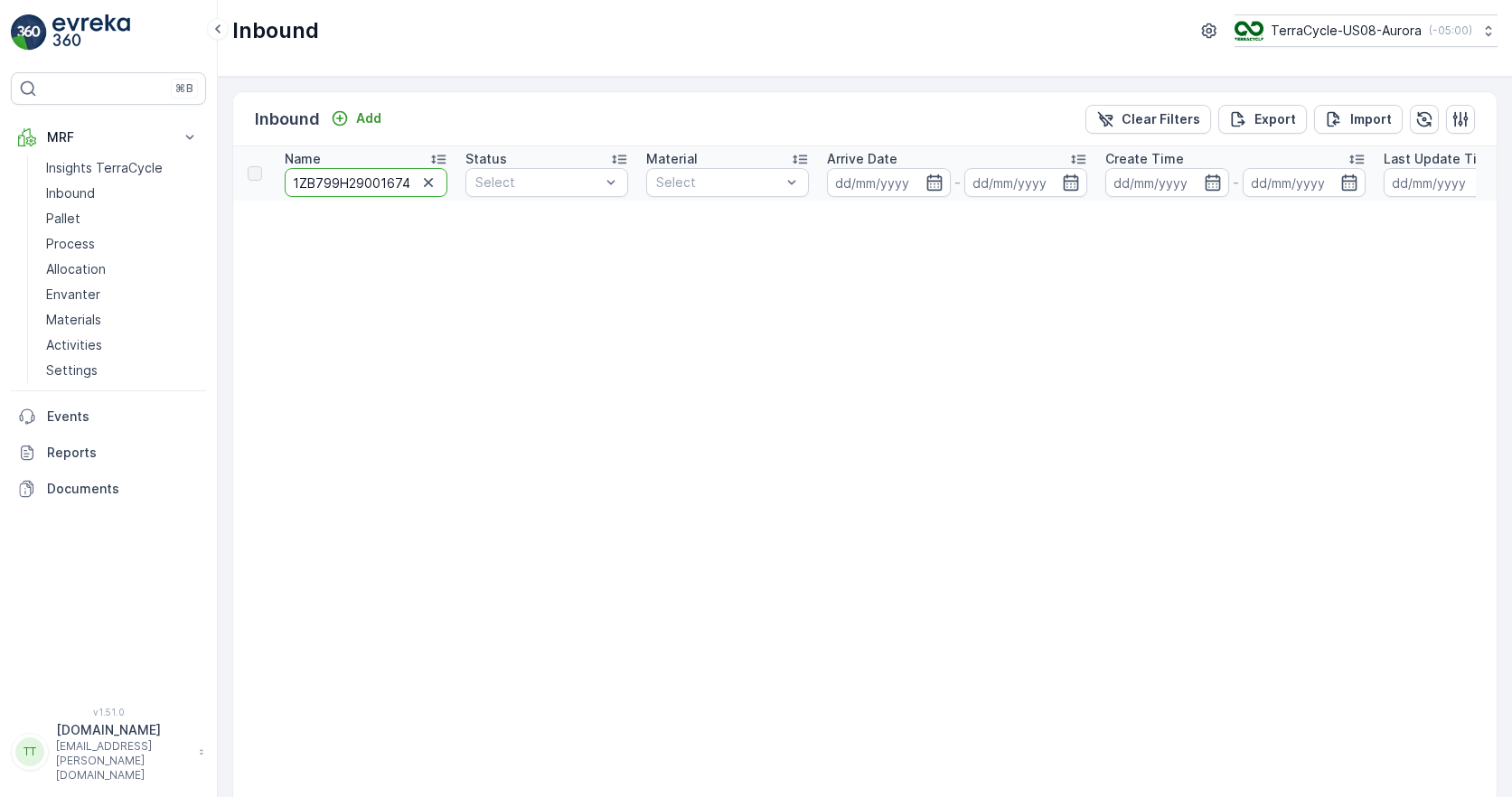
scroll to position [0, 20]
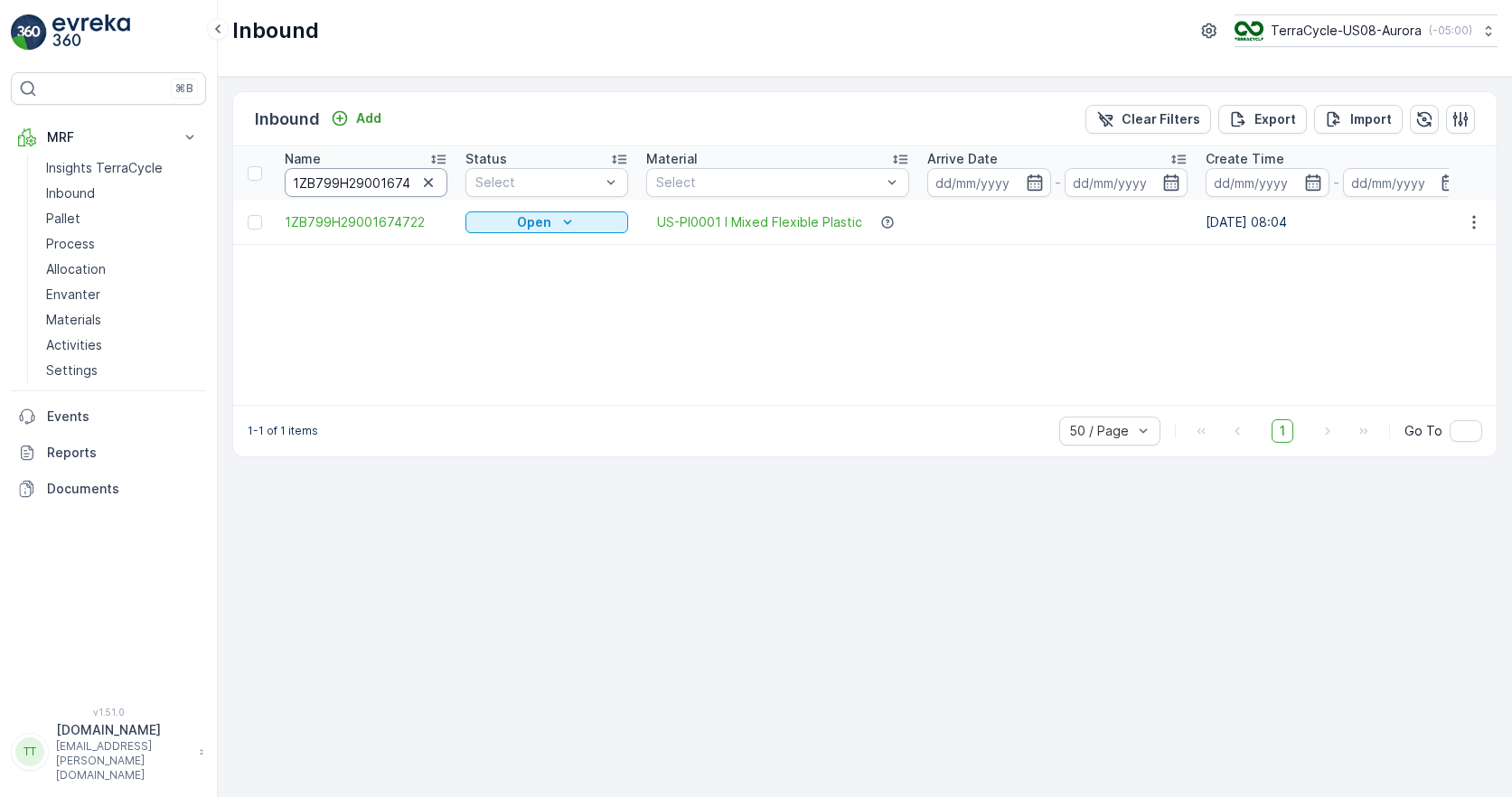
click at [359, 173] on input "1ZB799H29001674722" at bounding box center [366, 183] width 163 height 29
paste input "8577"
type input "1ZB799H29001678577"
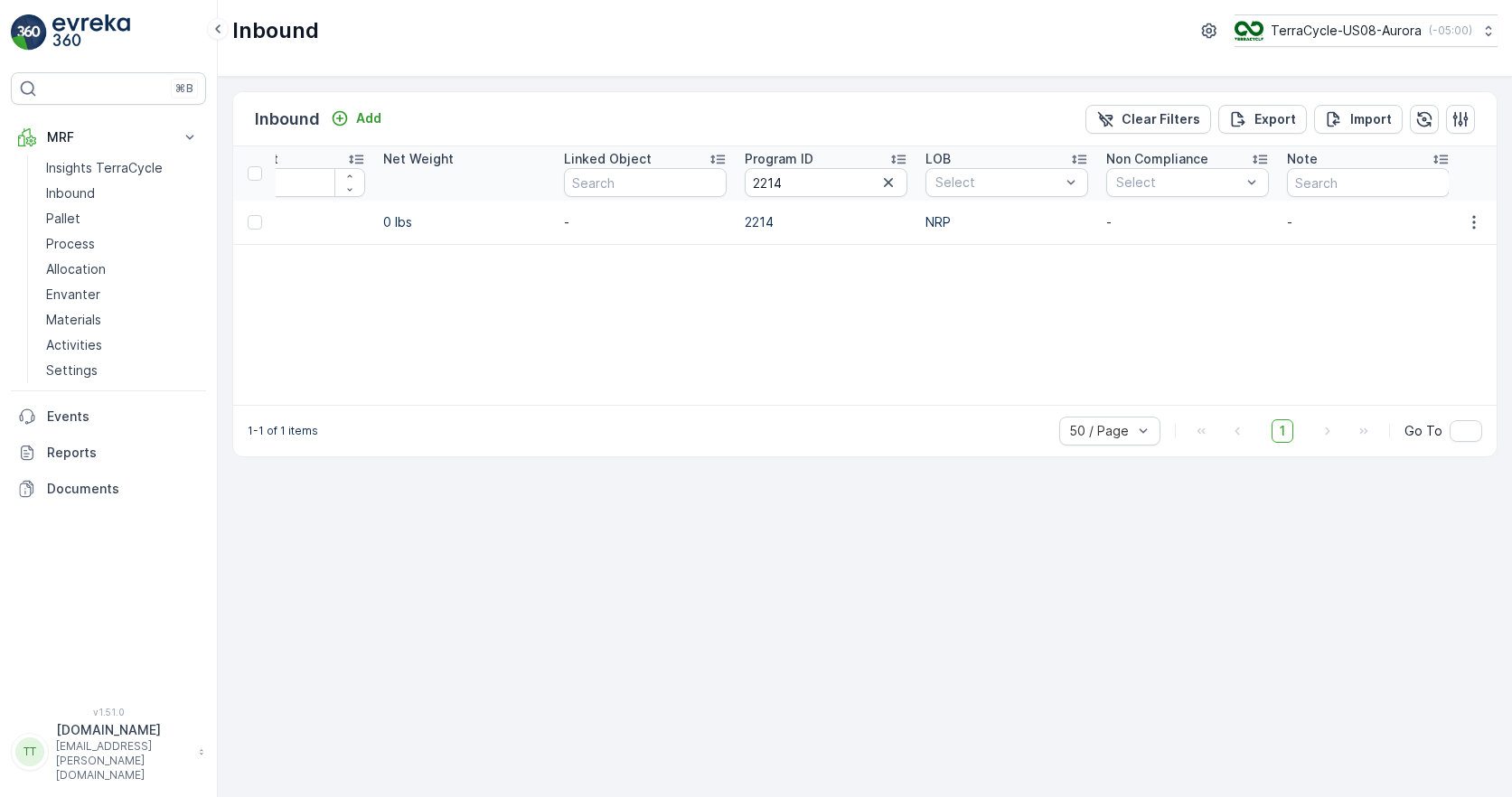
scroll to position [0, 2111]
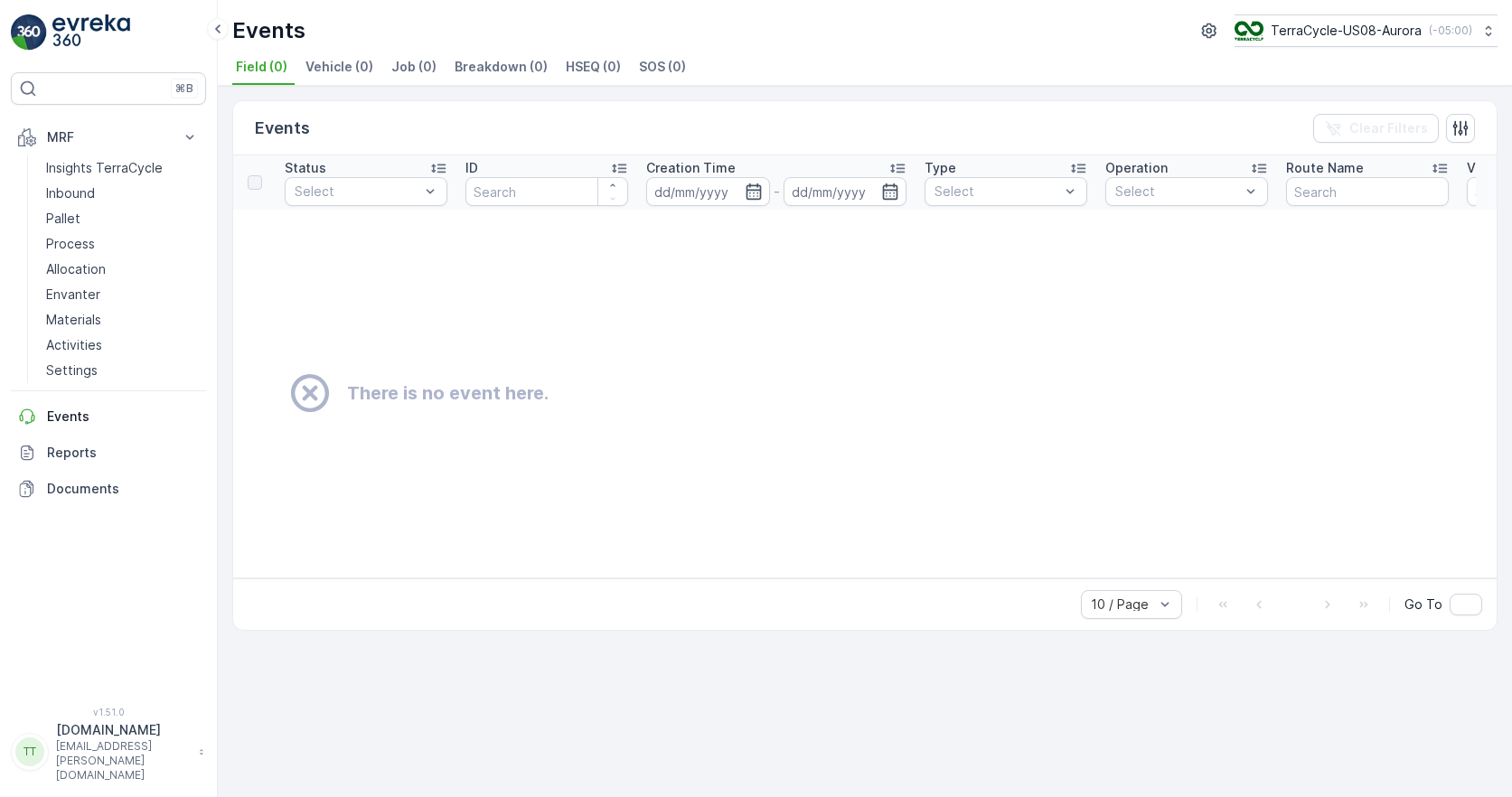
click at [311, 396] on icon at bounding box center [310, 393] width 38 height 38
click at [318, 396] on icon at bounding box center [310, 393] width 45 height 45
click at [65, 189] on p "Inbound" at bounding box center [70, 193] width 49 height 18
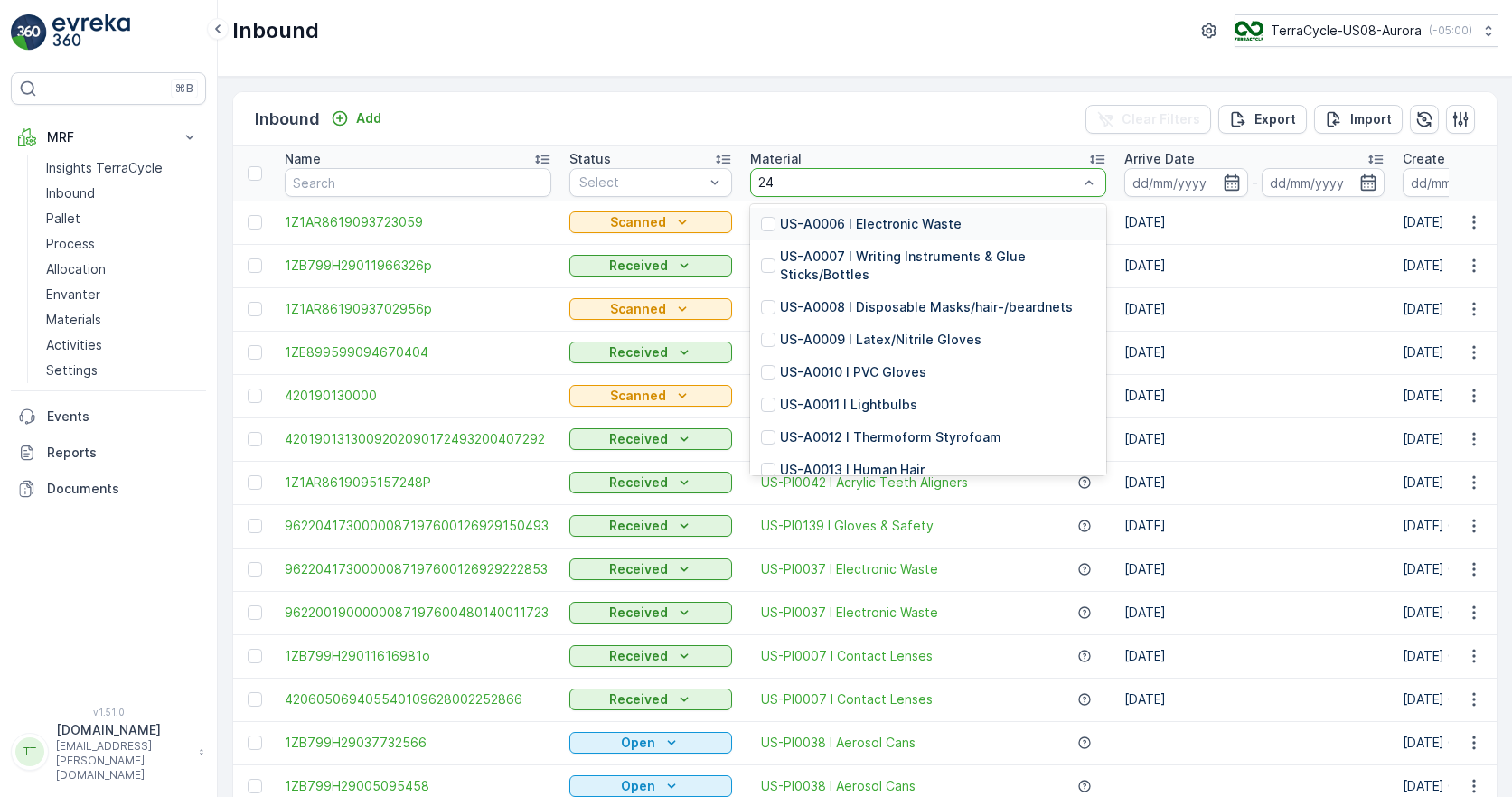
type input "246"
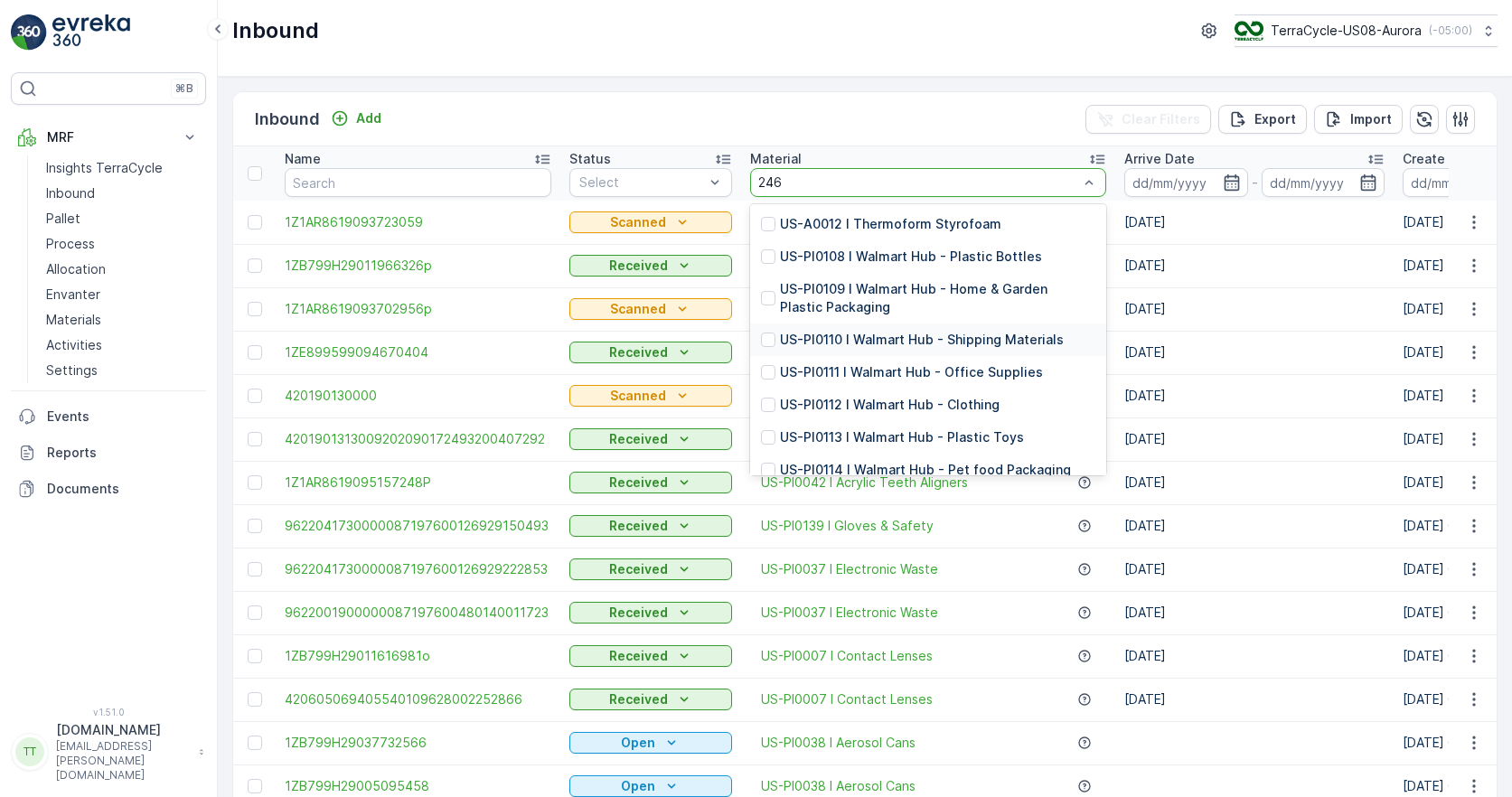
scroll to position [210, 0]
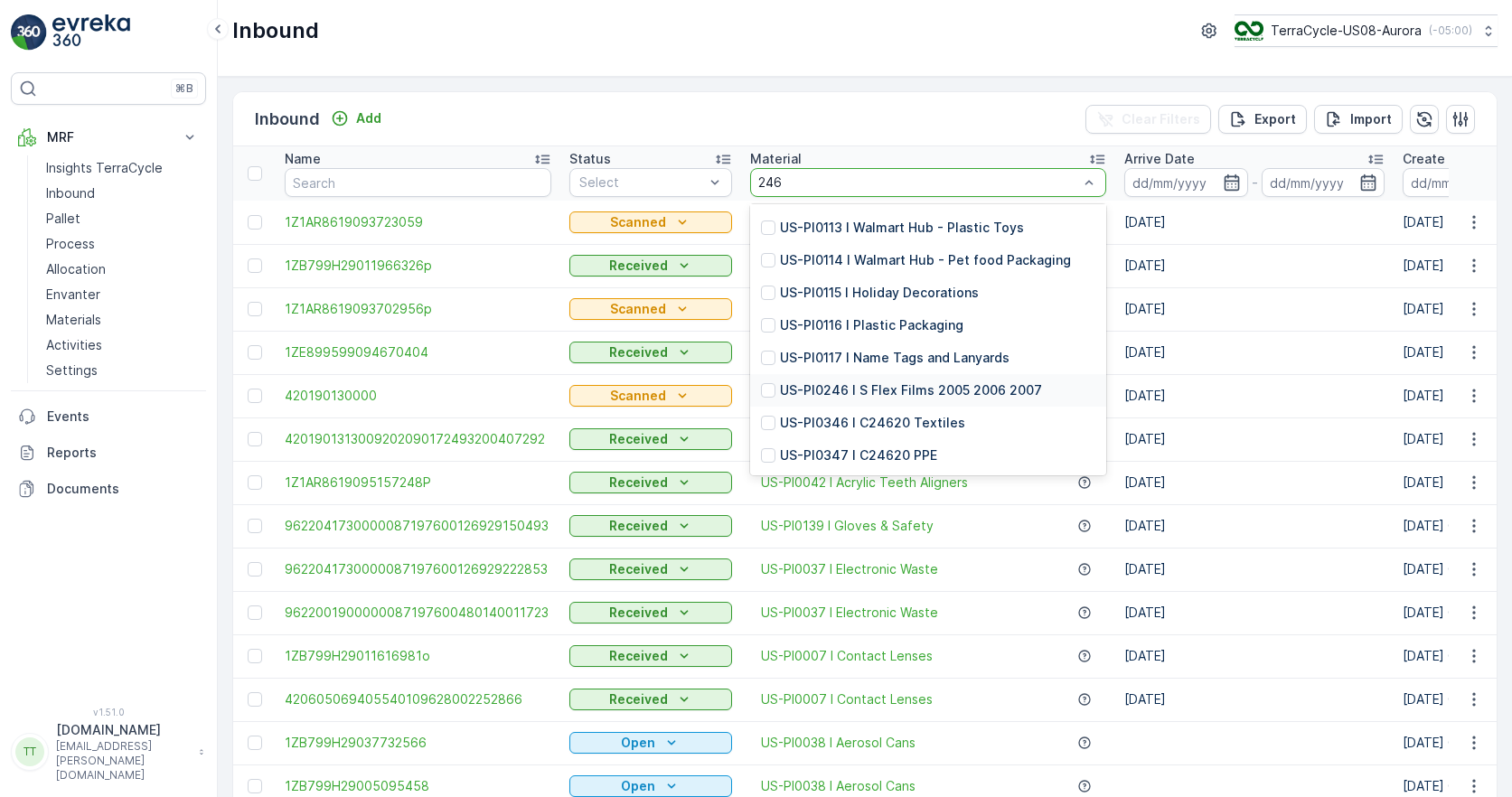
click at [936, 391] on p "US-PI0246 I S Flex Films 2005 2006 2007" at bounding box center [911, 390] width 262 height 18
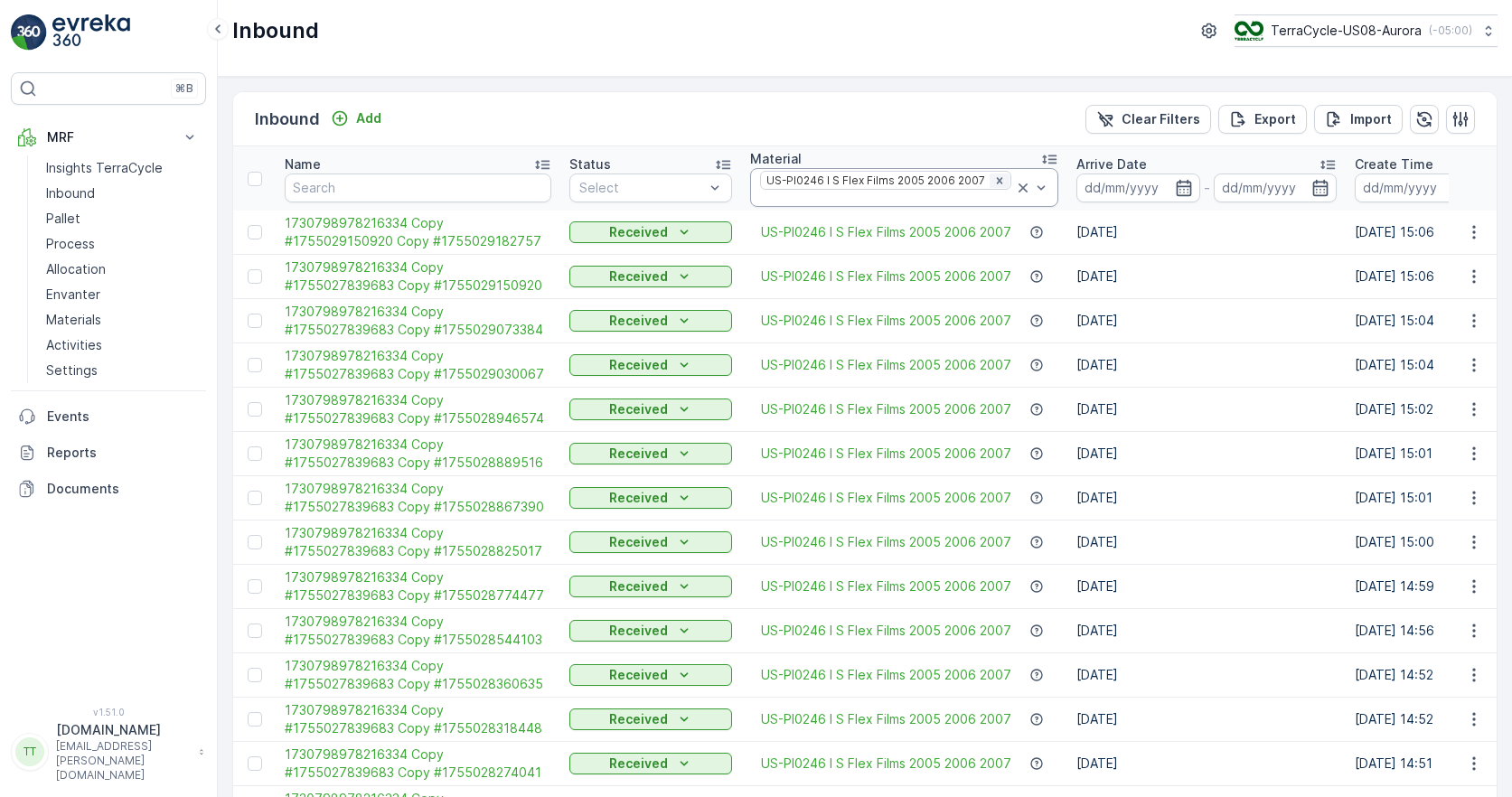
click at [993, 178] on icon "Remove US-PI0246 I S Flex Films 2005 2006 2007" at bounding box center [1000, 181] width 13 height 13
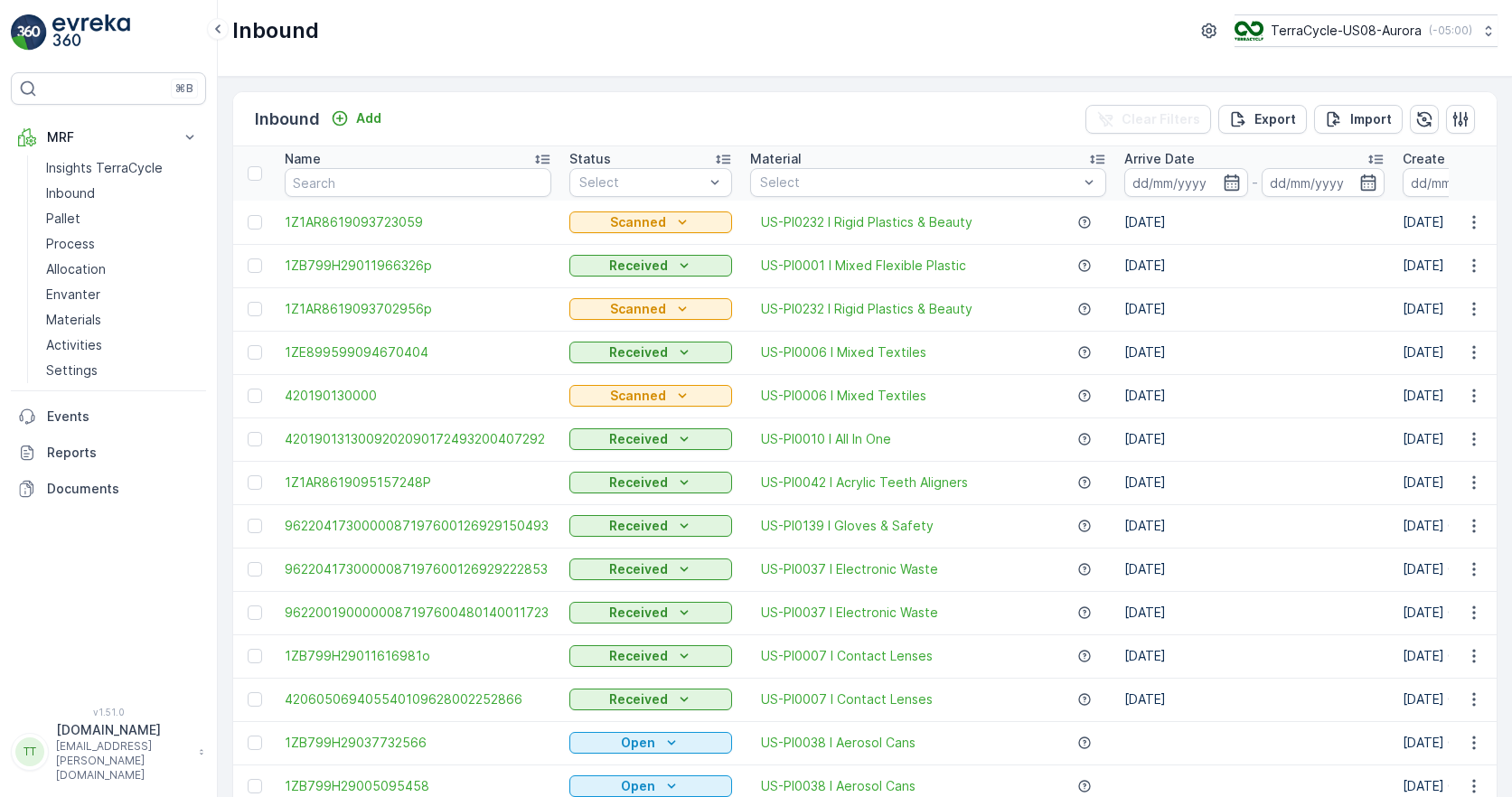
click at [366, 184] on input "text" at bounding box center [418, 183] width 267 height 29
paste input "1730798978216334I"
type input "1730798978216334I"
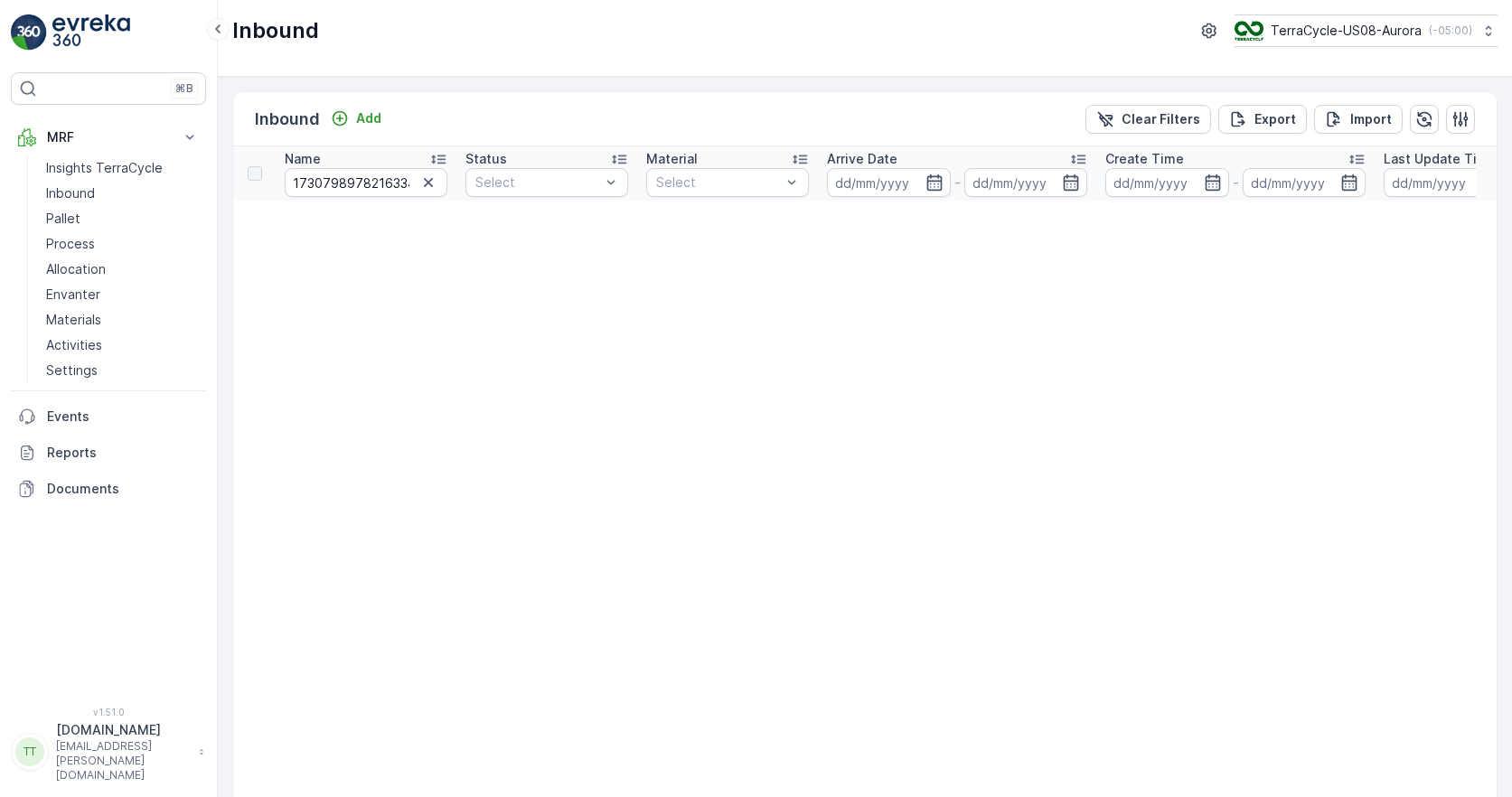
click at [345, 185] on input "1730798978216334I" at bounding box center [366, 183] width 163 height 29
paste input "H"
type input "1730798978216334H"
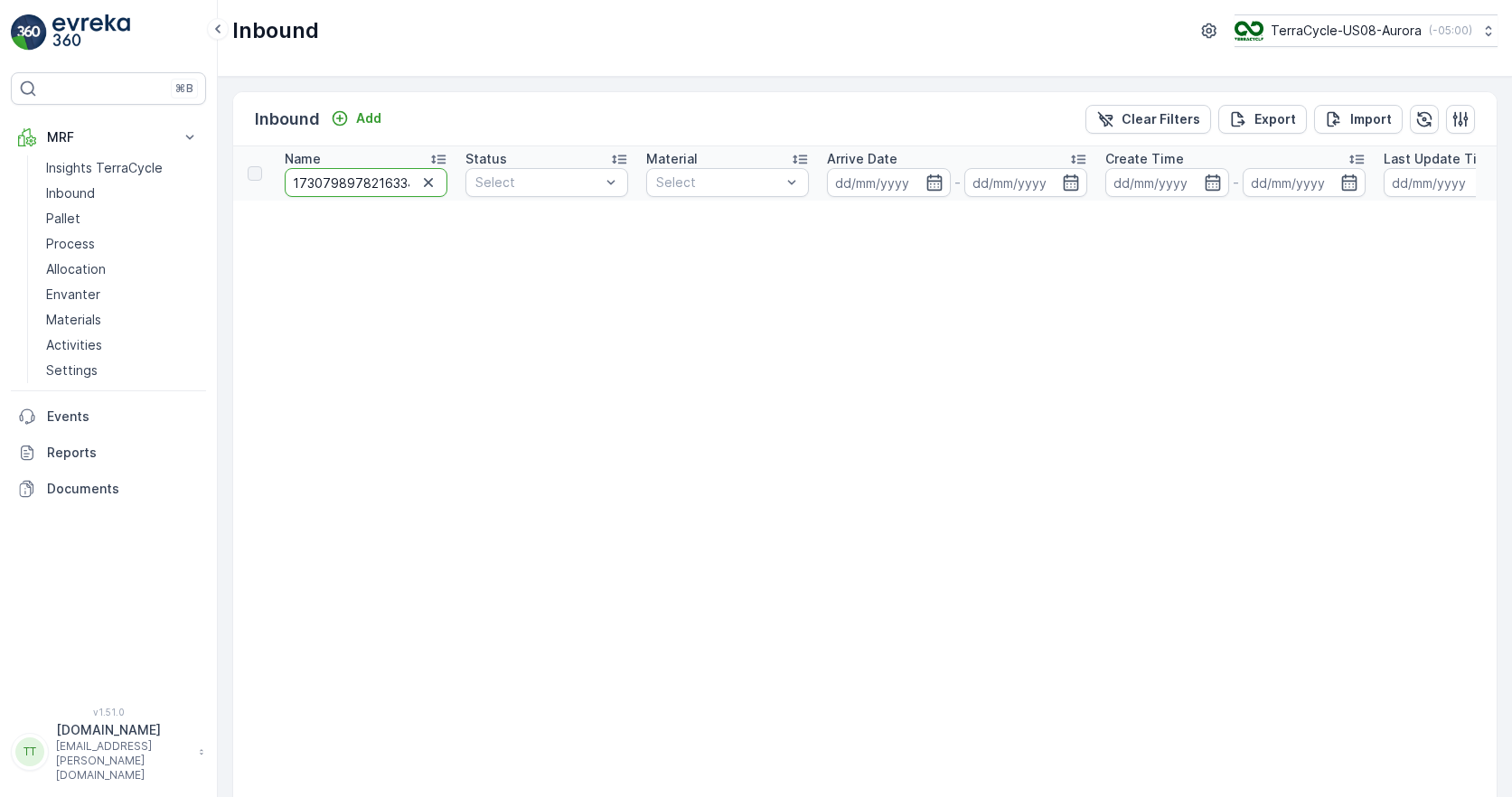
scroll to position [0, 12]
click at [352, 178] on input "1730798978216334H" at bounding box center [366, 183] width 163 height 29
type input "1730798978216334"
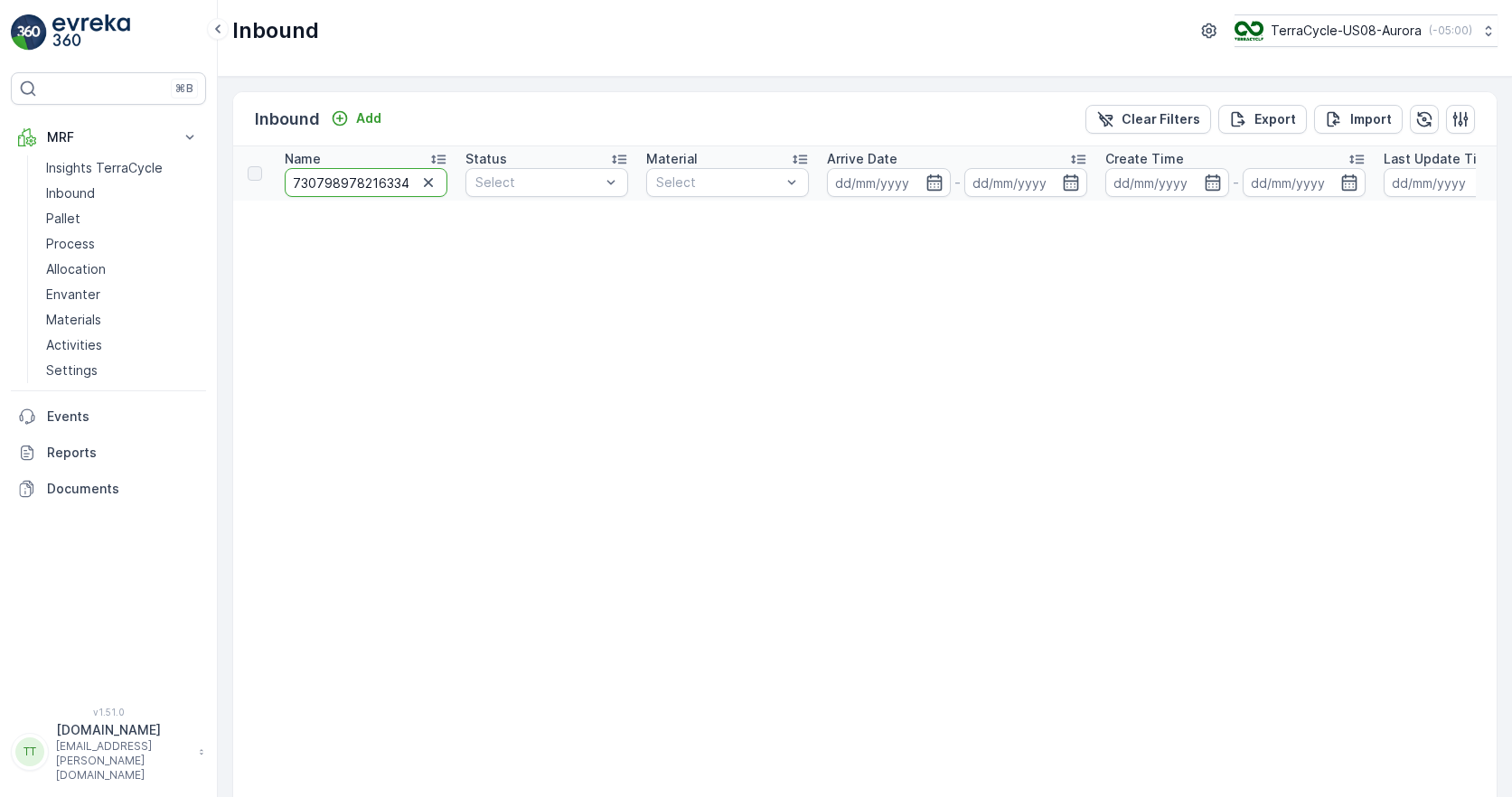
scroll to position [0, 3]
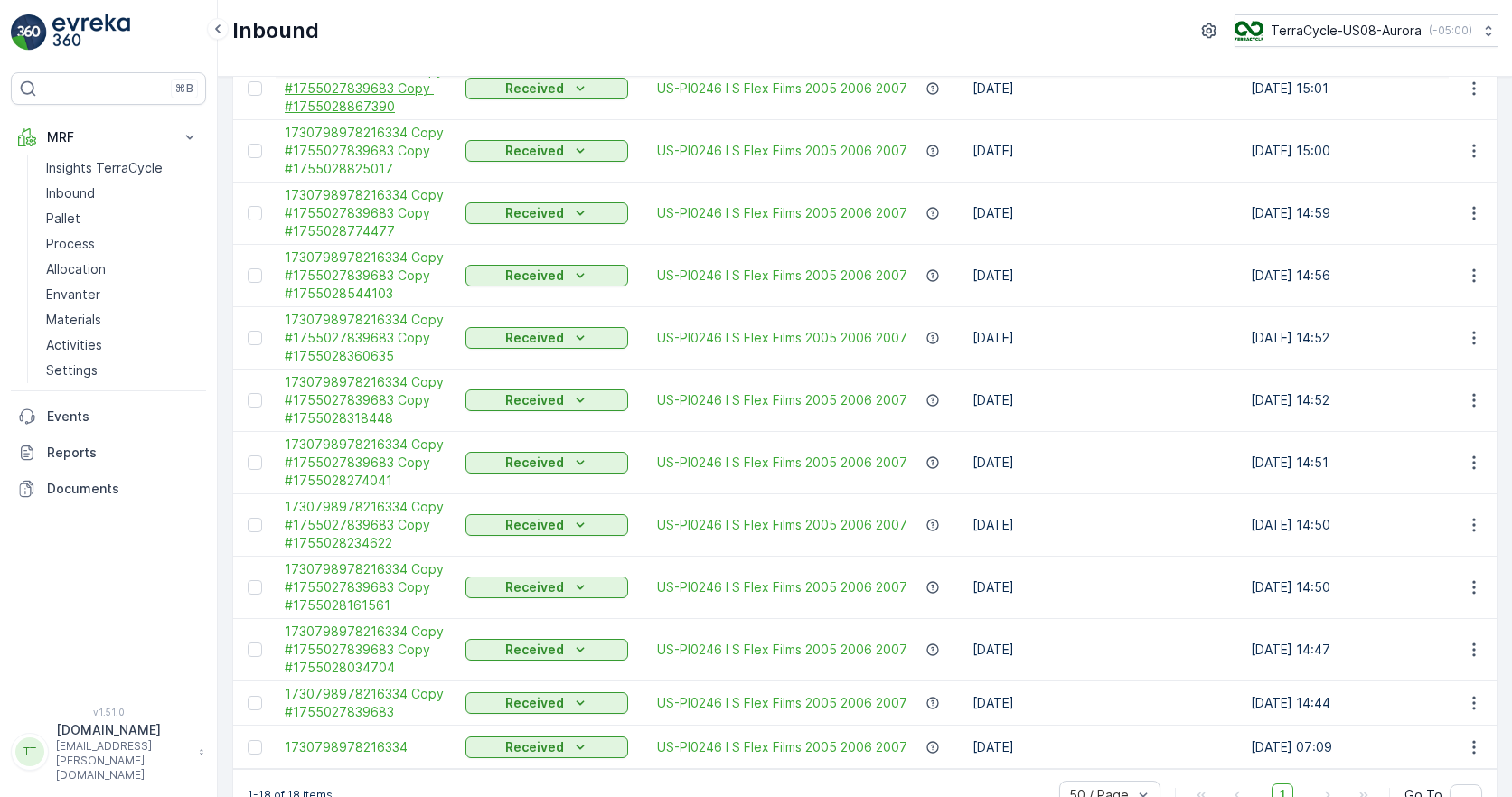
scroll to position [565, 0]
